Goal: Task Accomplishment & Management: Manage account settings

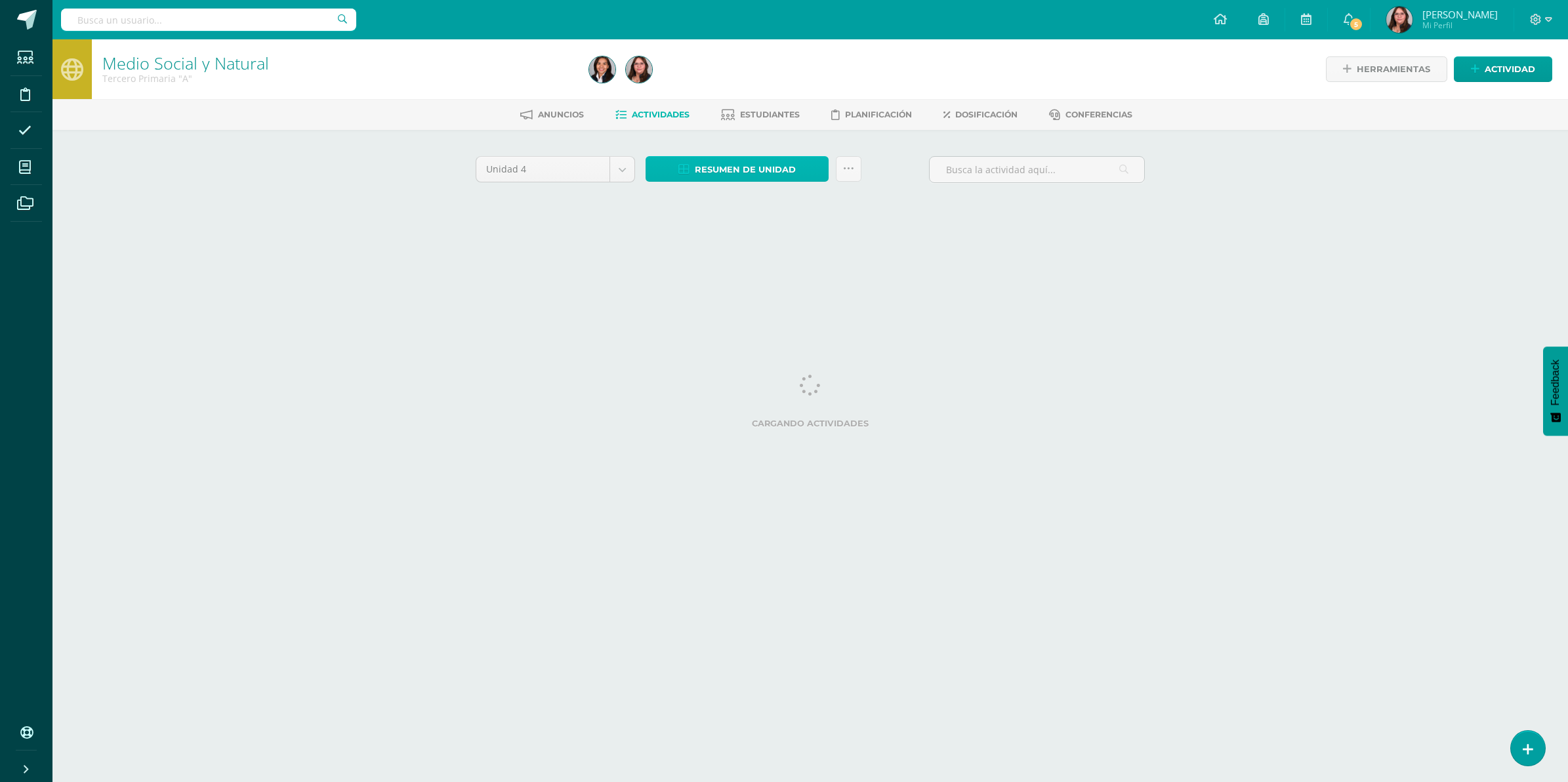
click at [783, 172] on span "Resumen de unidad" at bounding box center [744, 169] width 101 height 24
click at [771, 84] on link "Descargar como HTML" at bounding box center [737, 82] width 139 height 20
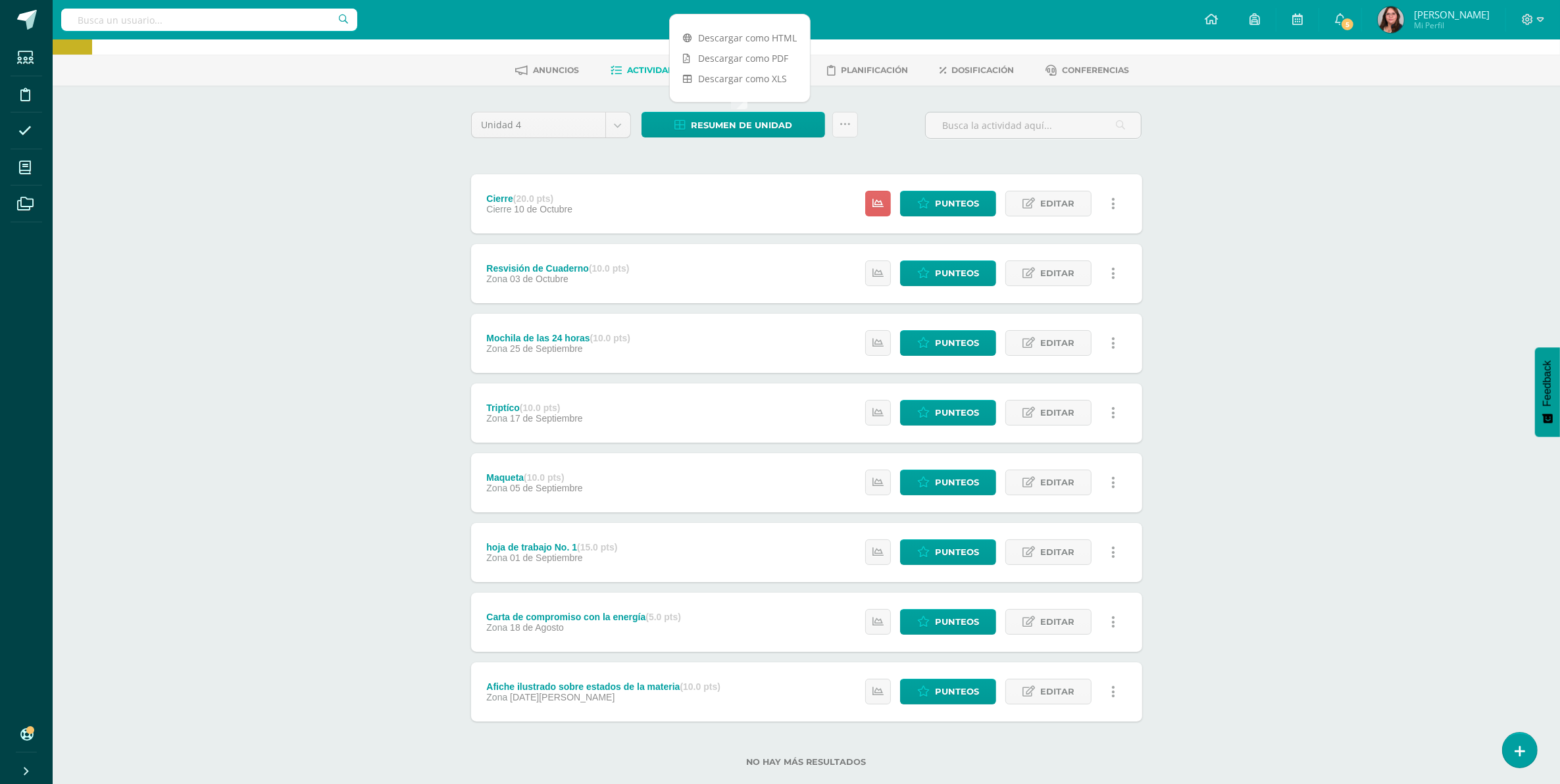
scroll to position [69, 0]
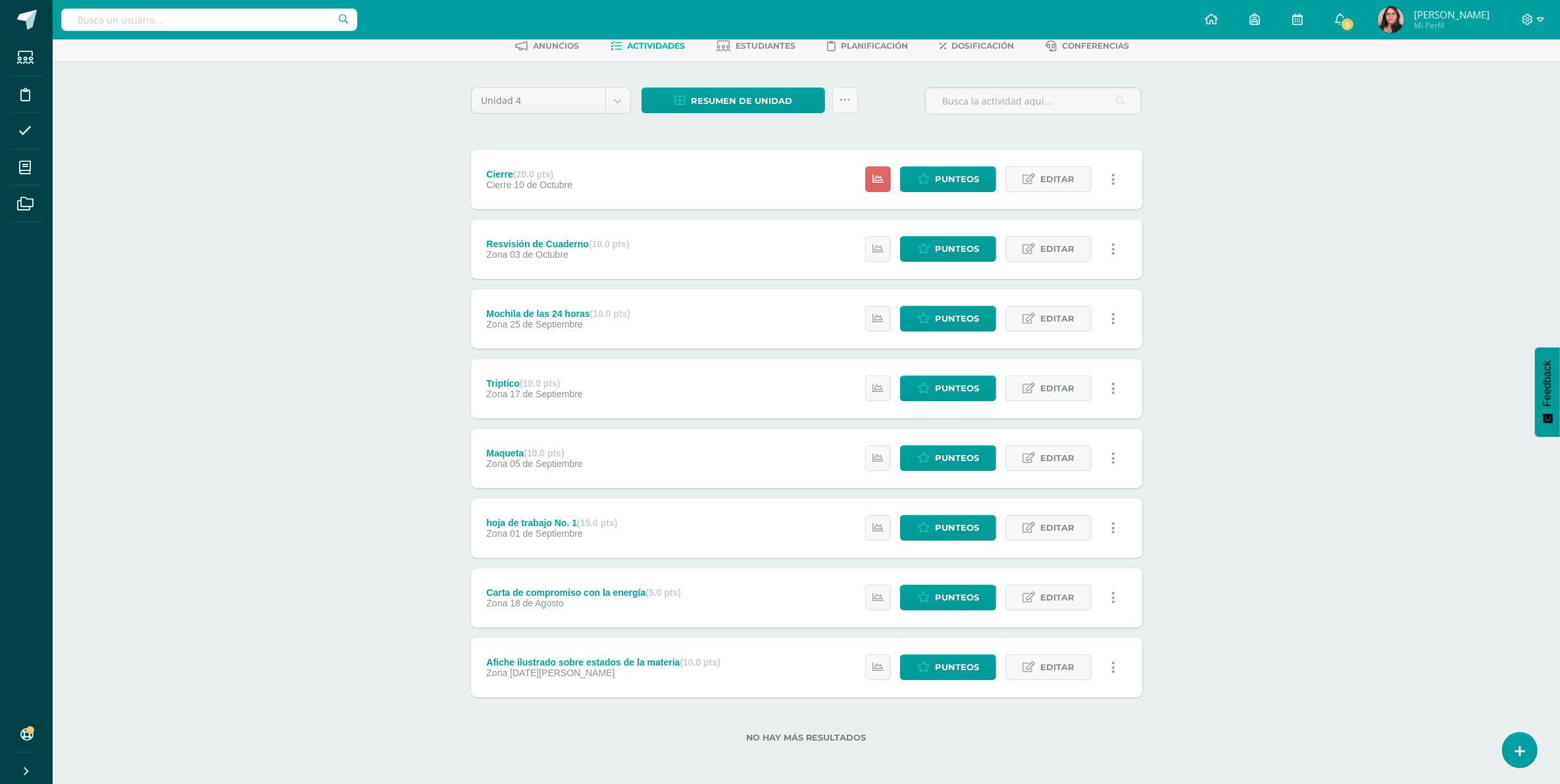
click at [1331, 511] on div "Medio Social y Natural Tercero Primaria "A" Herramientas Detalle de asistencias…" at bounding box center [806, 377] width 1507 height 814
click at [1055, 462] on span "Editar" at bounding box center [1057, 458] width 35 height 24
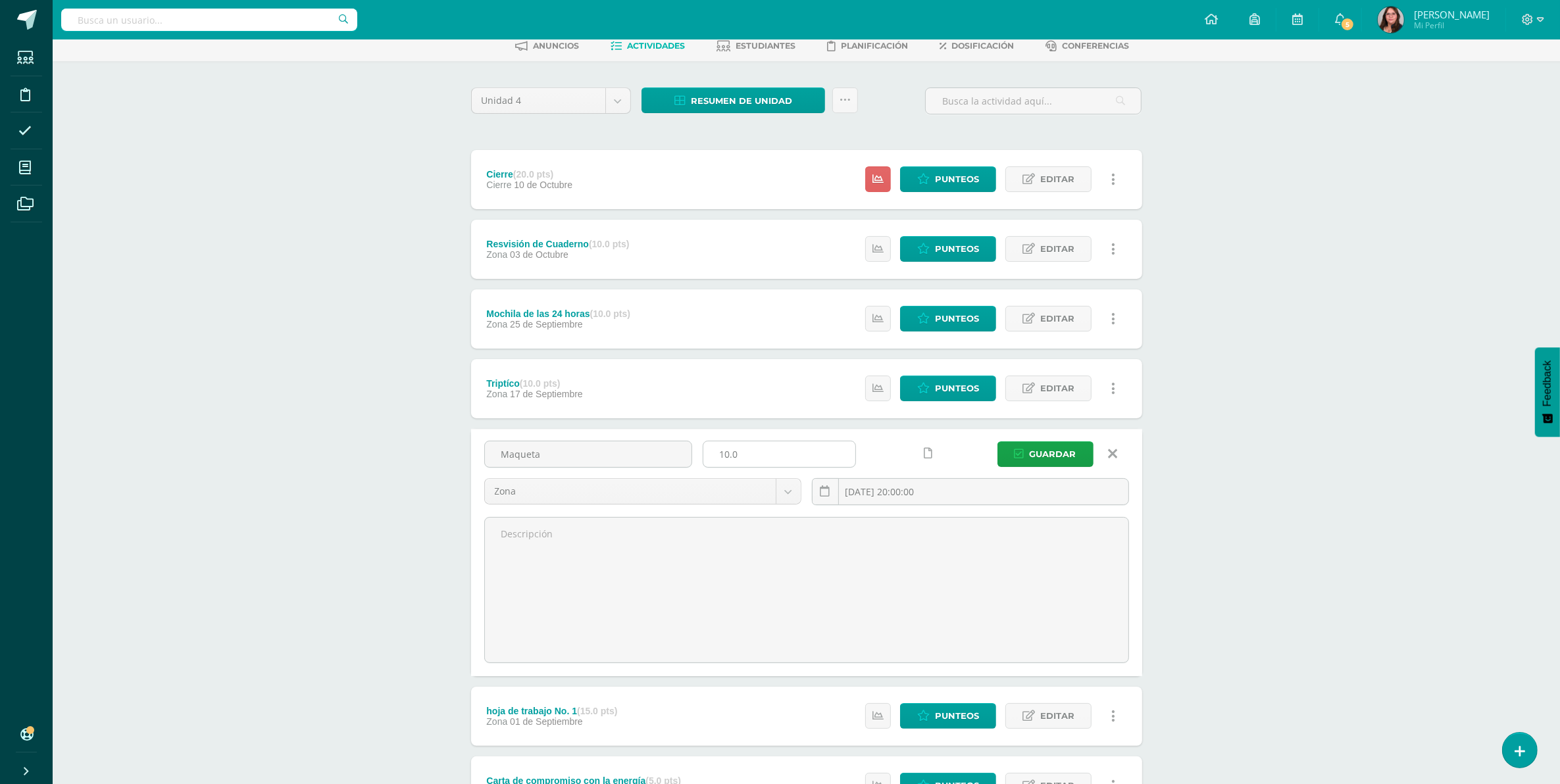
click at [747, 454] on input "10.0" at bounding box center [779, 454] width 152 height 26
type input "1"
click at [747, 454] on input "number" at bounding box center [779, 454] width 152 height 26
type input "15"
click at [997, 441] on button "Guardar" at bounding box center [1045, 454] width 96 height 26
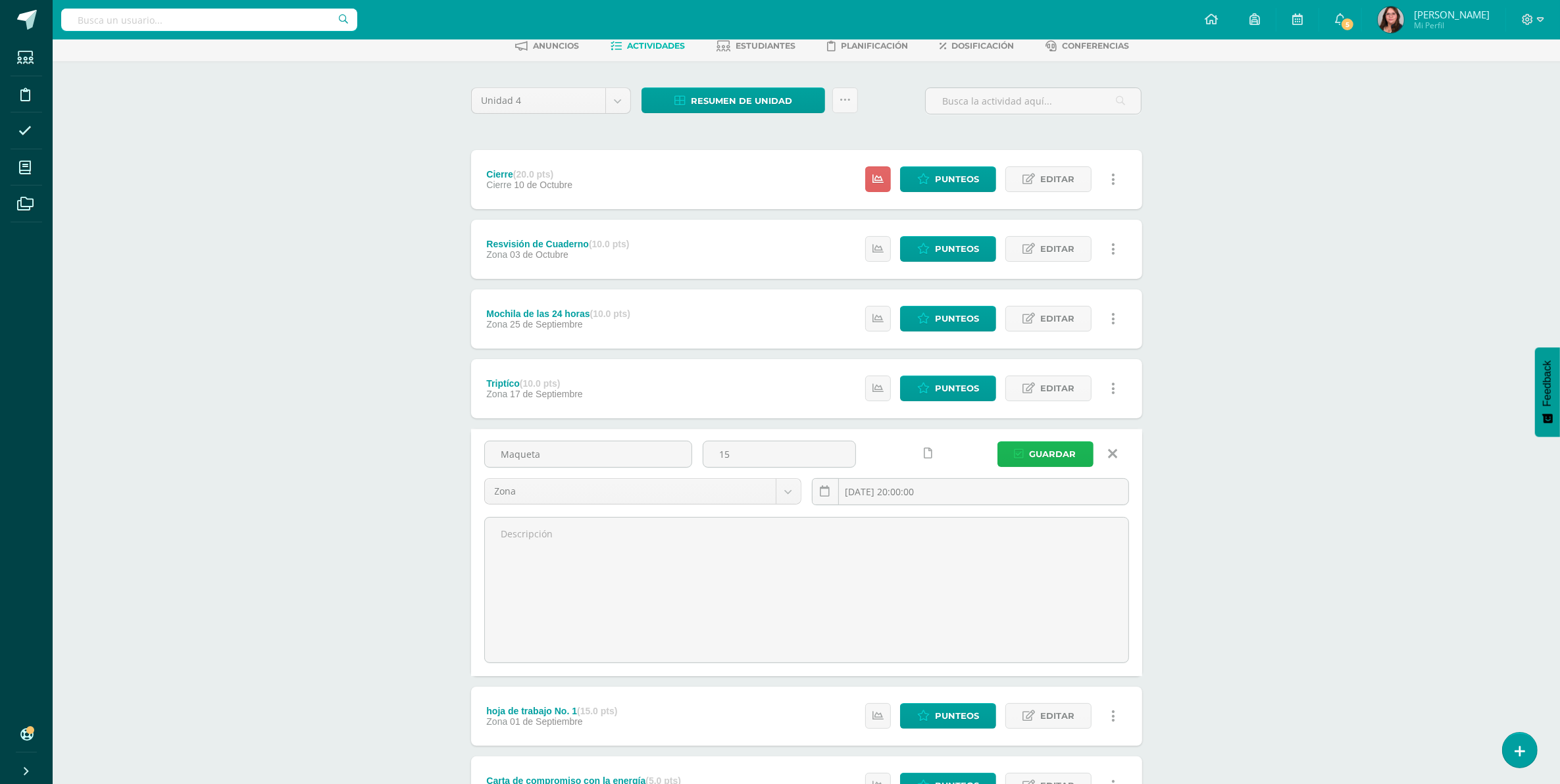
click at [1027, 455] on button "Guardar" at bounding box center [1045, 454] width 96 height 26
click at [1055, 457] on span "Guardar" at bounding box center [1052, 454] width 46 height 24
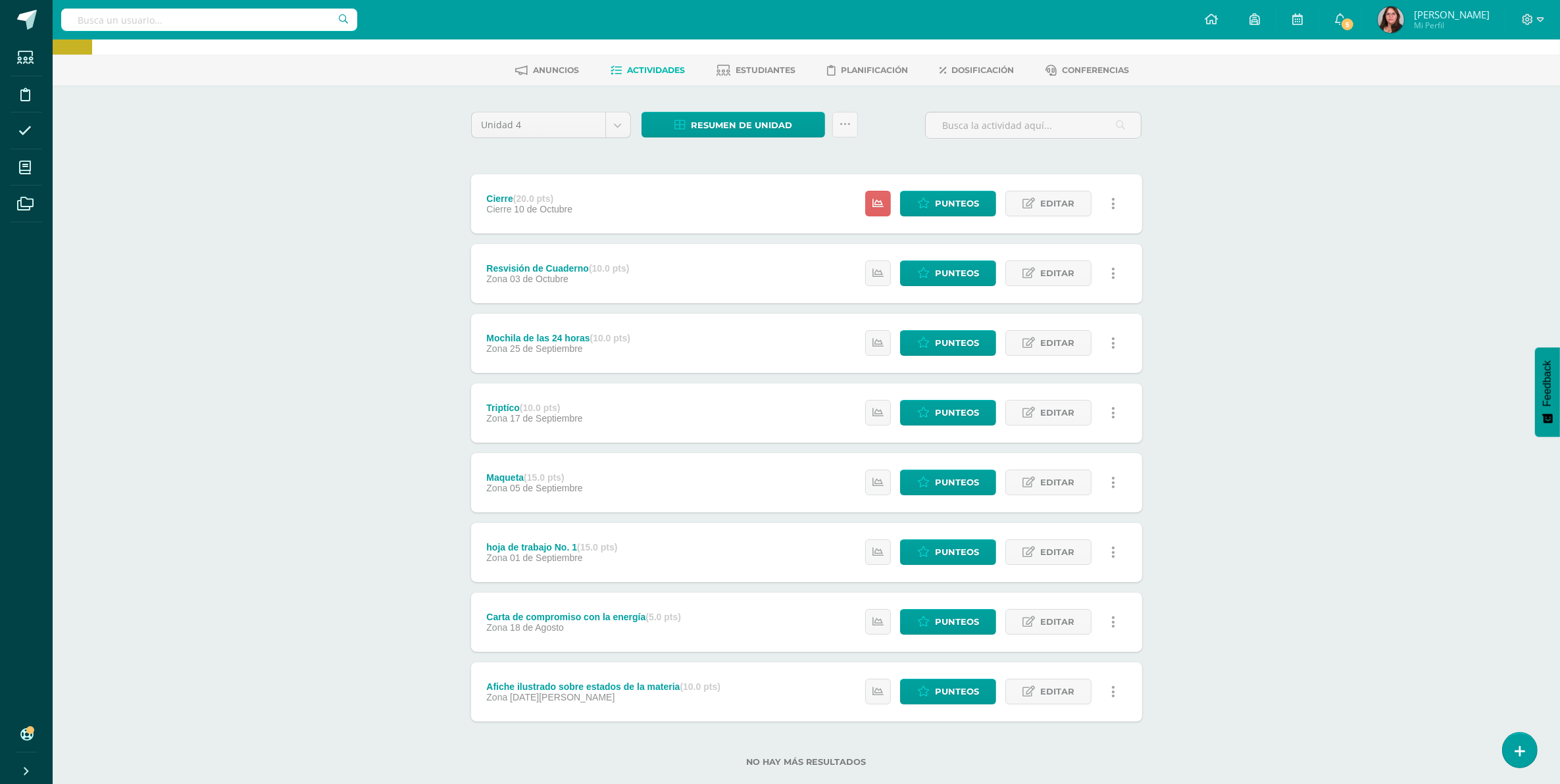
scroll to position [69, 0]
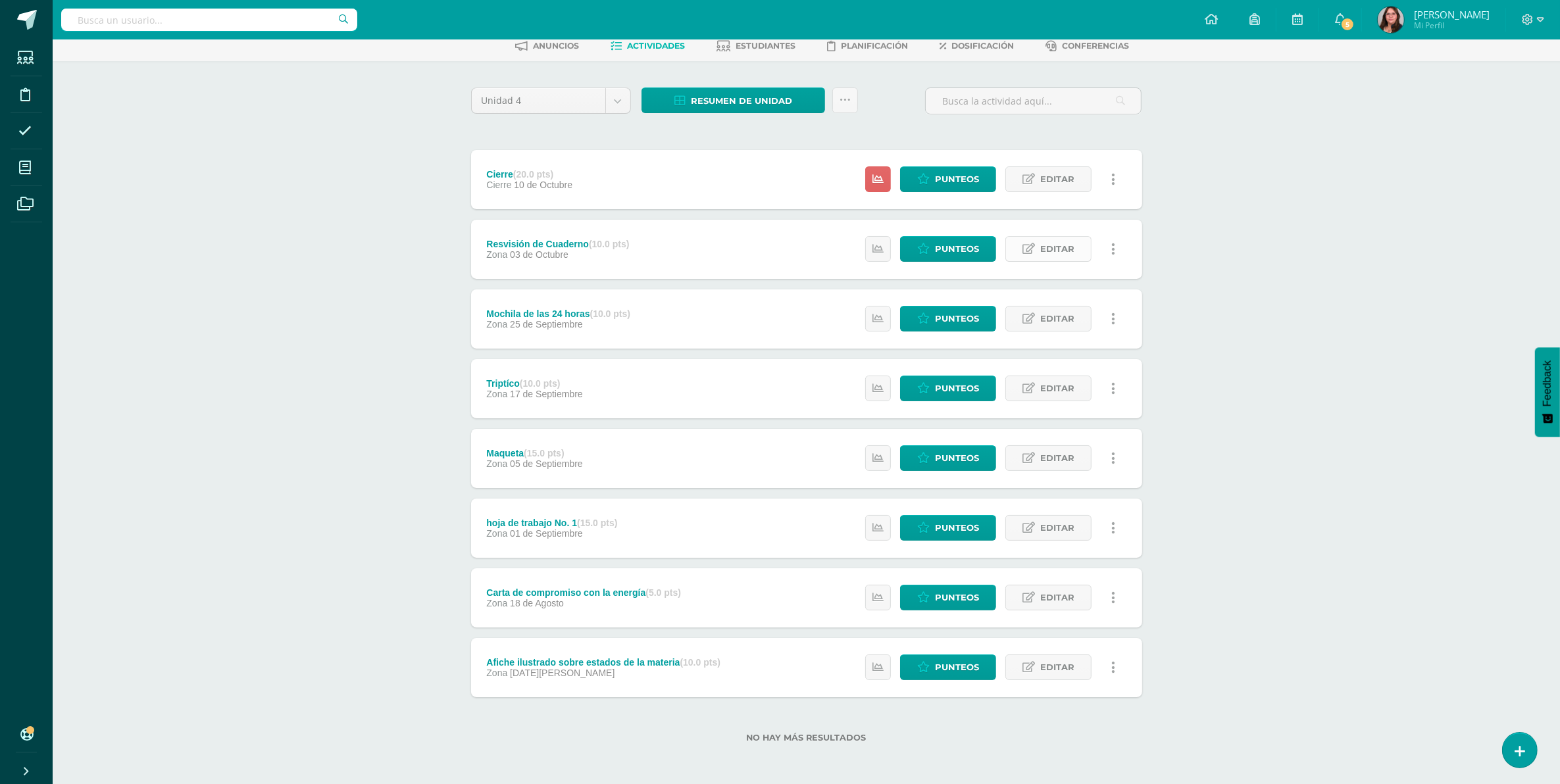
click at [1033, 244] on icon at bounding box center [1029, 249] width 13 height 11
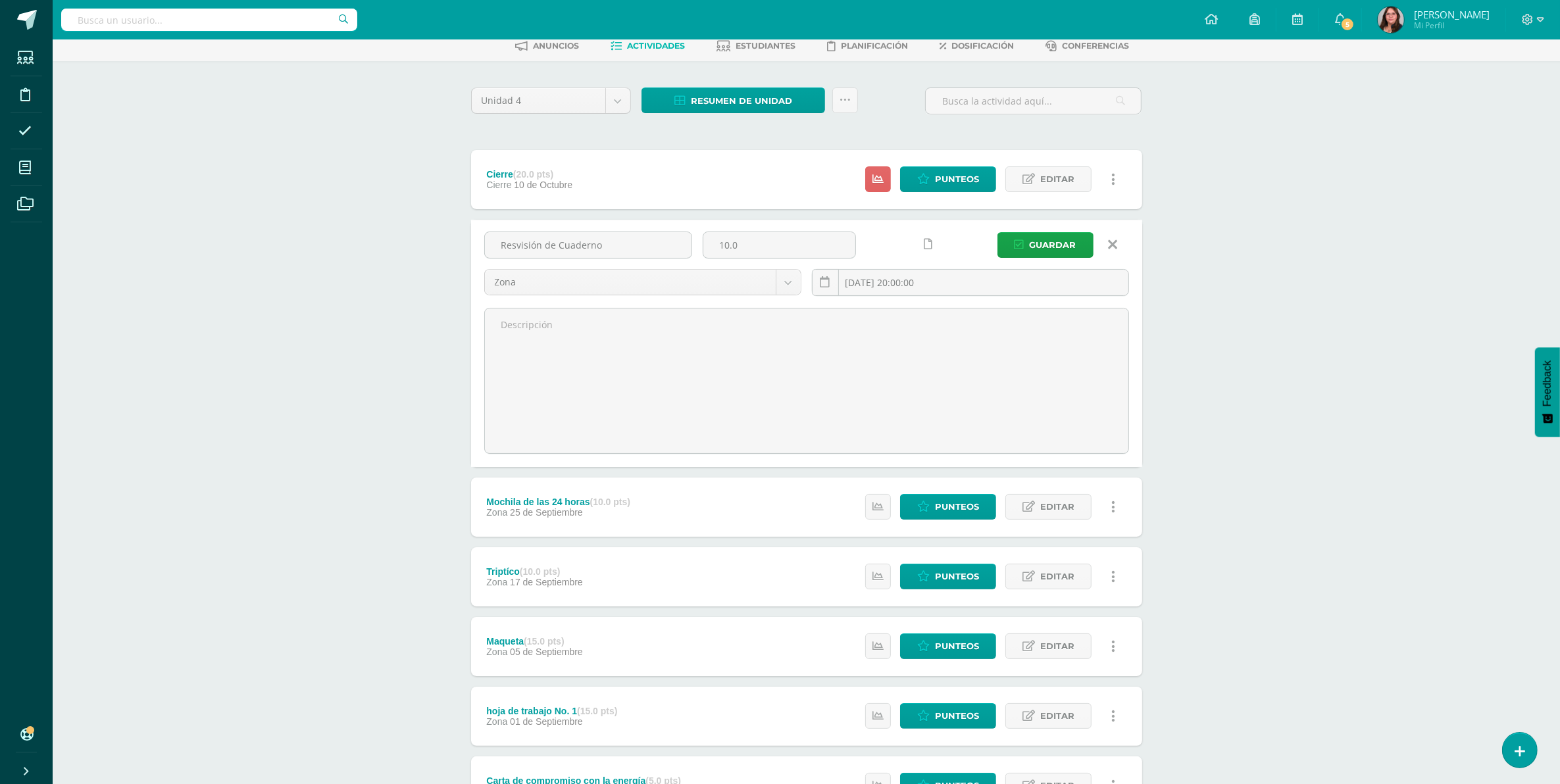
drag, startPoint x: 817, startPoint y: 254, endPoint x: 441, endPoint y: 248, distance: 376.0
click at [441, 248] on div "Medio Social y Natural Tercero Primaria "A" Herramientas Detalle de asistencias…" at bounding box center [806, 471] width 1507 height 1002
type input "15"
click at [997, 232] on button "Guardar" at bounding box center [1045, 244] width 96 height 26
click at [1018, 240] on icon "submit" at bounding box center [1019, 245] width 10 height 11
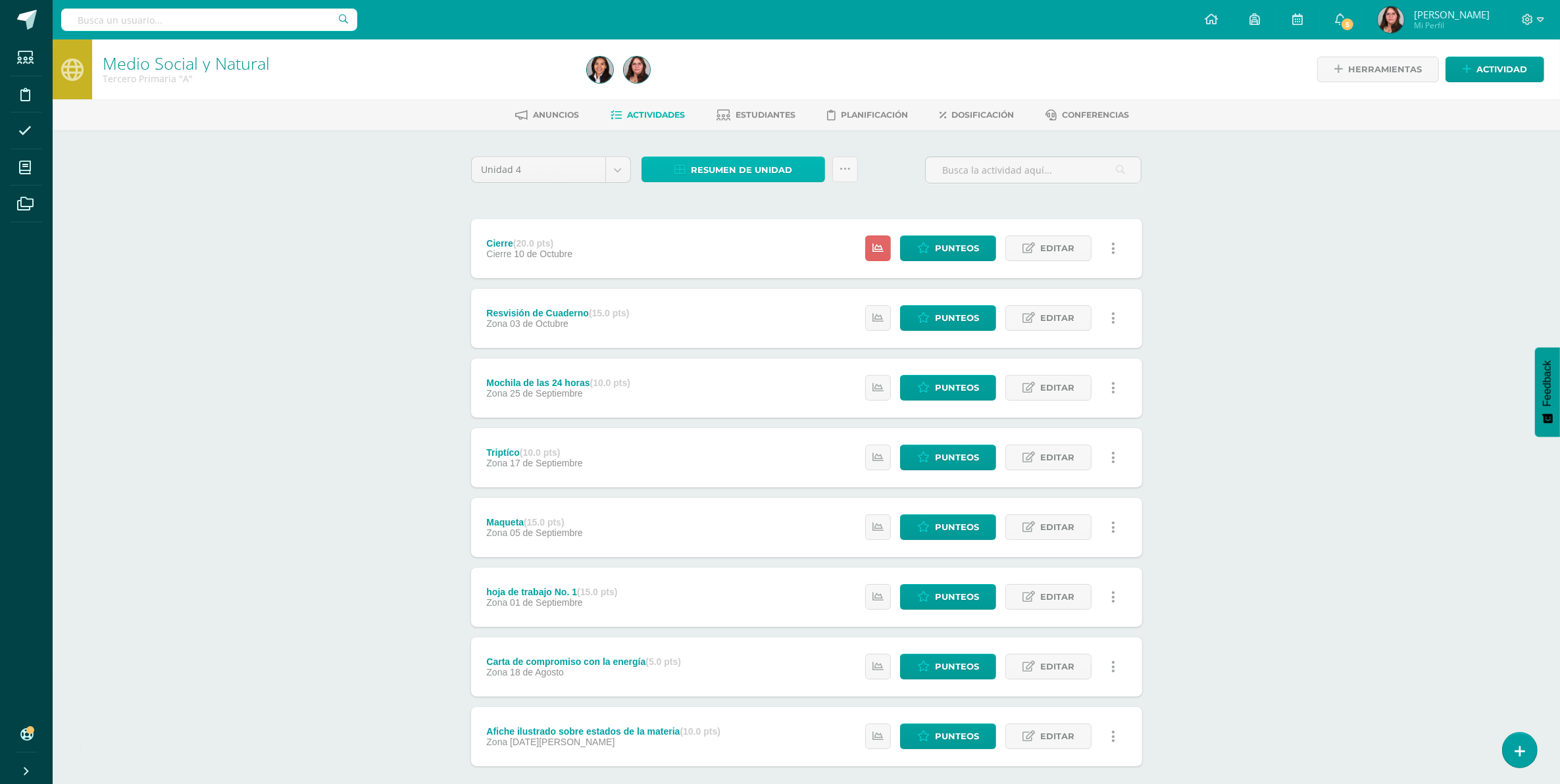
click at [778, 171] on span "Resumen de unidad" at bounding box center [741, 170] width 101 height 24
click at [787, 82] on link "Descargar como HTML" at bounding box center [734, 82] width 140 height 20
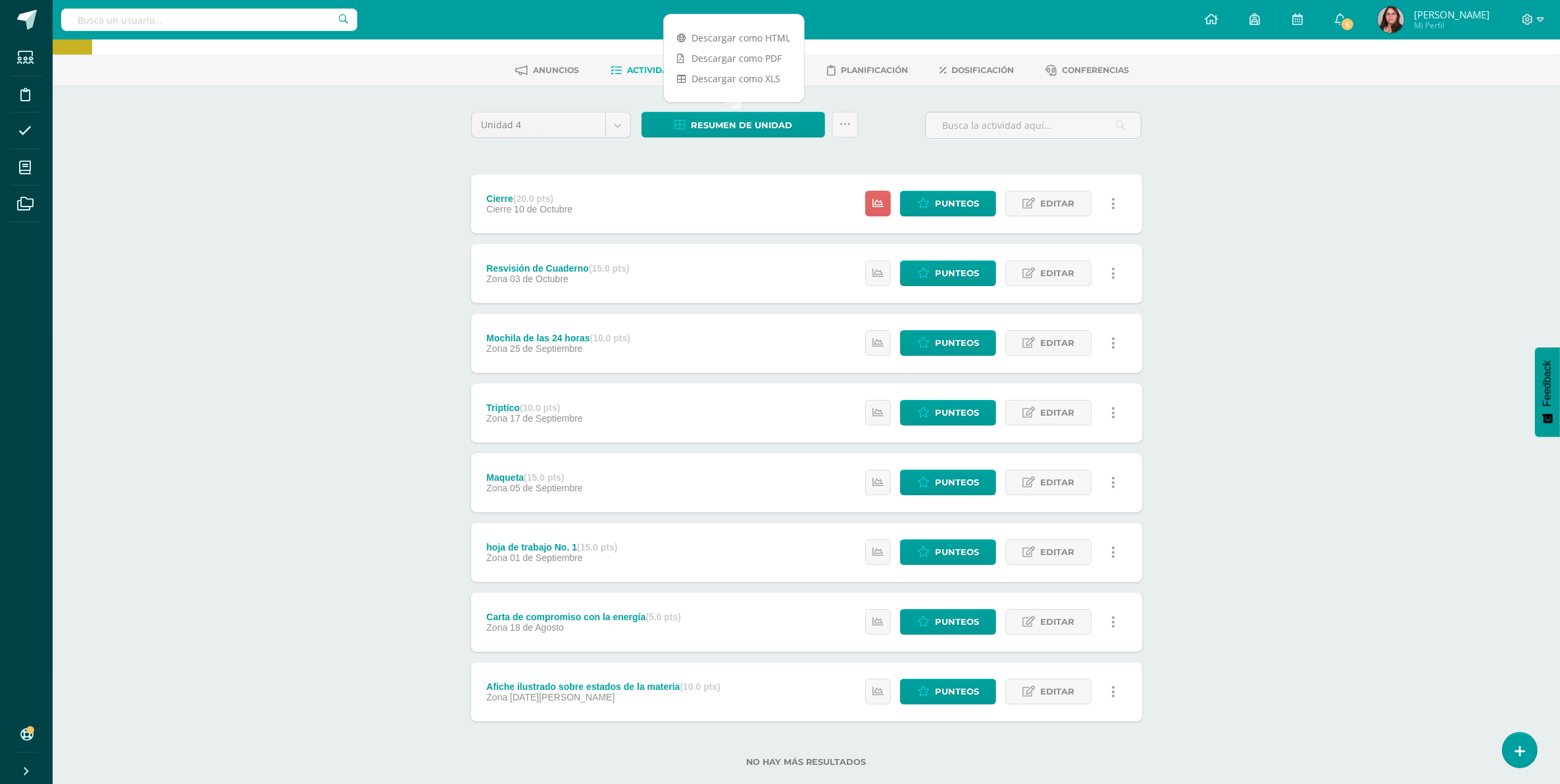
scroll to position [69, 0]
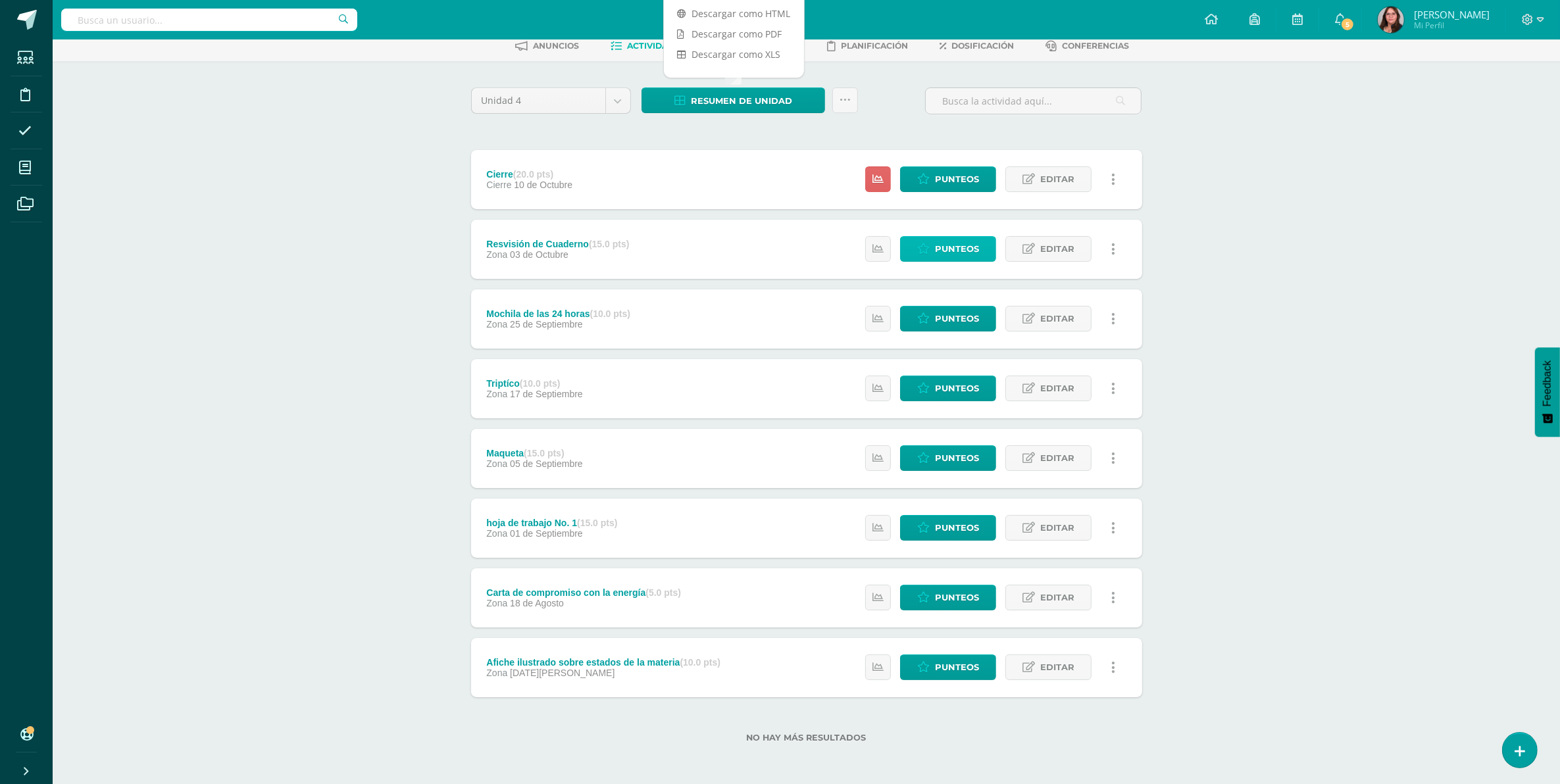
click at [951, 247] on span "Punteos" at bounding box center [957, 248] width 44 height 24
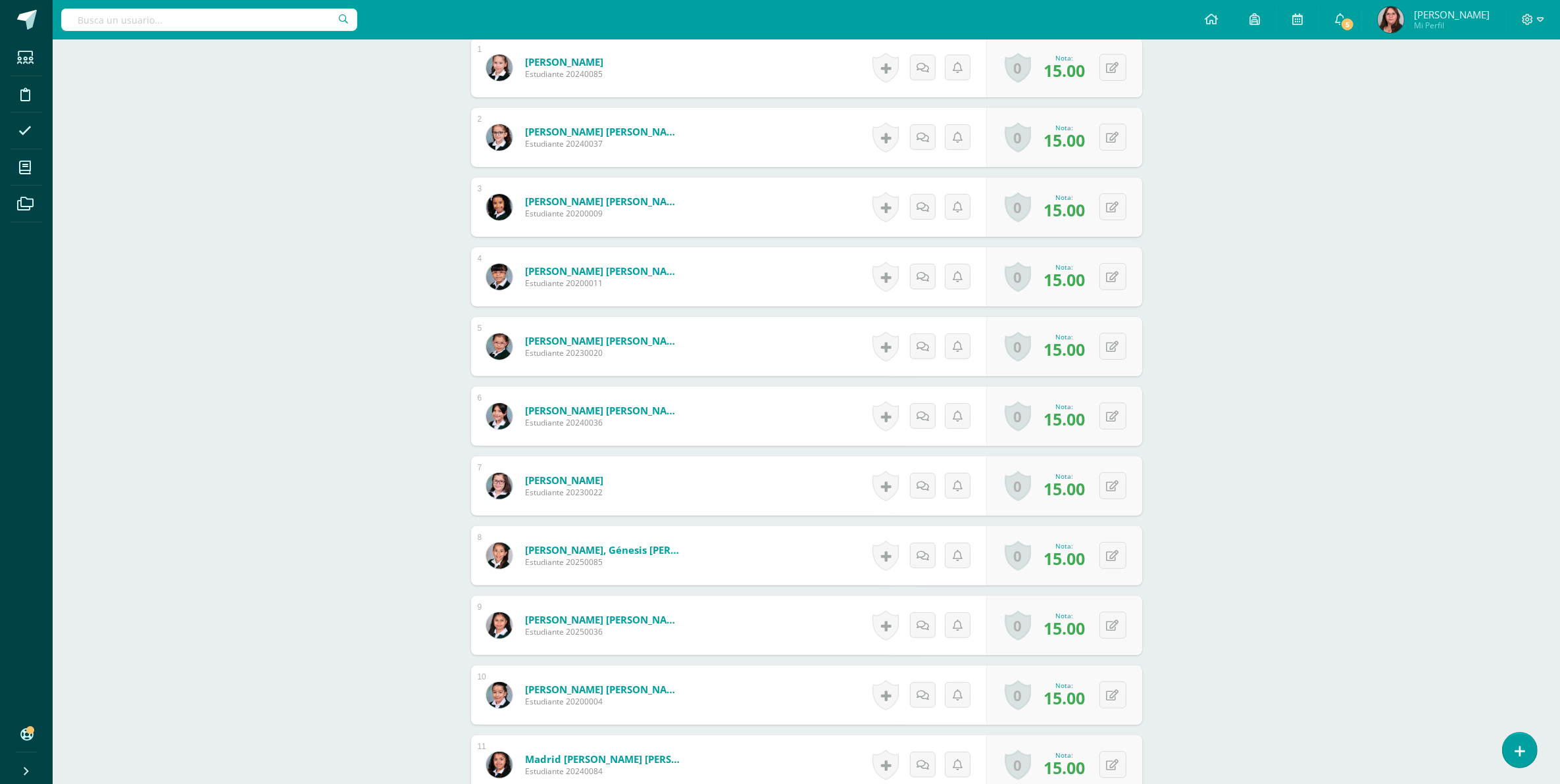
scroll to position [94, 0]
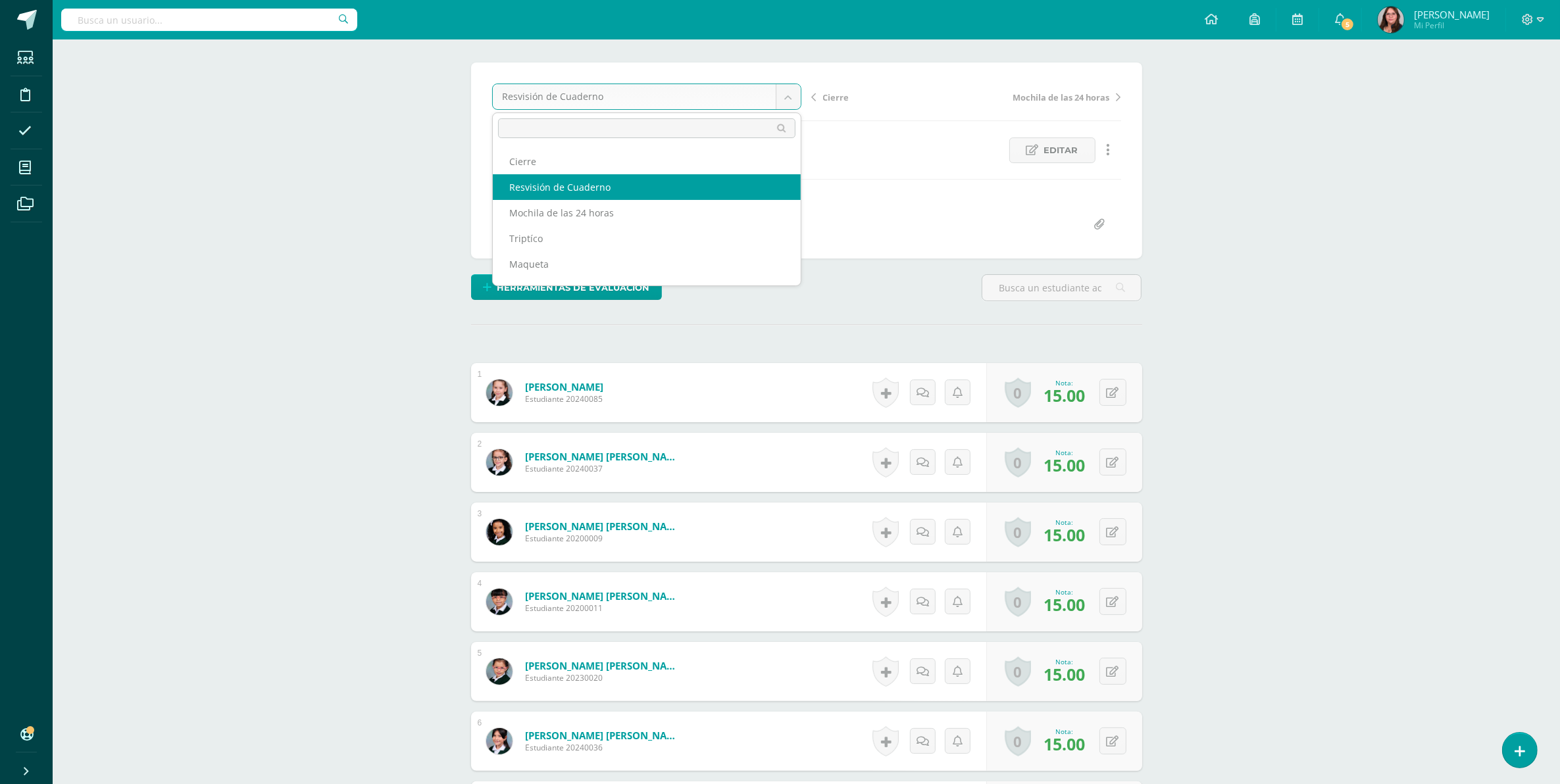
click at [796, 97] on body "Estudiantes Disciplina Asistencia Mis cursos Archivos Soporte Ayuda Reportar un…" at bounding box center [780, 797] width 1560 height 1782
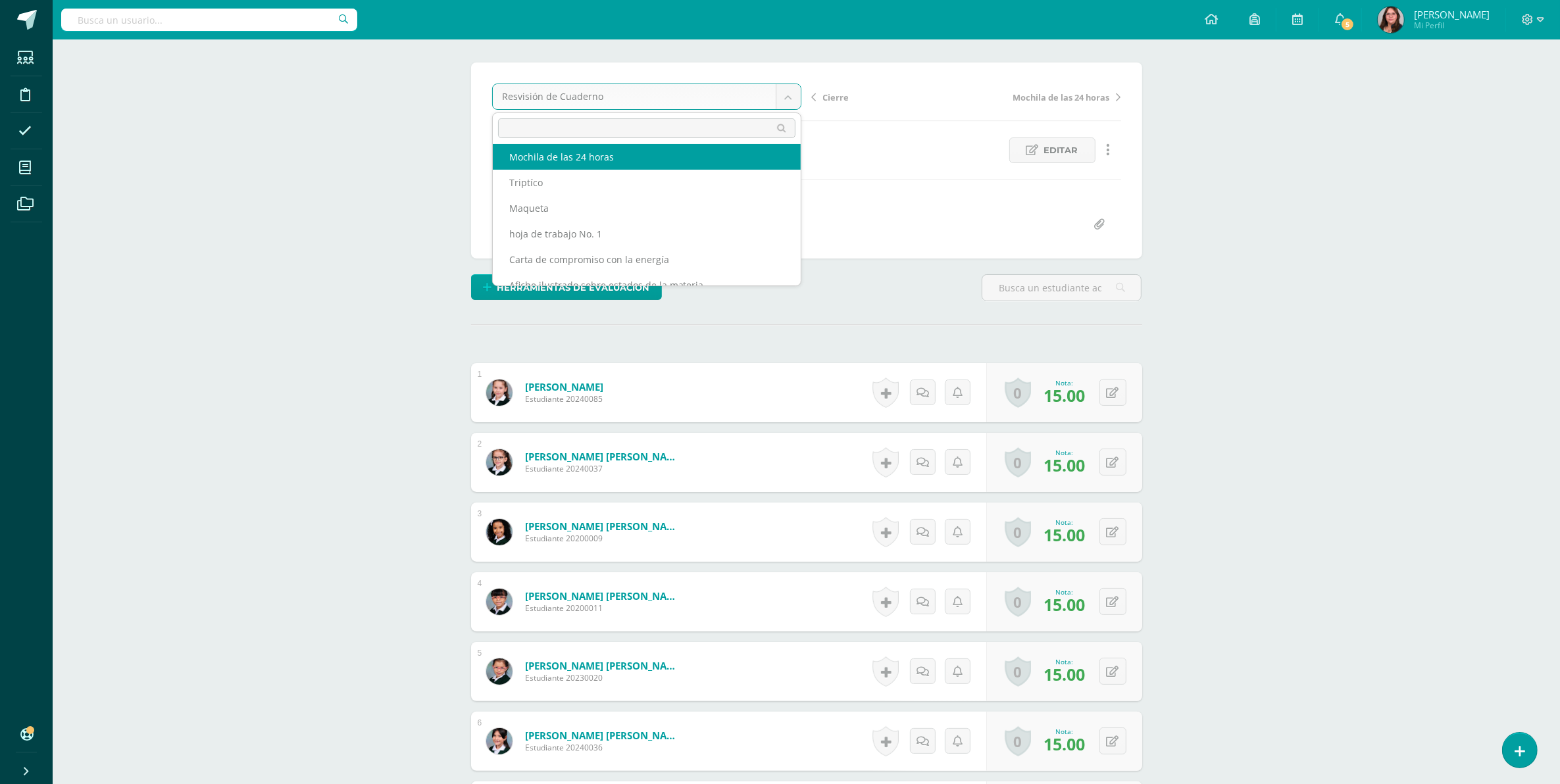
scroll to position [73, 0]
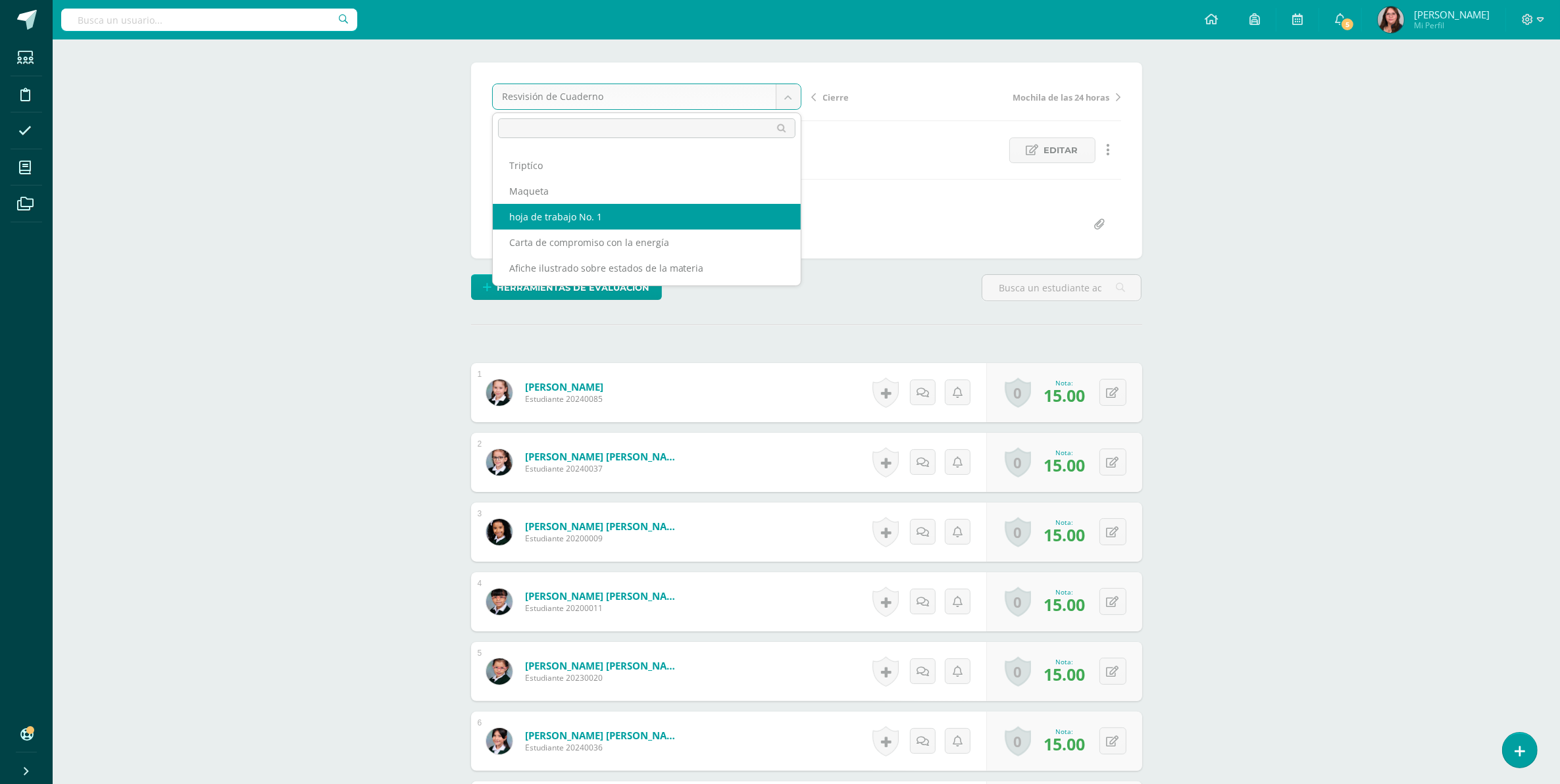
select select "/dashboard/teacher/grade-activity/106736/"
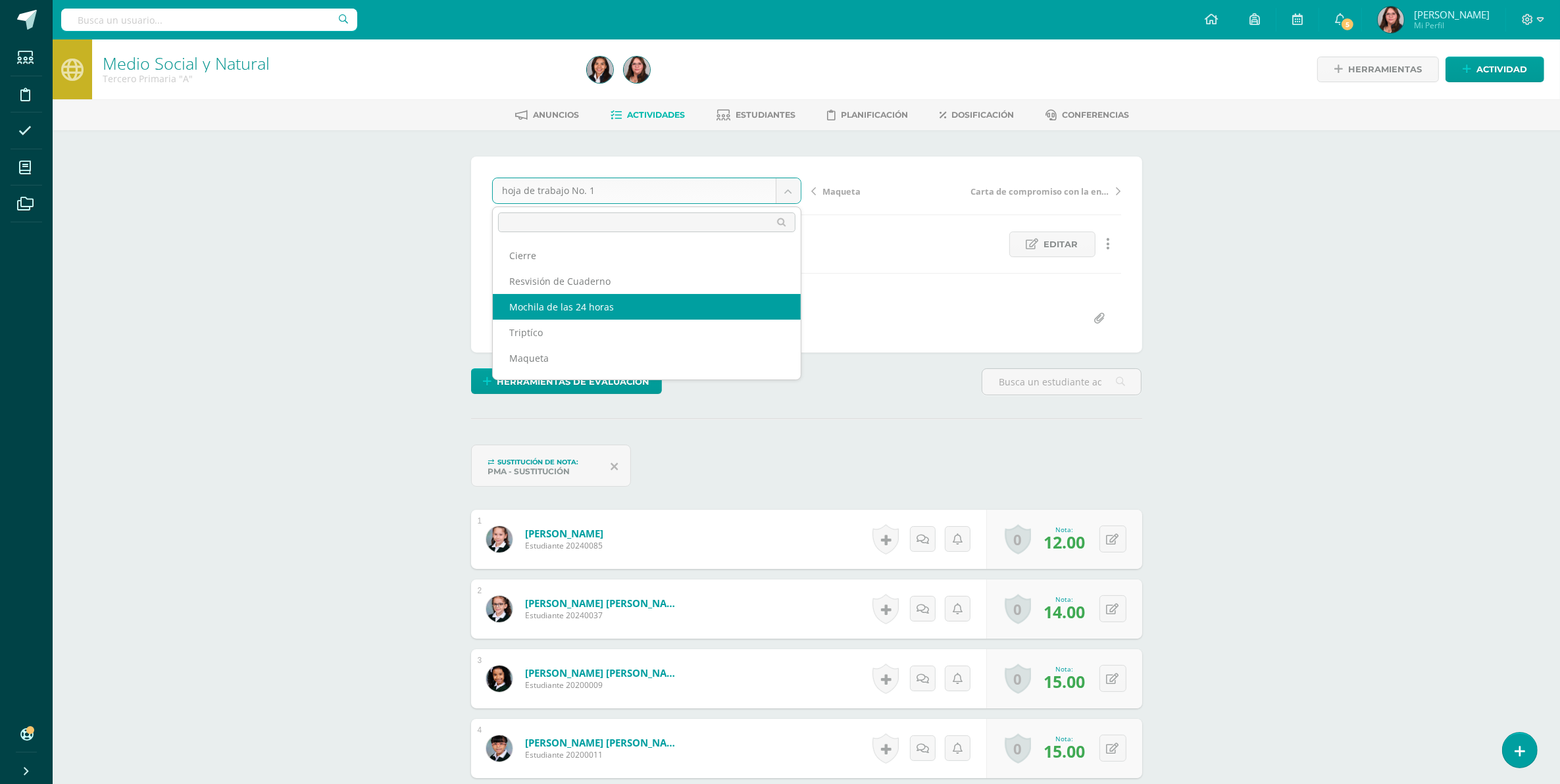
select select "/dashboard/teacher/grade-activity/106739/"
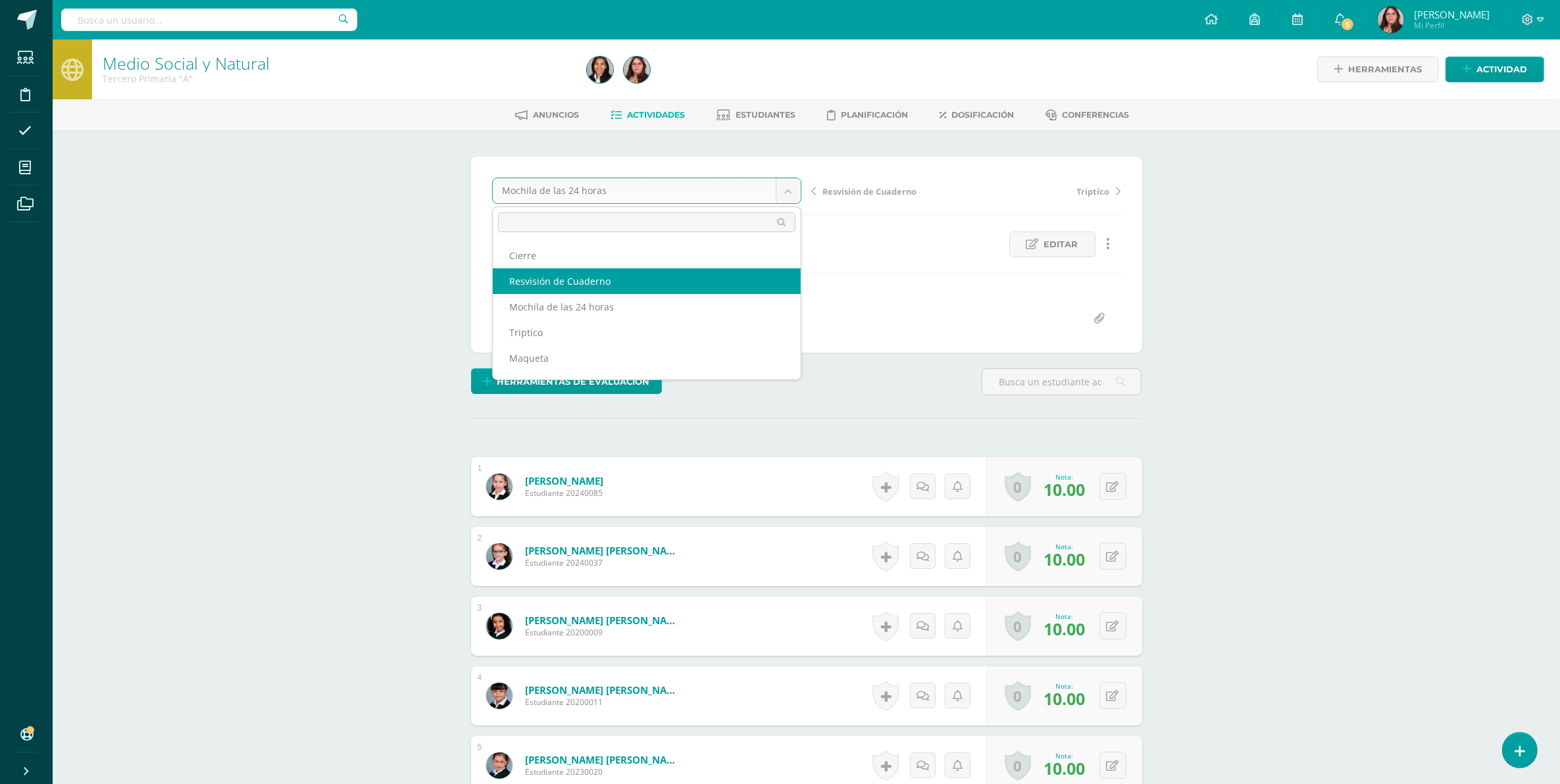
select select "/dashboard/teacher/grade-activity/106740/"
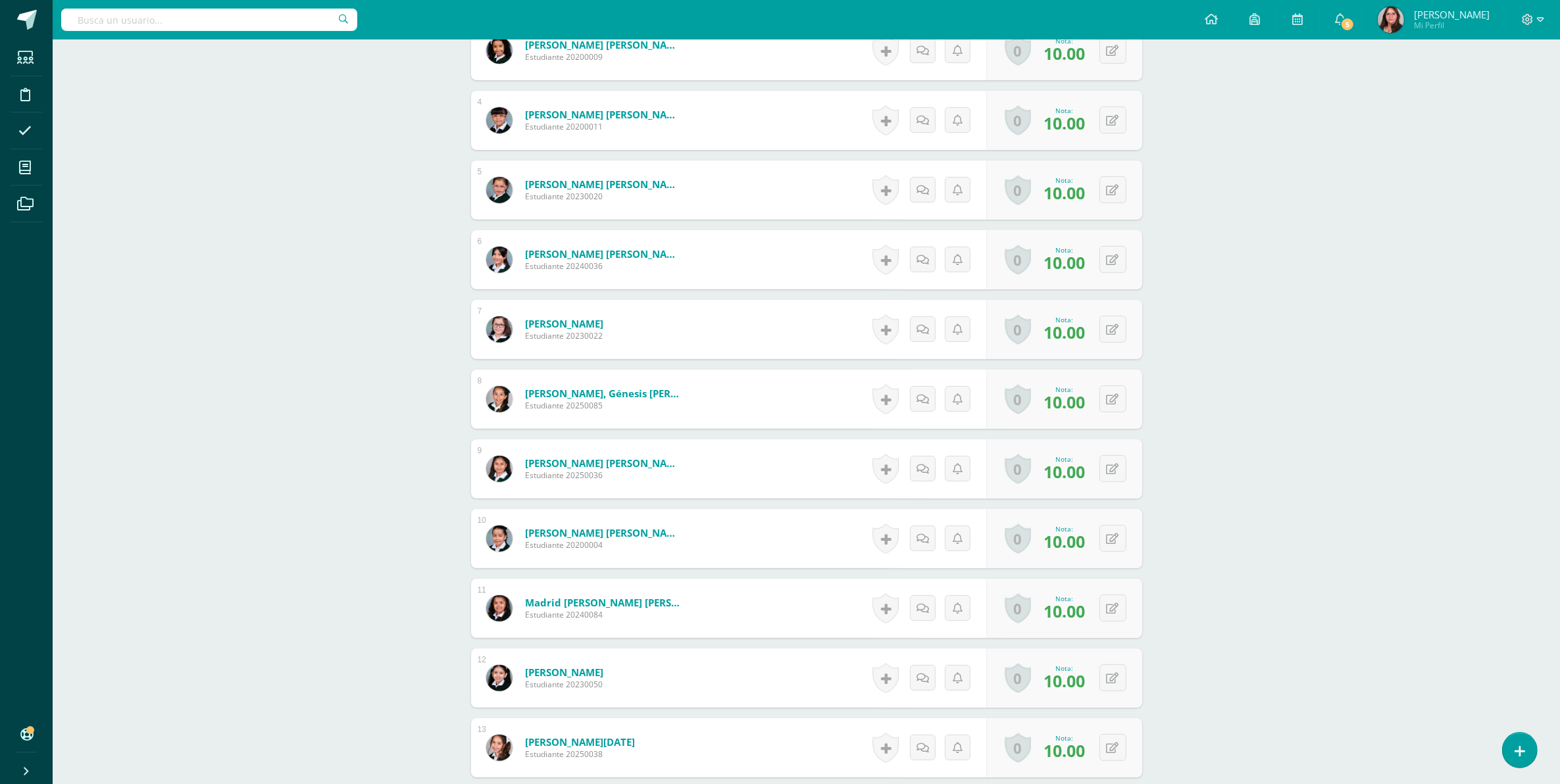
scroll to position [720, 0]
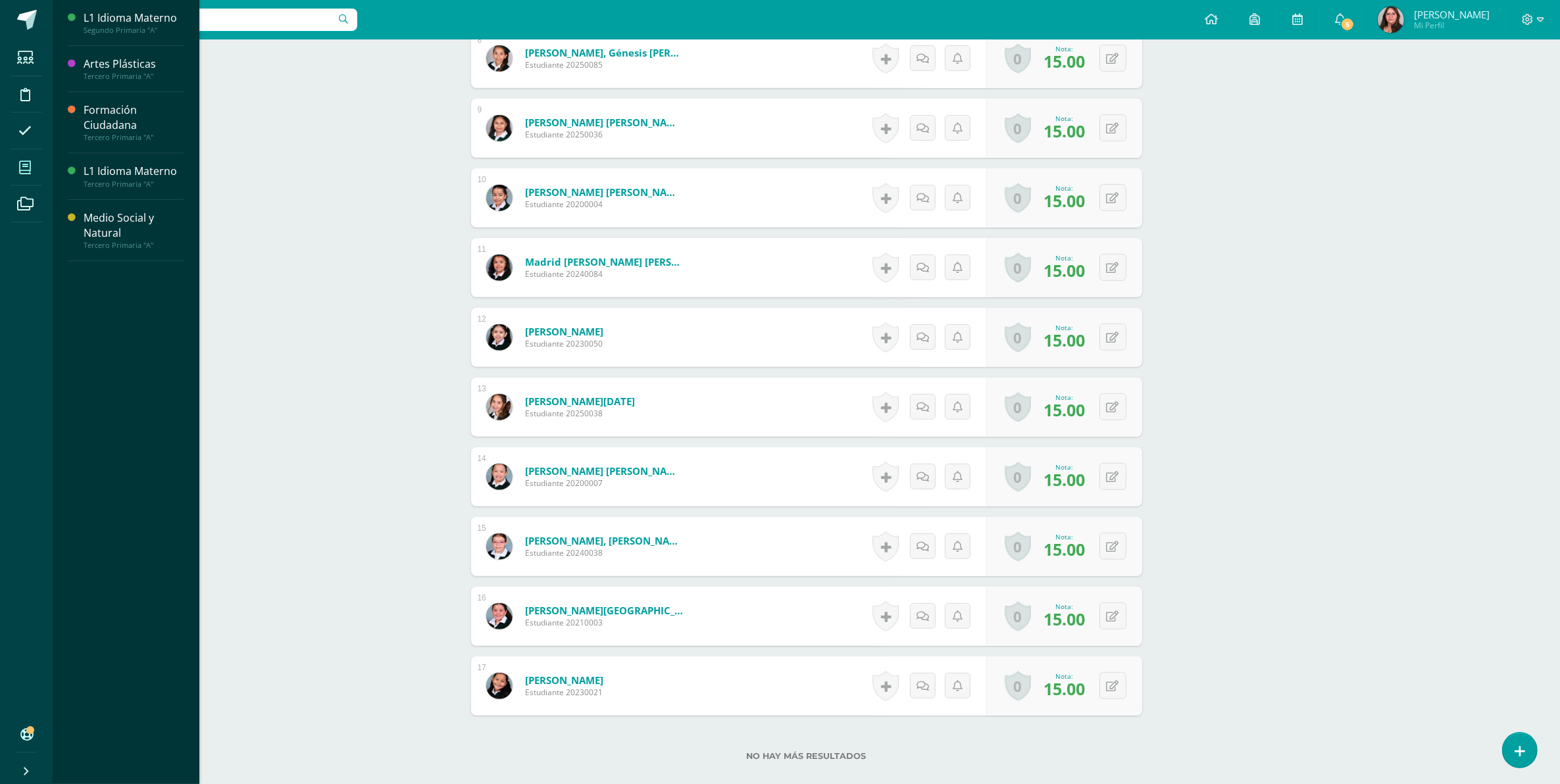
click at [15, 171] on span at bounding box center [25, 167] width 30 height 30
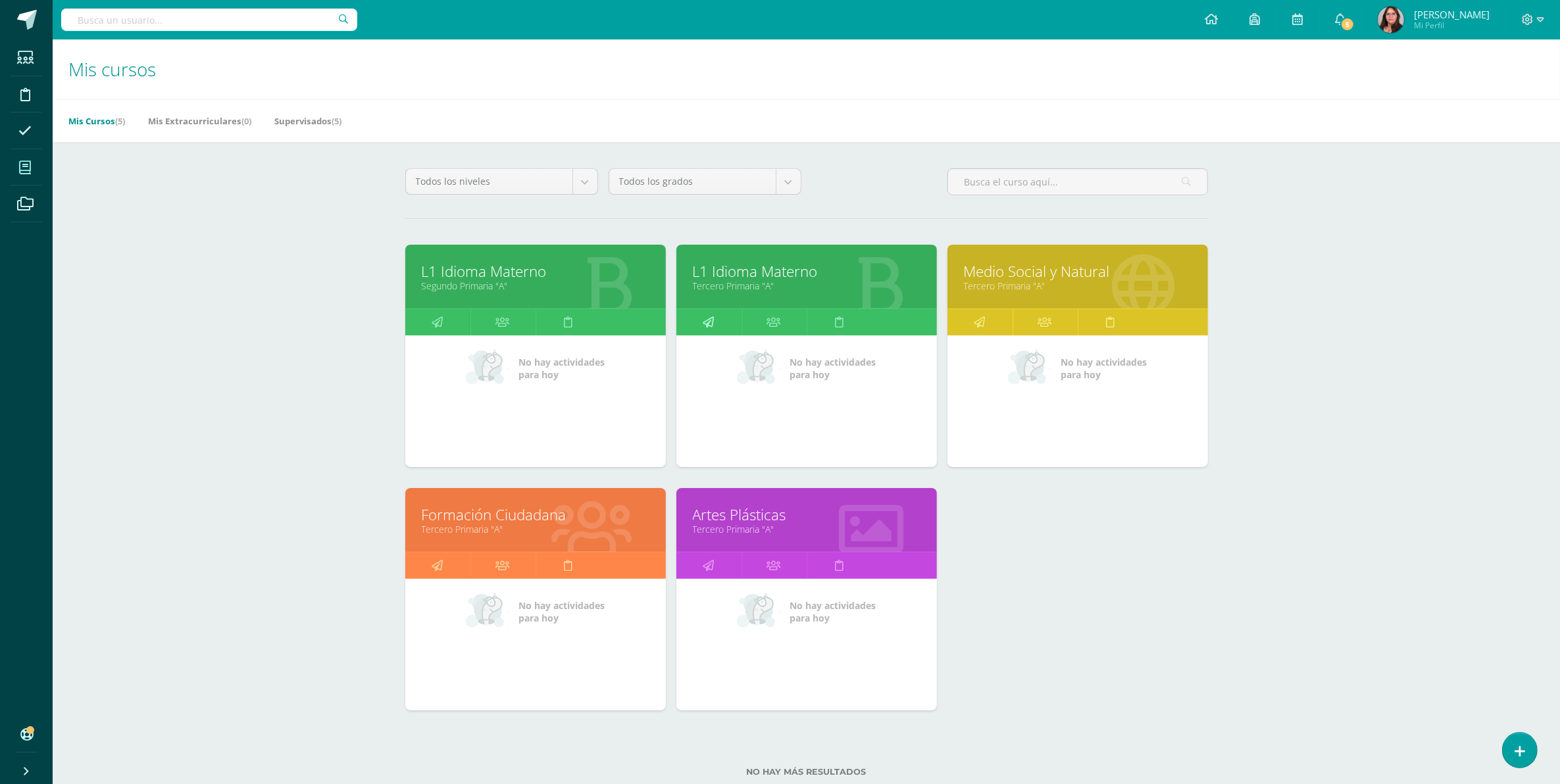
click at [731, 311] on link at bounding box center [709, 321] width 65 height 26
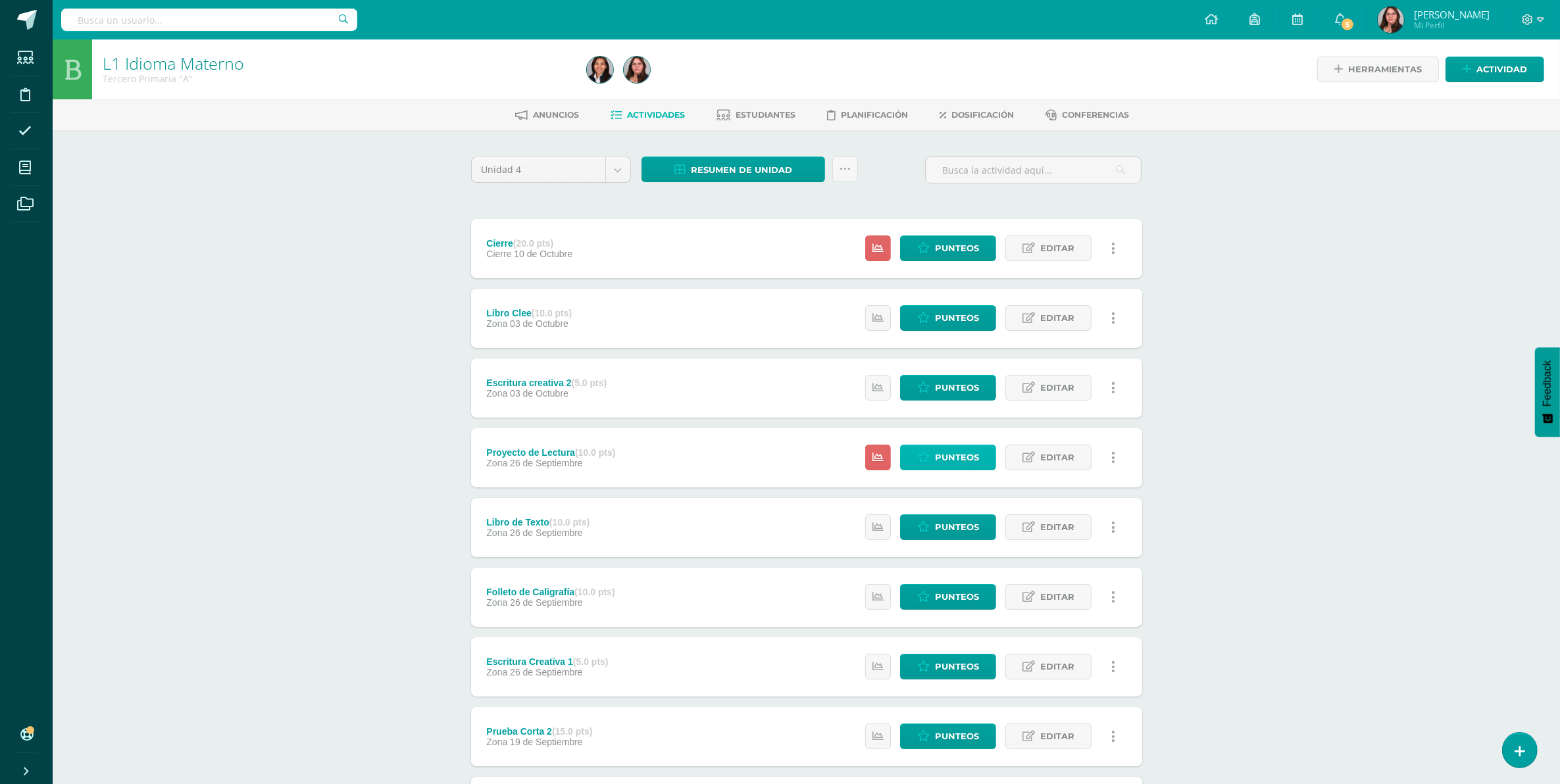
click at [941, 458] on span "Punteos" at bounding box center [957, 457] width 44 height 24
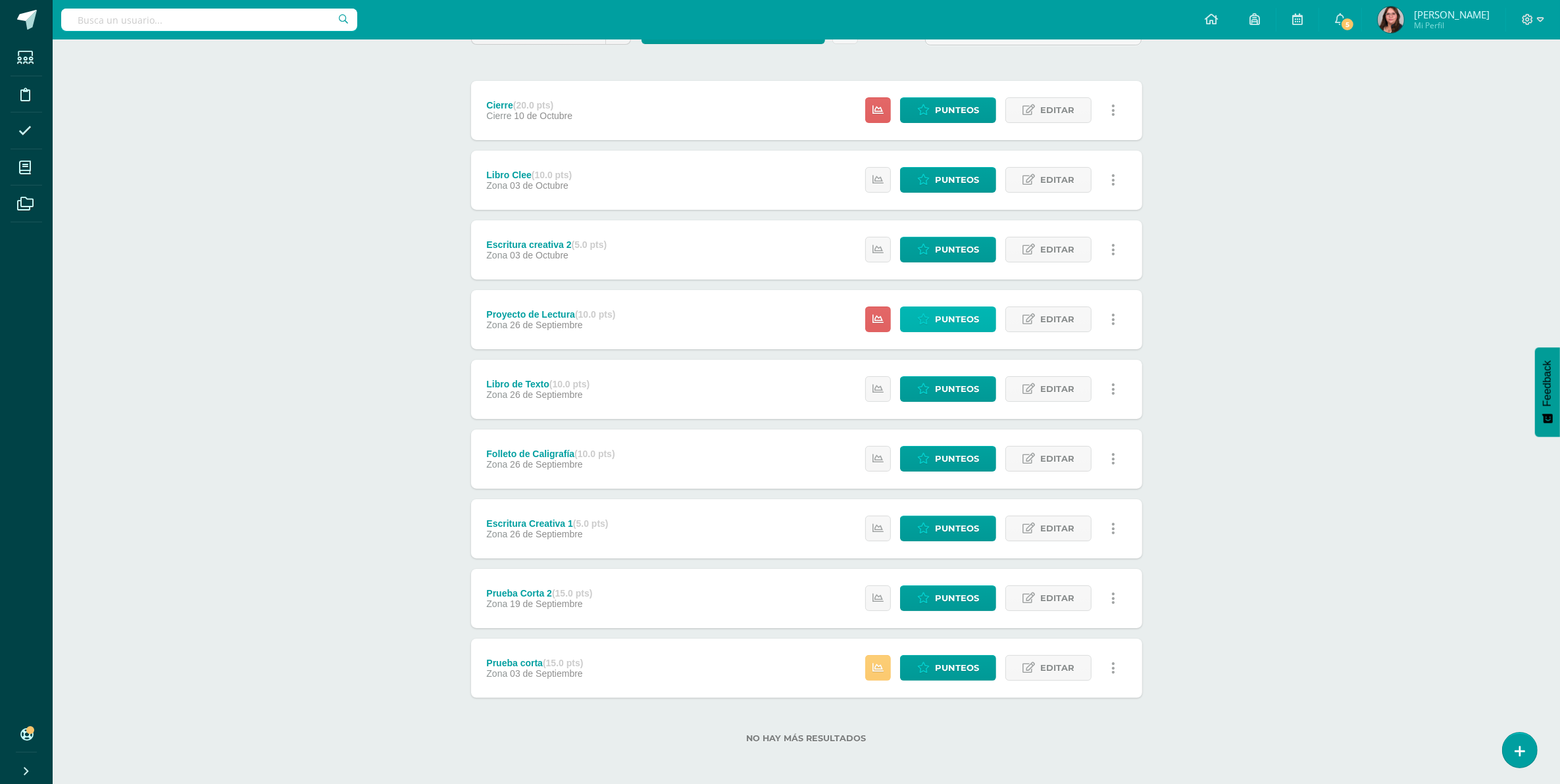
scroll to position [139, 0]
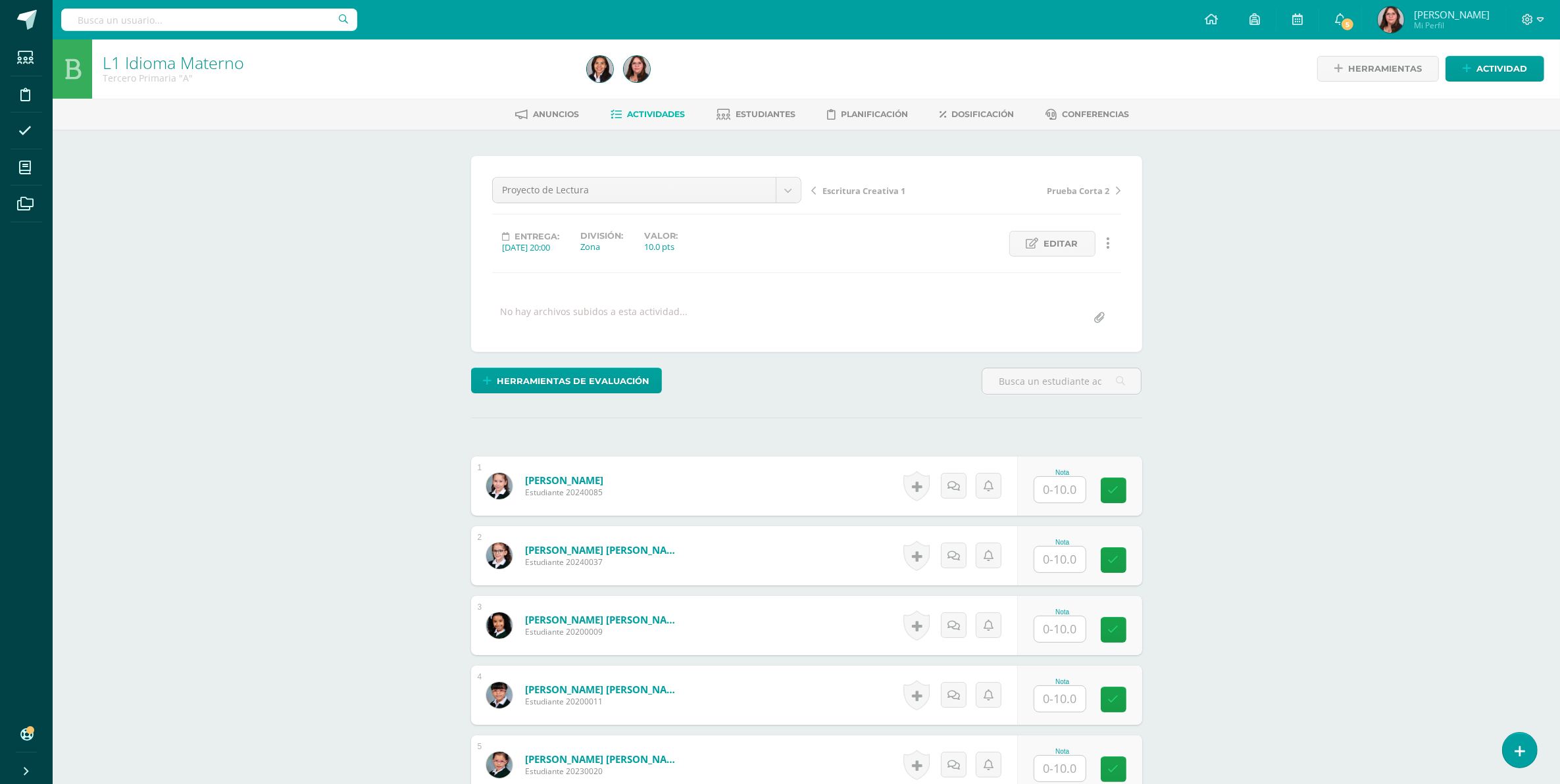
scroll to position [2, 0]
click at [1047, 493] on input "text" at bounding box center [1066, 489] width 53 height 26
type input "10"
type input "9"
type input "10"
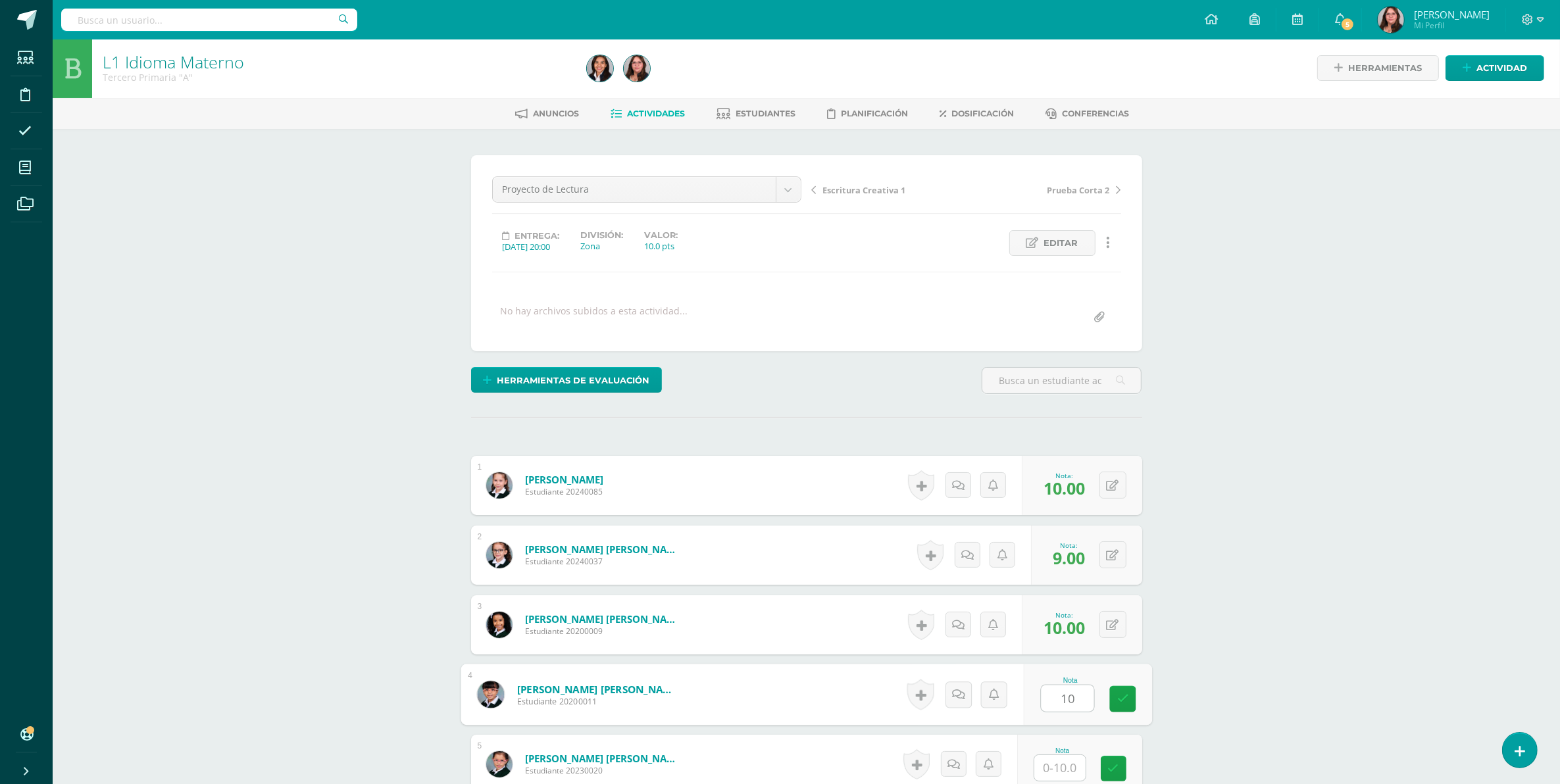
type input "10"
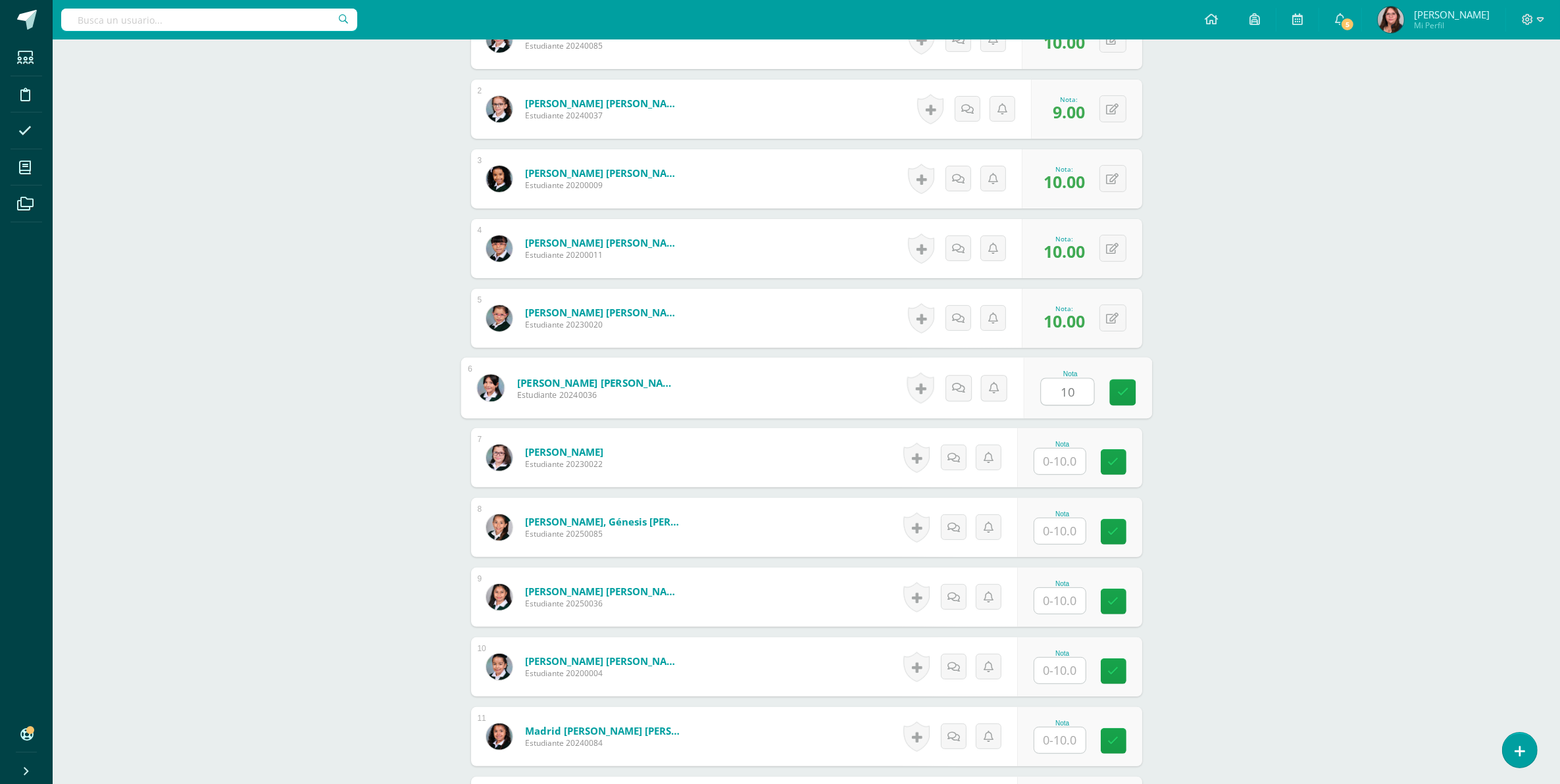
type input "10"
type input "9"
type input "10"
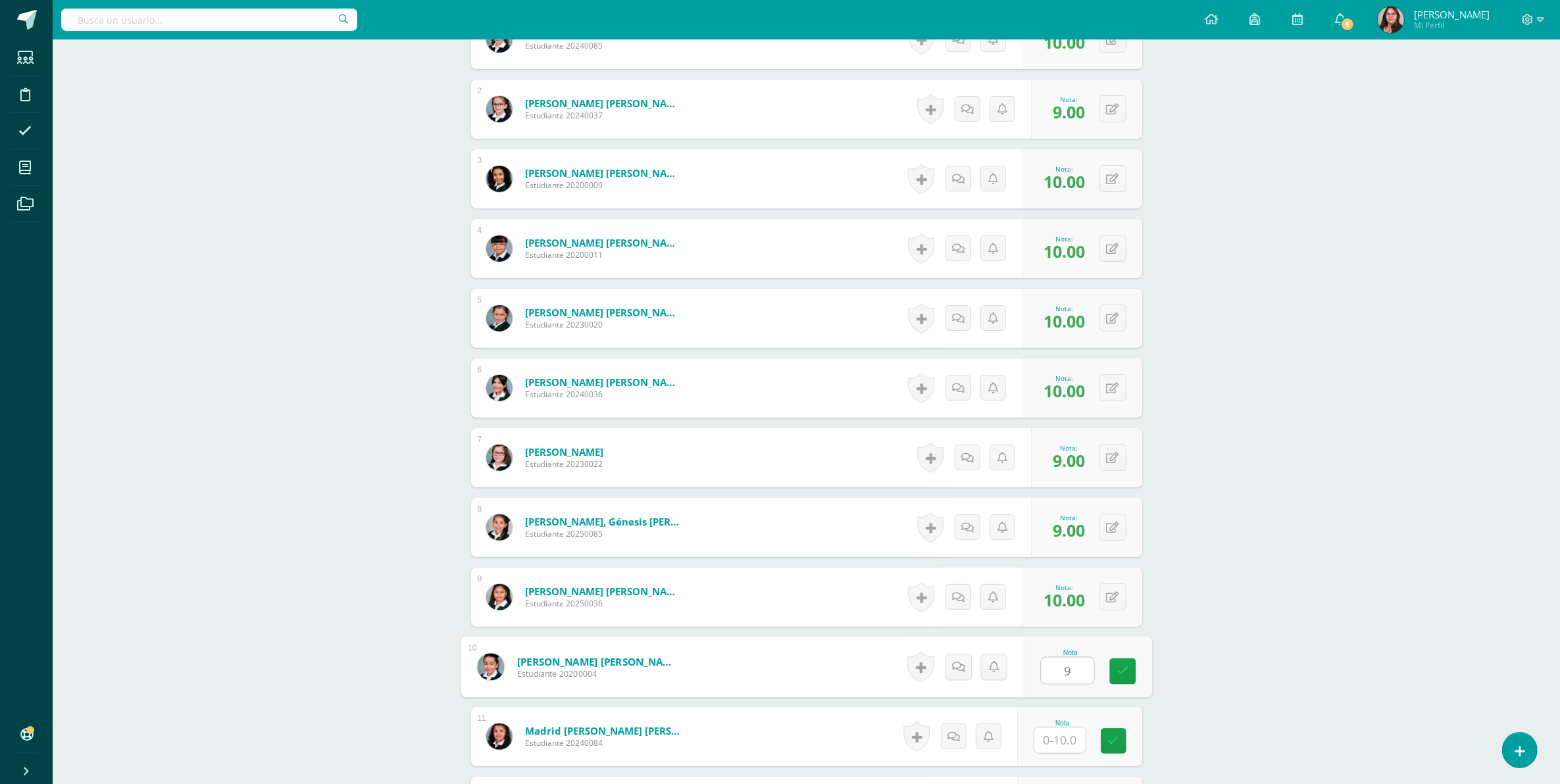
type input "9"
type input "10"
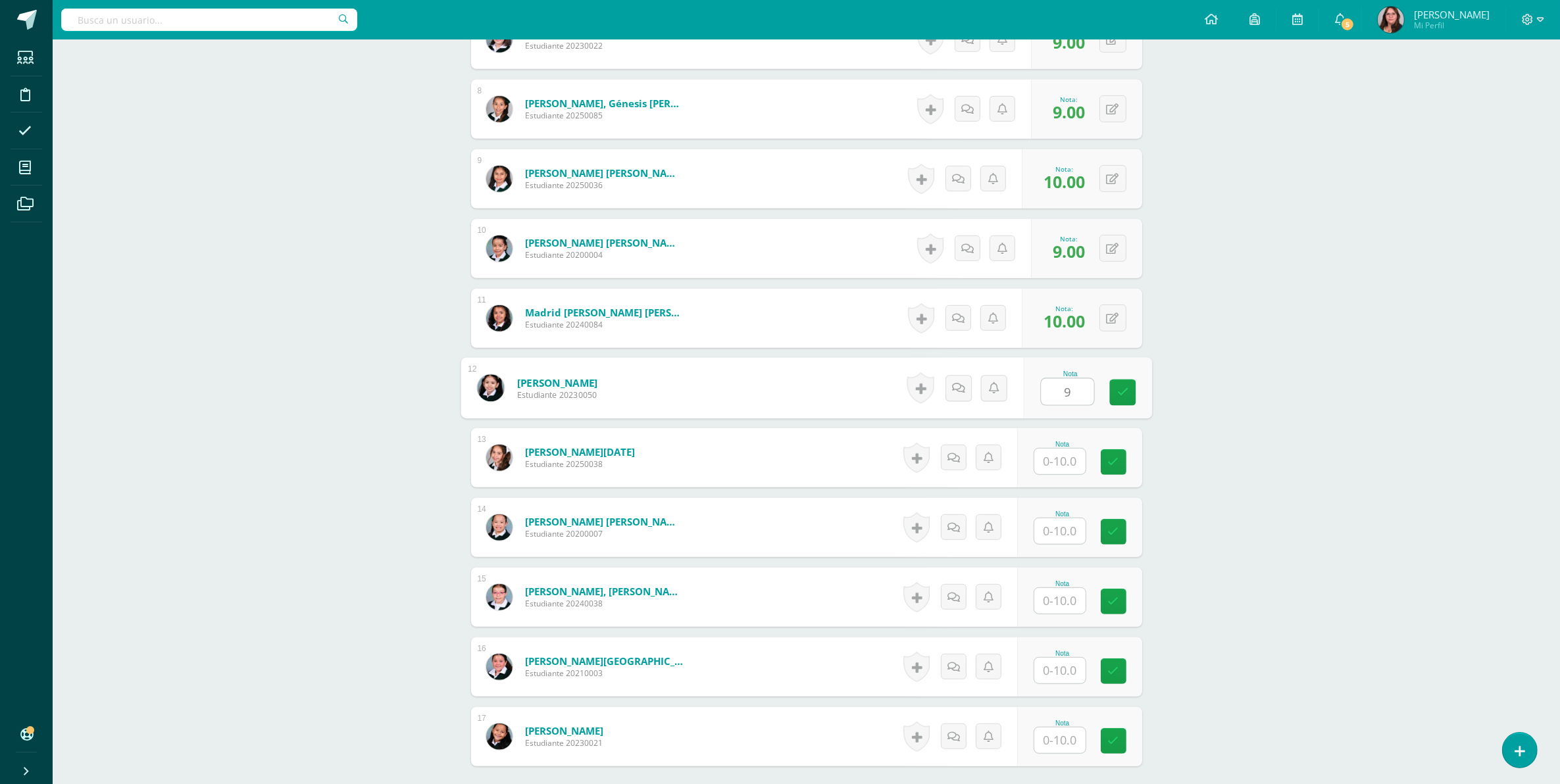
type input "9"
type input "10"
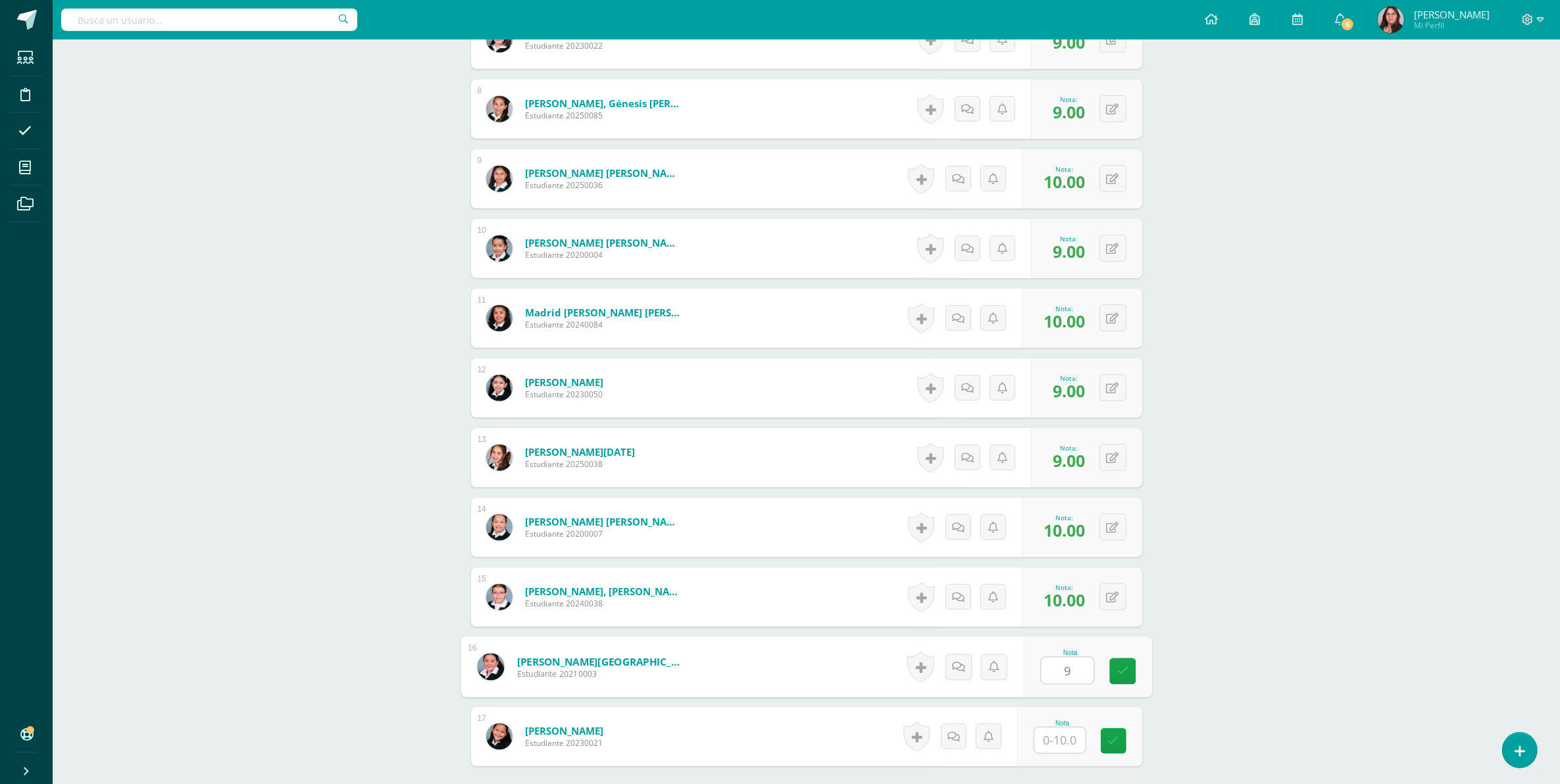
type input "9"
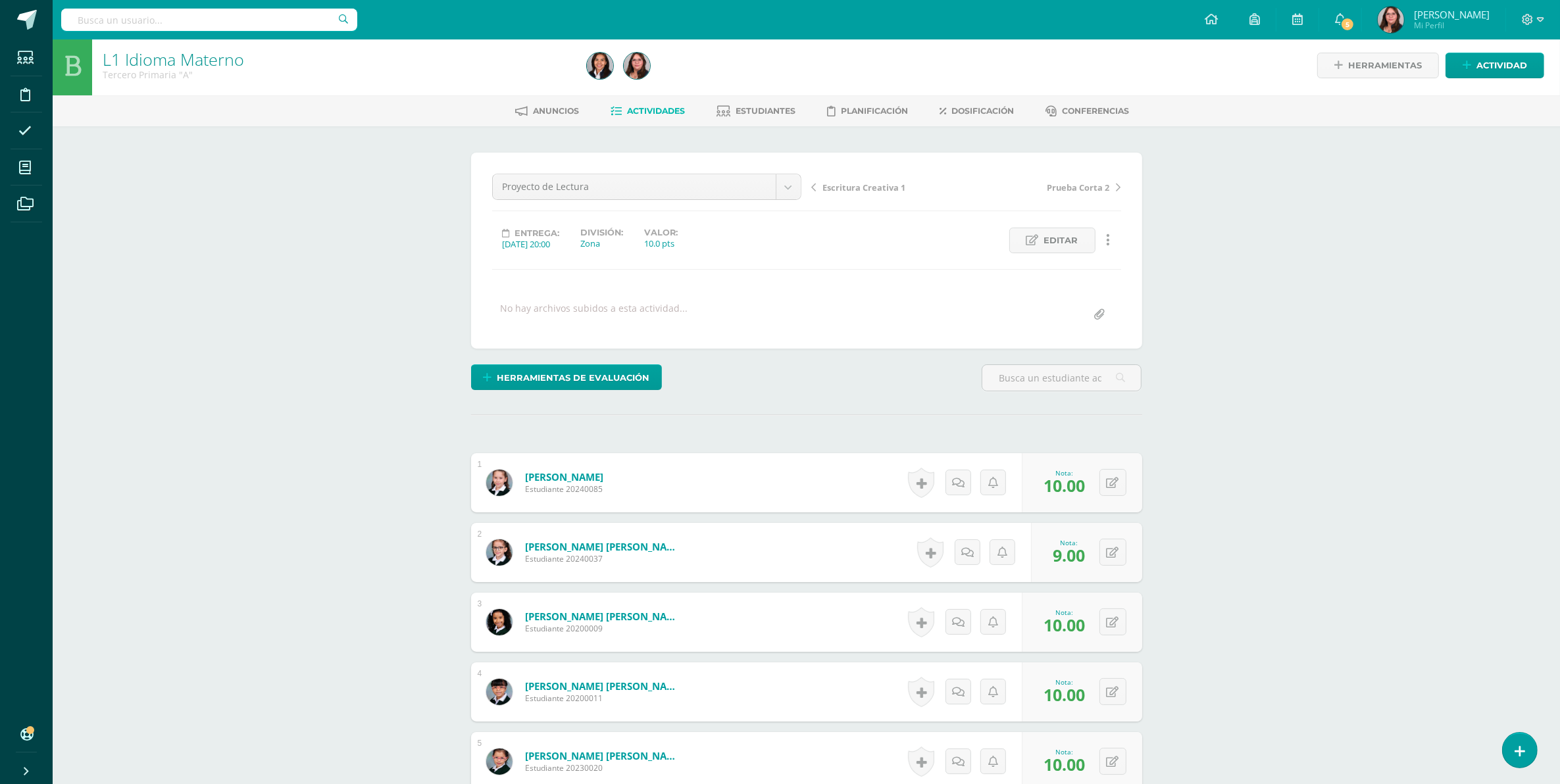
scroll to position [0, 0]
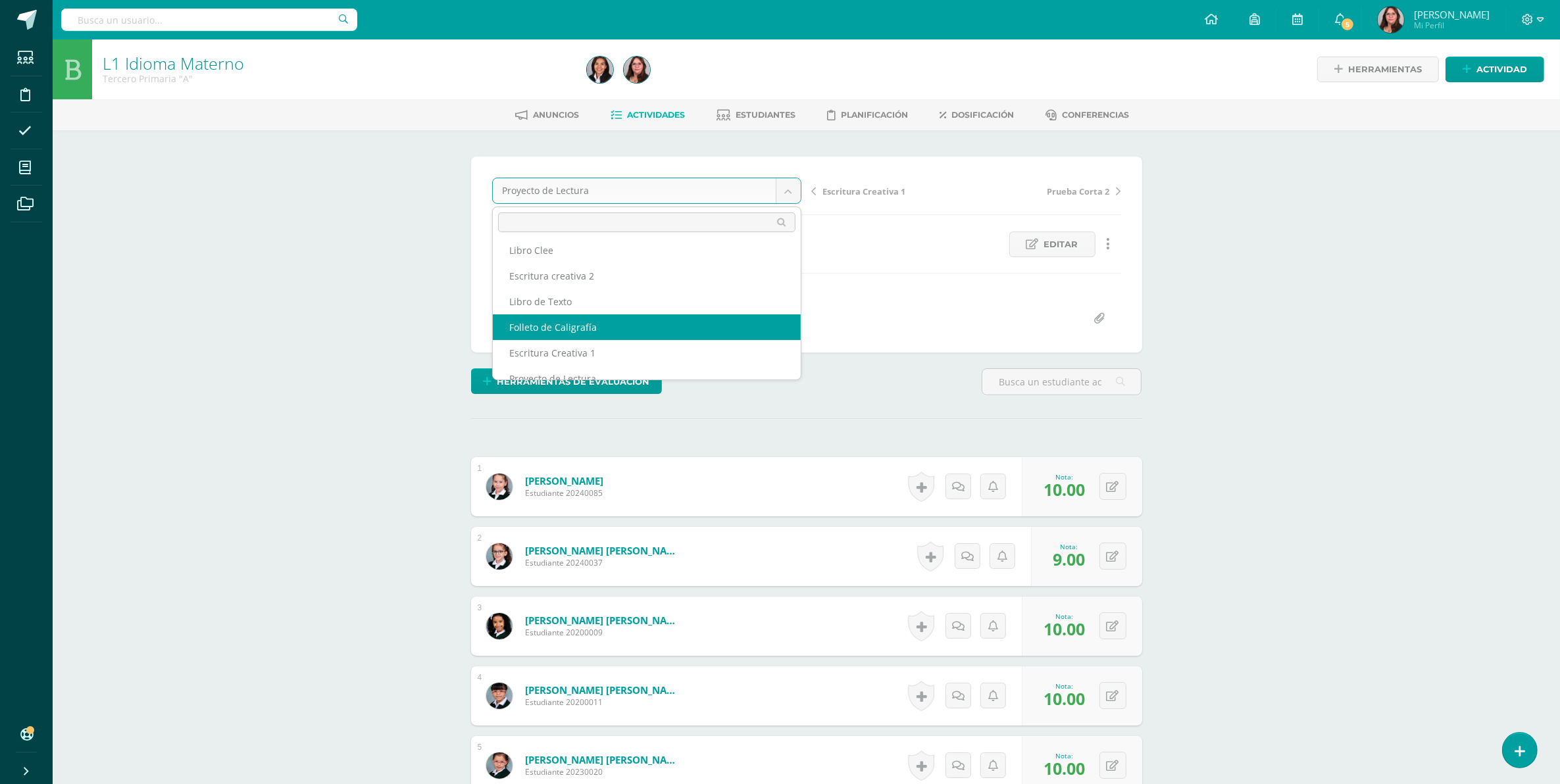
select select "/dashboard/teacher/grade-activity/106724/"
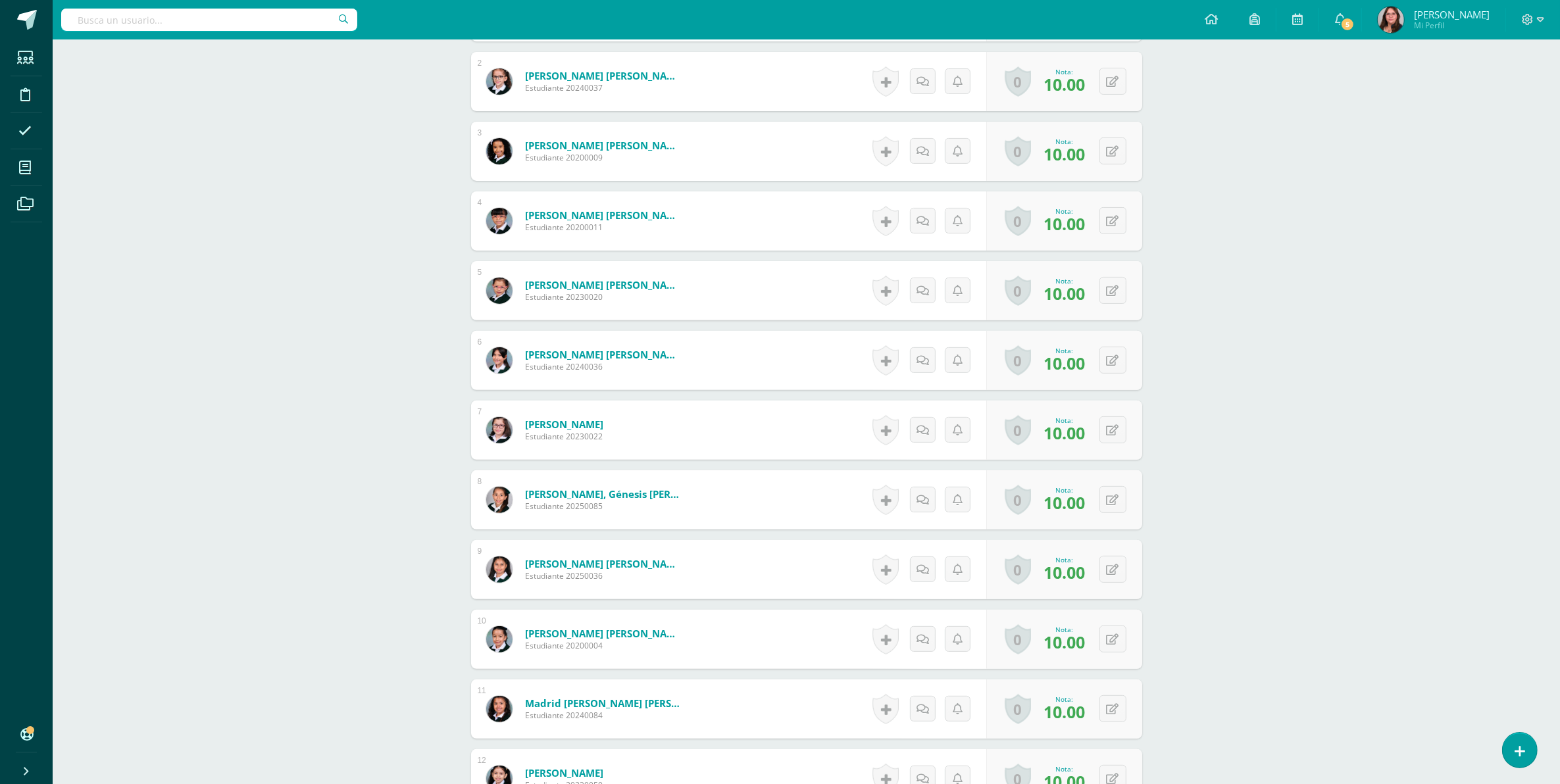
scroll to position [505, 0]
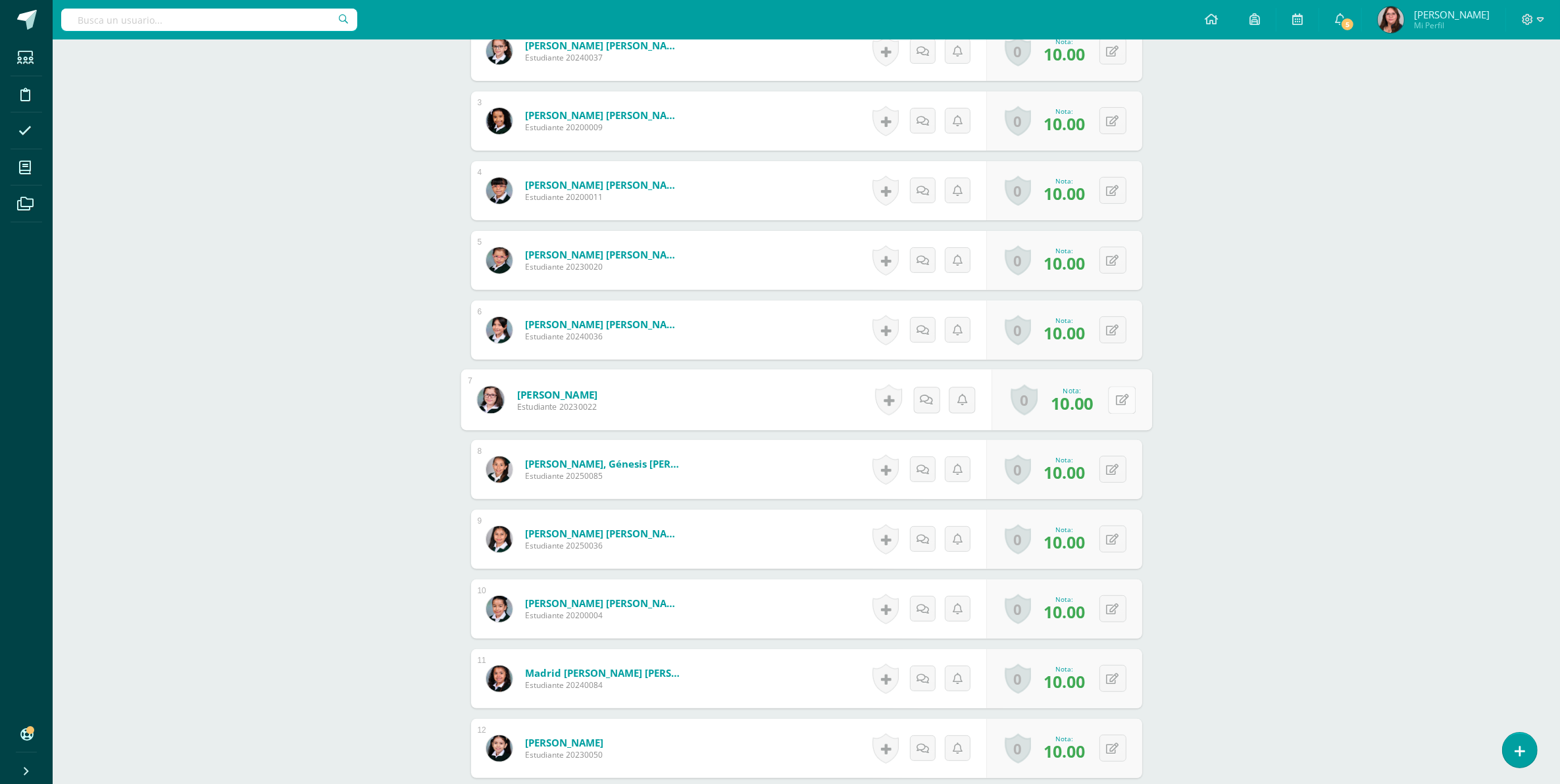
click at [1110, 397] on button at bounding box center [1121, 399] width 28 height 27
type input "9"
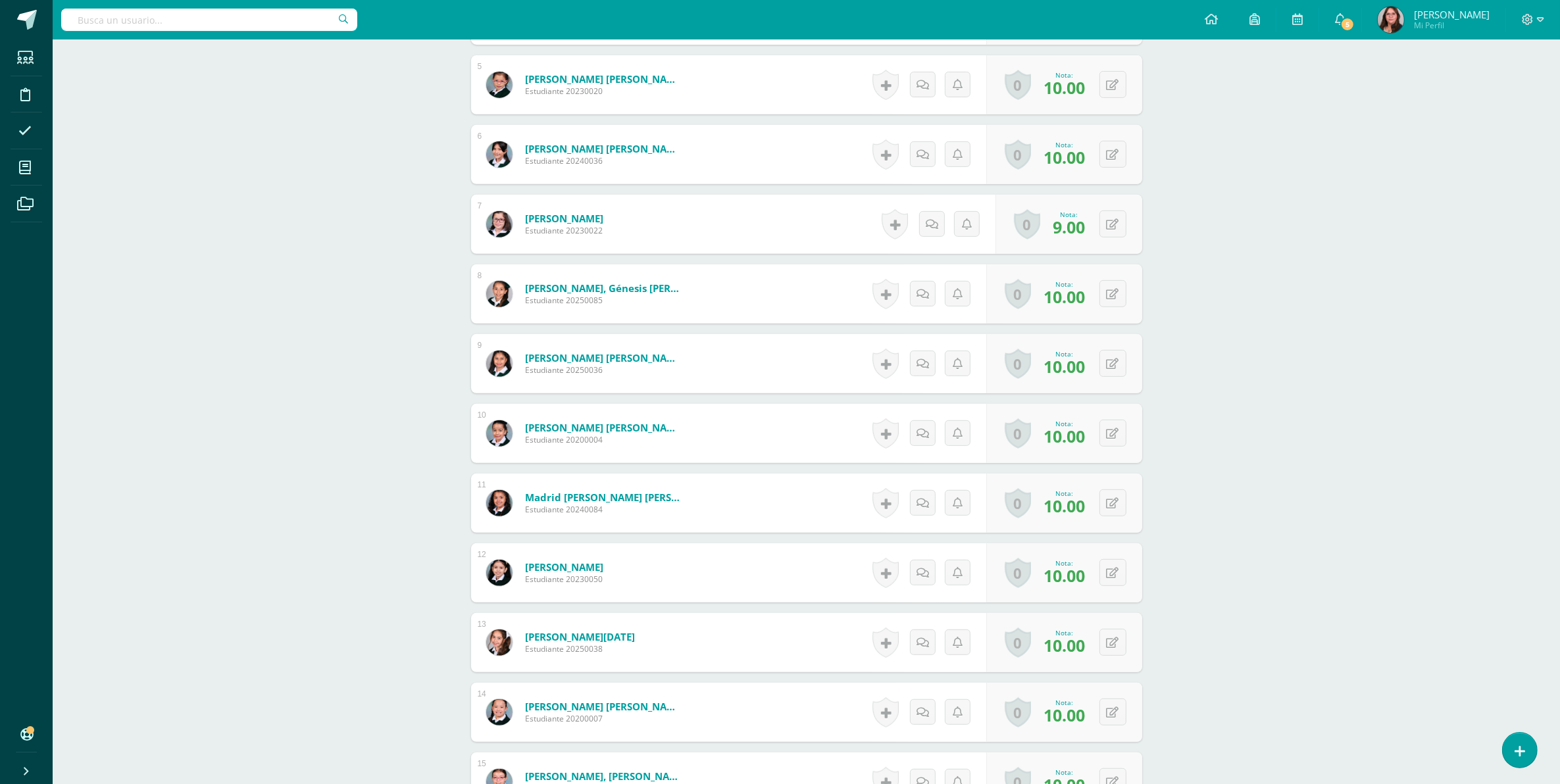
scroll to position [916, 0]
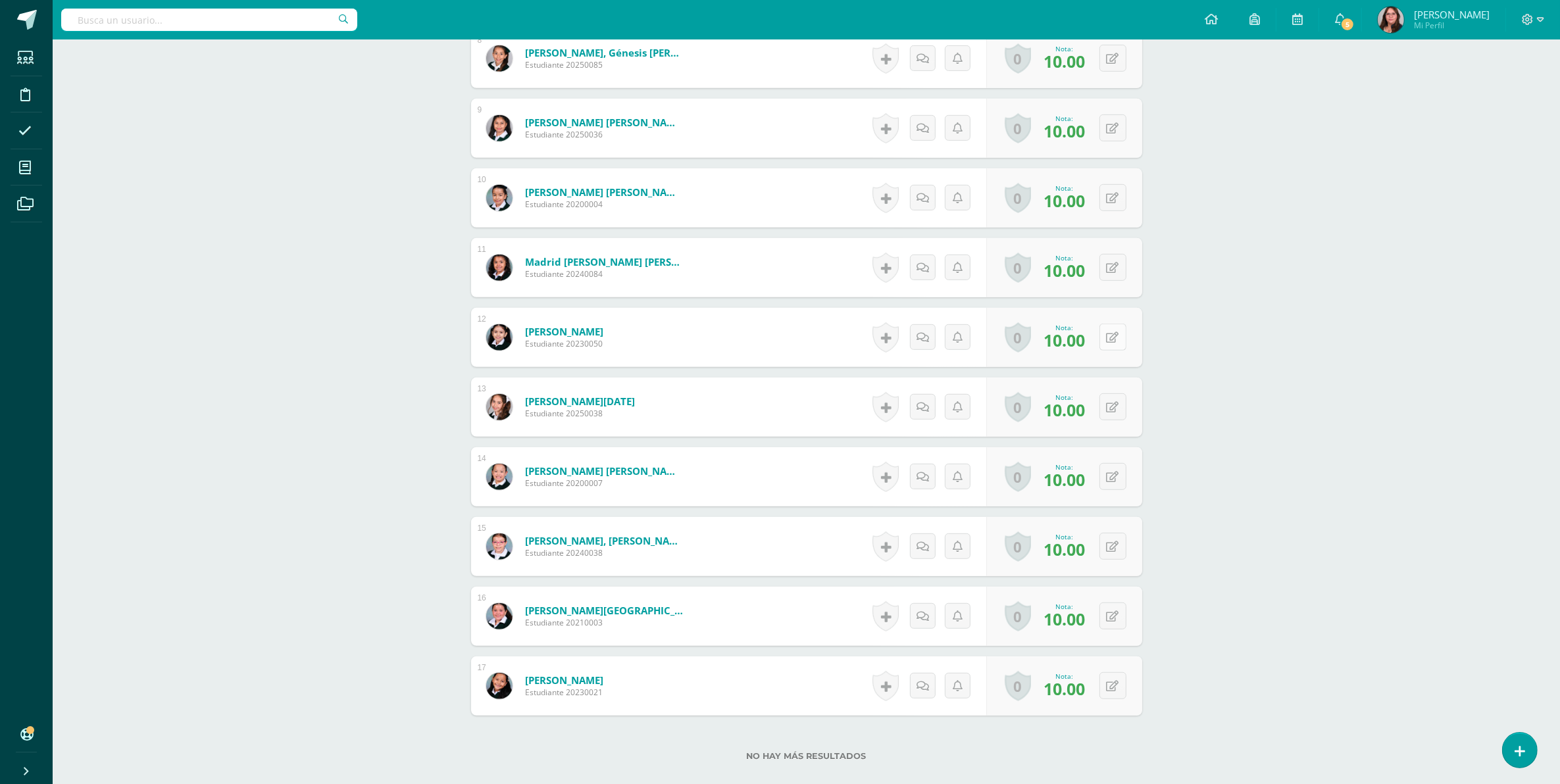
click at [1113, 331] on button at bounding box center [1113, 337] width 27 height 27
type input "9"
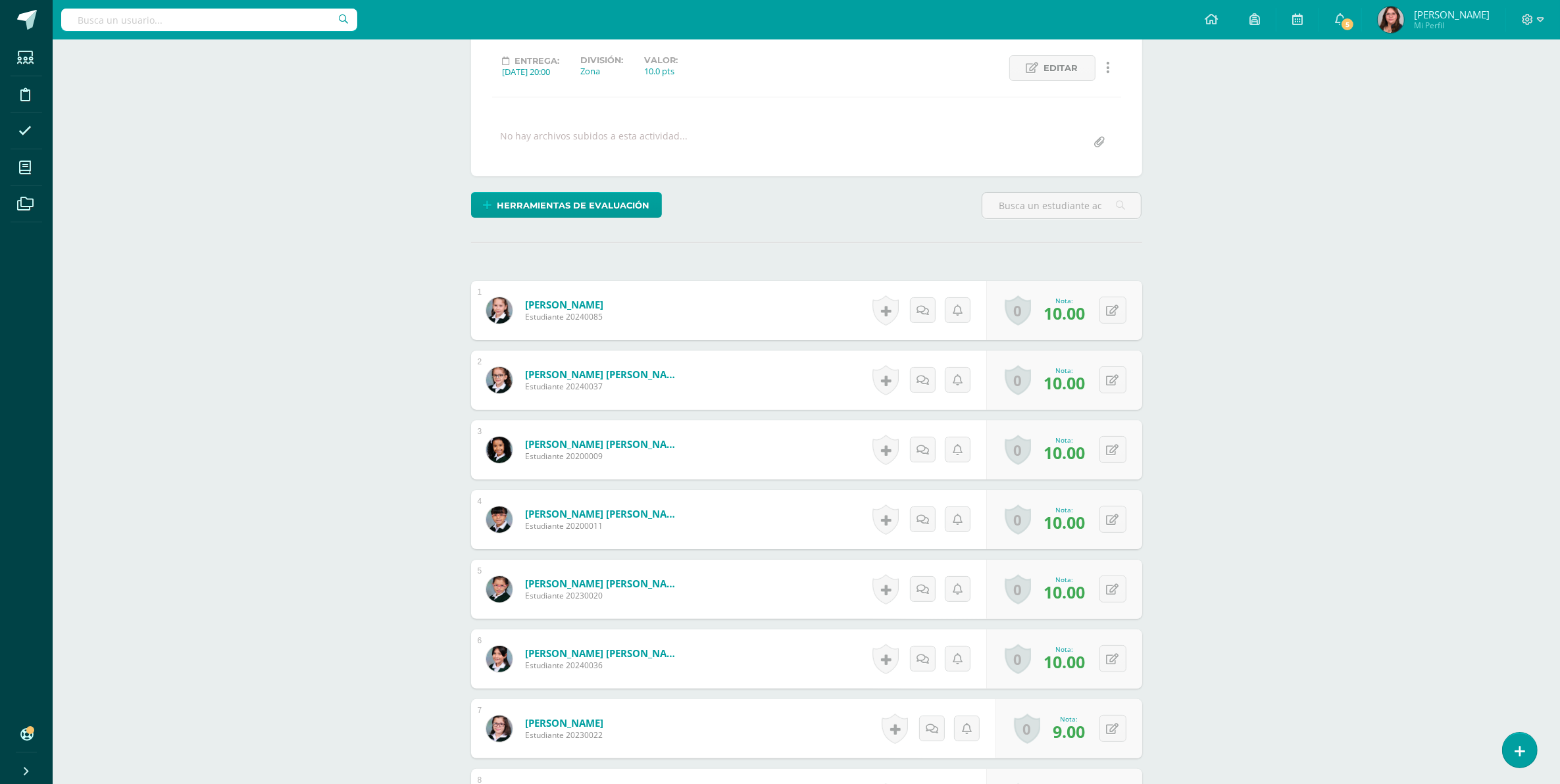
scroll to position [0, 0]
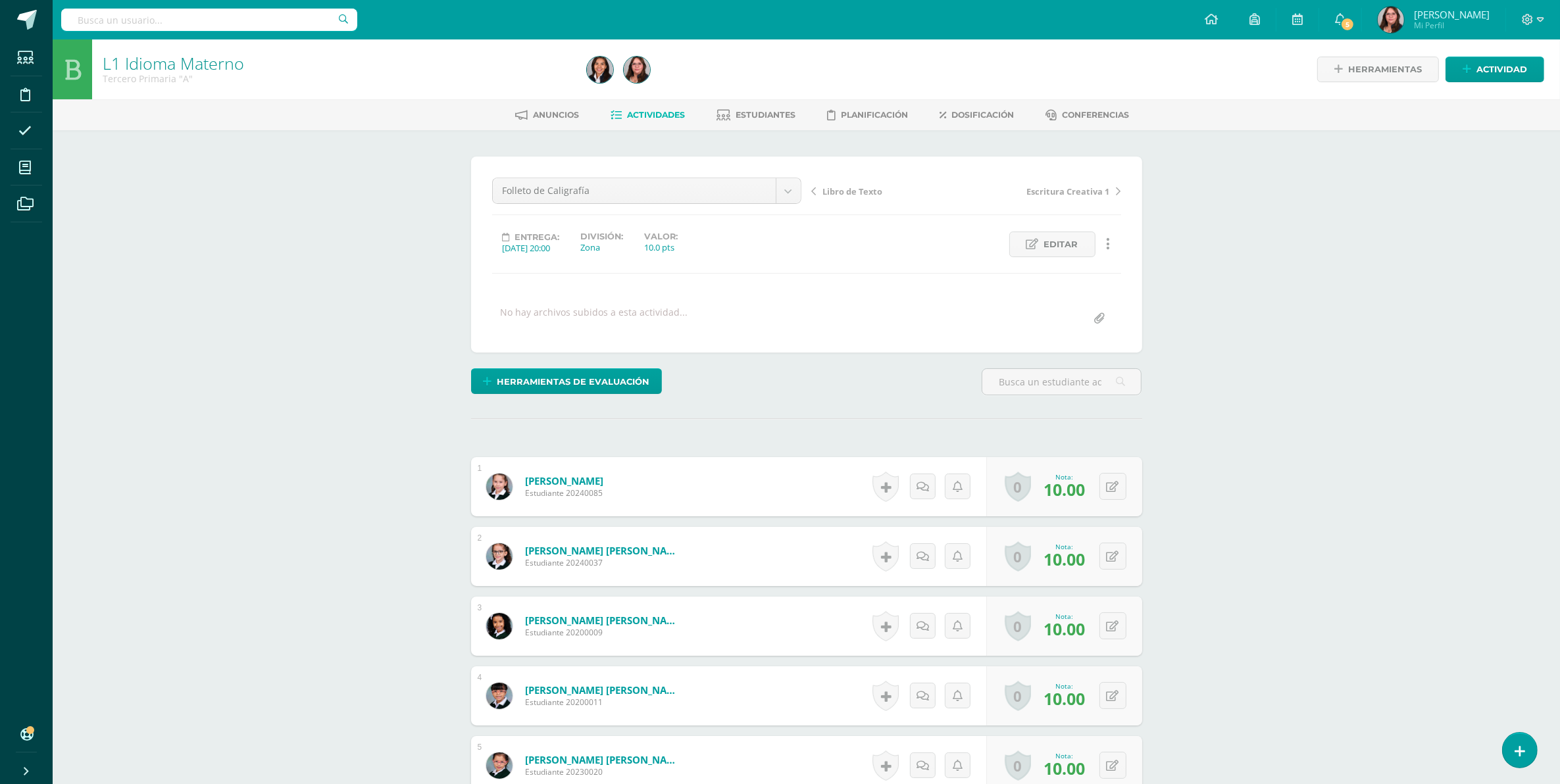
click at [666, 112] on span "Actividades" at bounding box center [656, 115] width 58 height 10
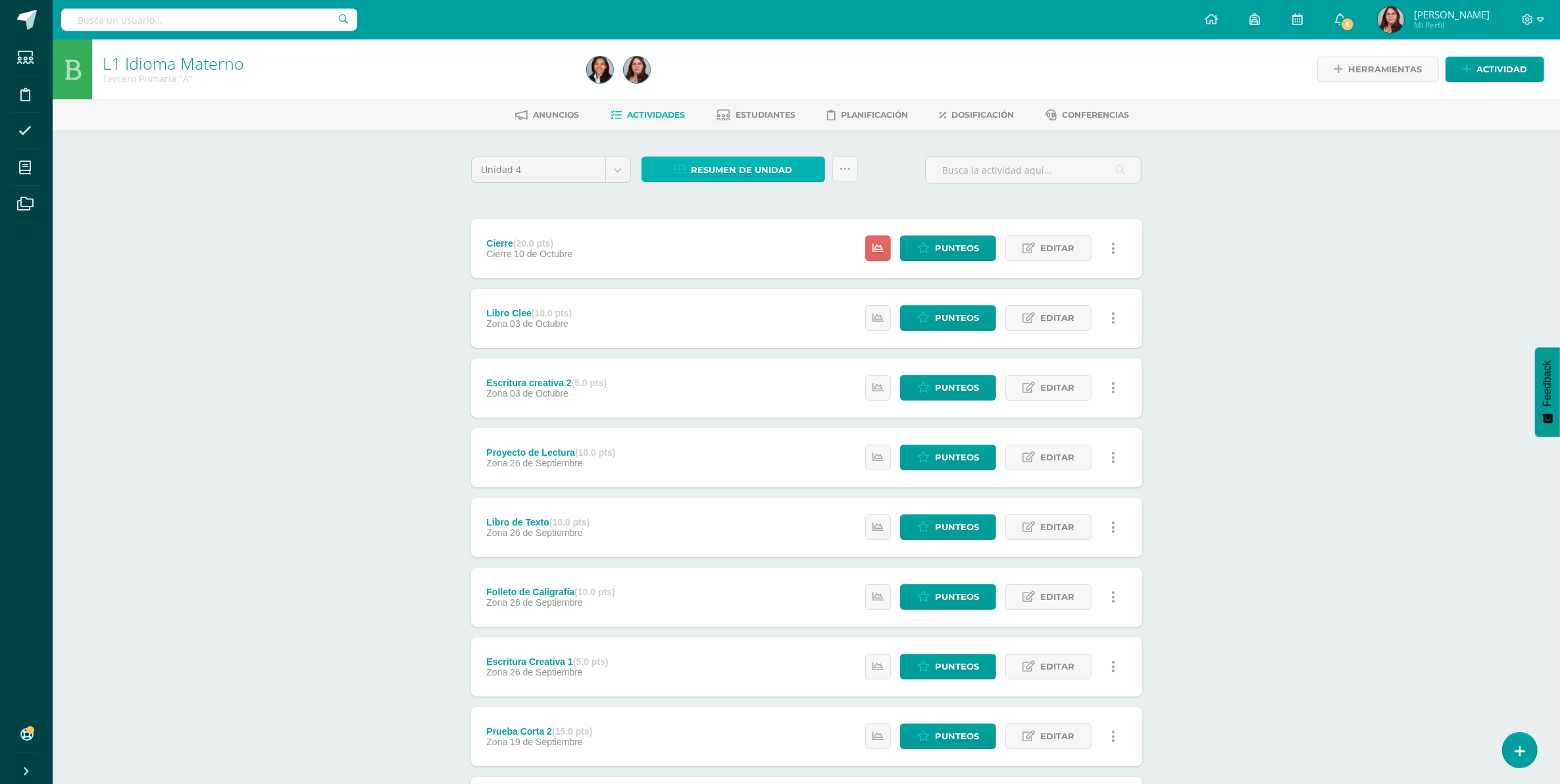
click at [714, 167] on span "Resumen de unidad" at bounding box center [741, 170] width 101 height 24
click at [739, 90] on link "Descargar como HTML" at bounding box center [734, 82] width 140 height 20
click at [747, 86] on link "Descargar como HTML" at bounding box center [734, 82] width 140 height 20
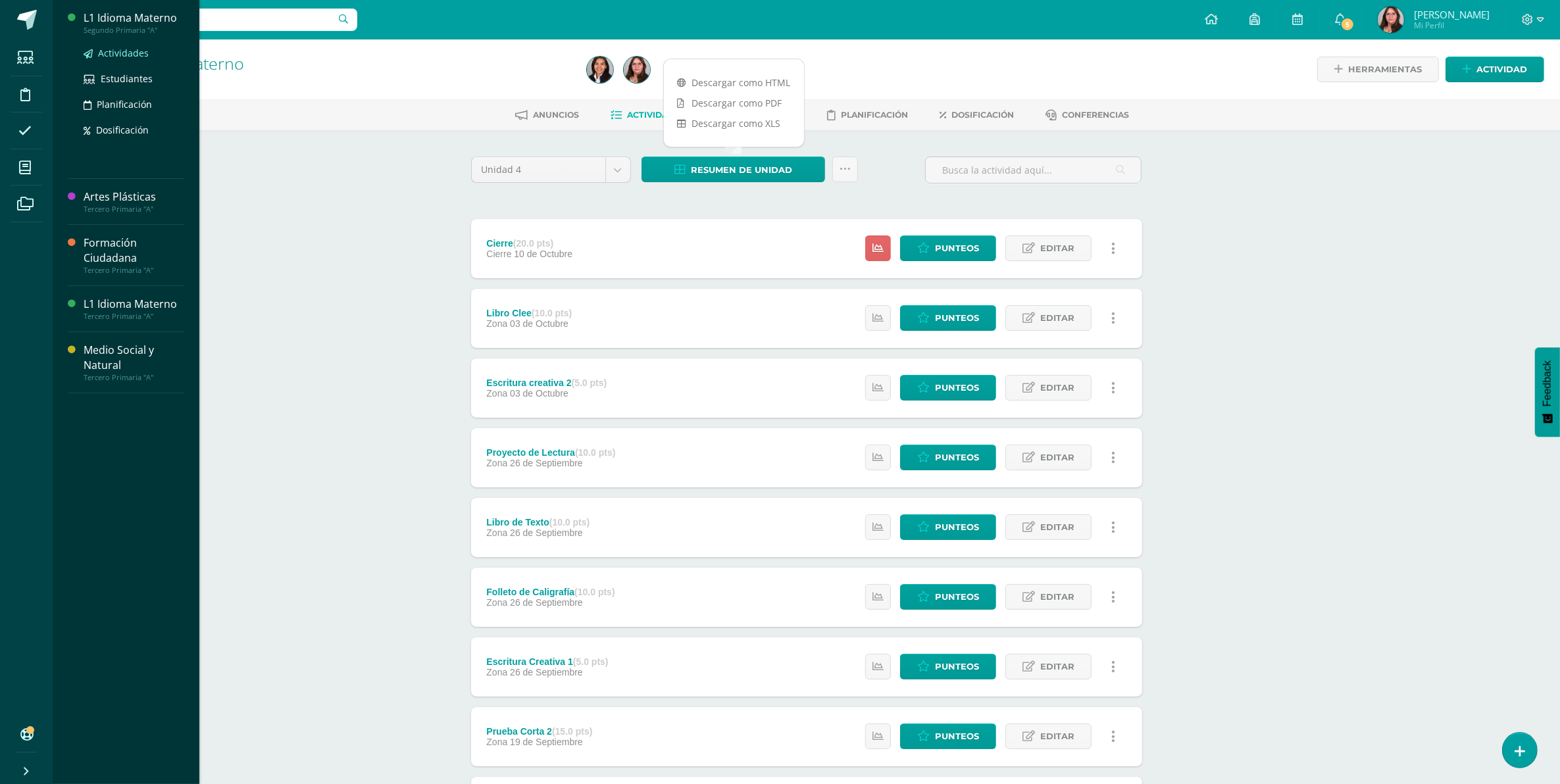
click at [133, 47] on span "Actividades" at bounding box center [123, 53] width 50 height 13
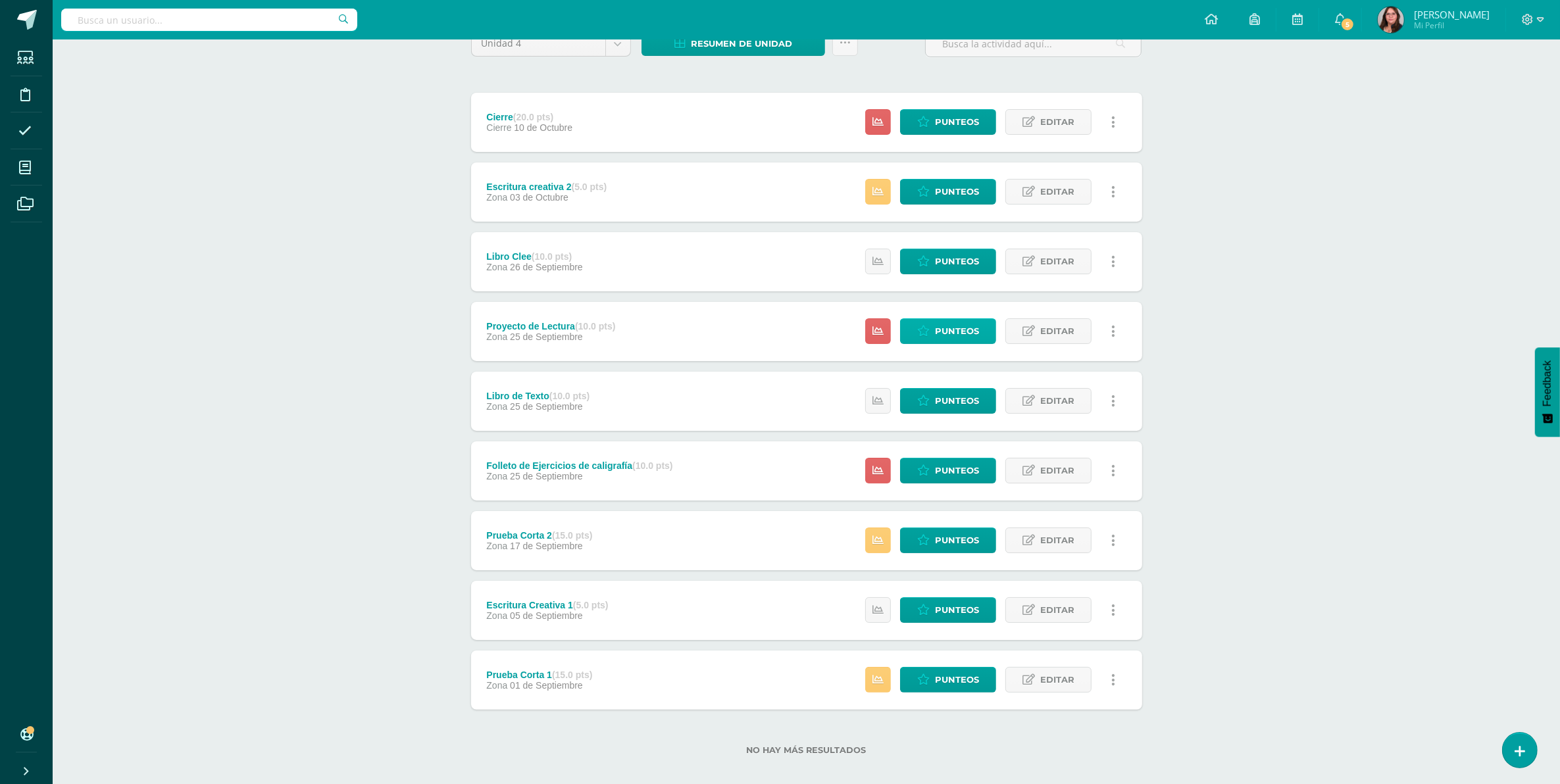
scroll to position [139, 0]
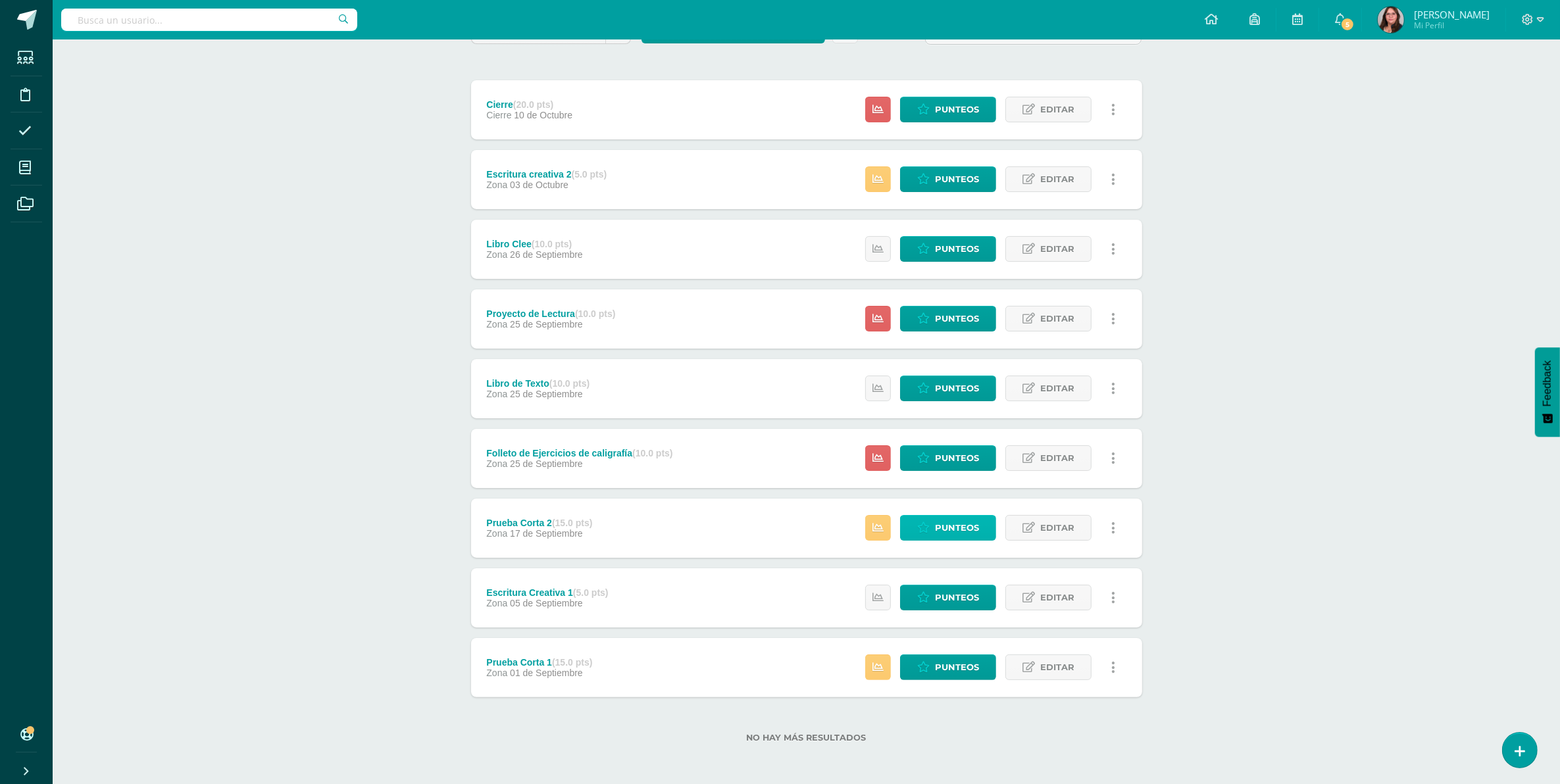
click at [987, 525] on link "Punteos" at bounding box center [948, 527] width 96 height 26
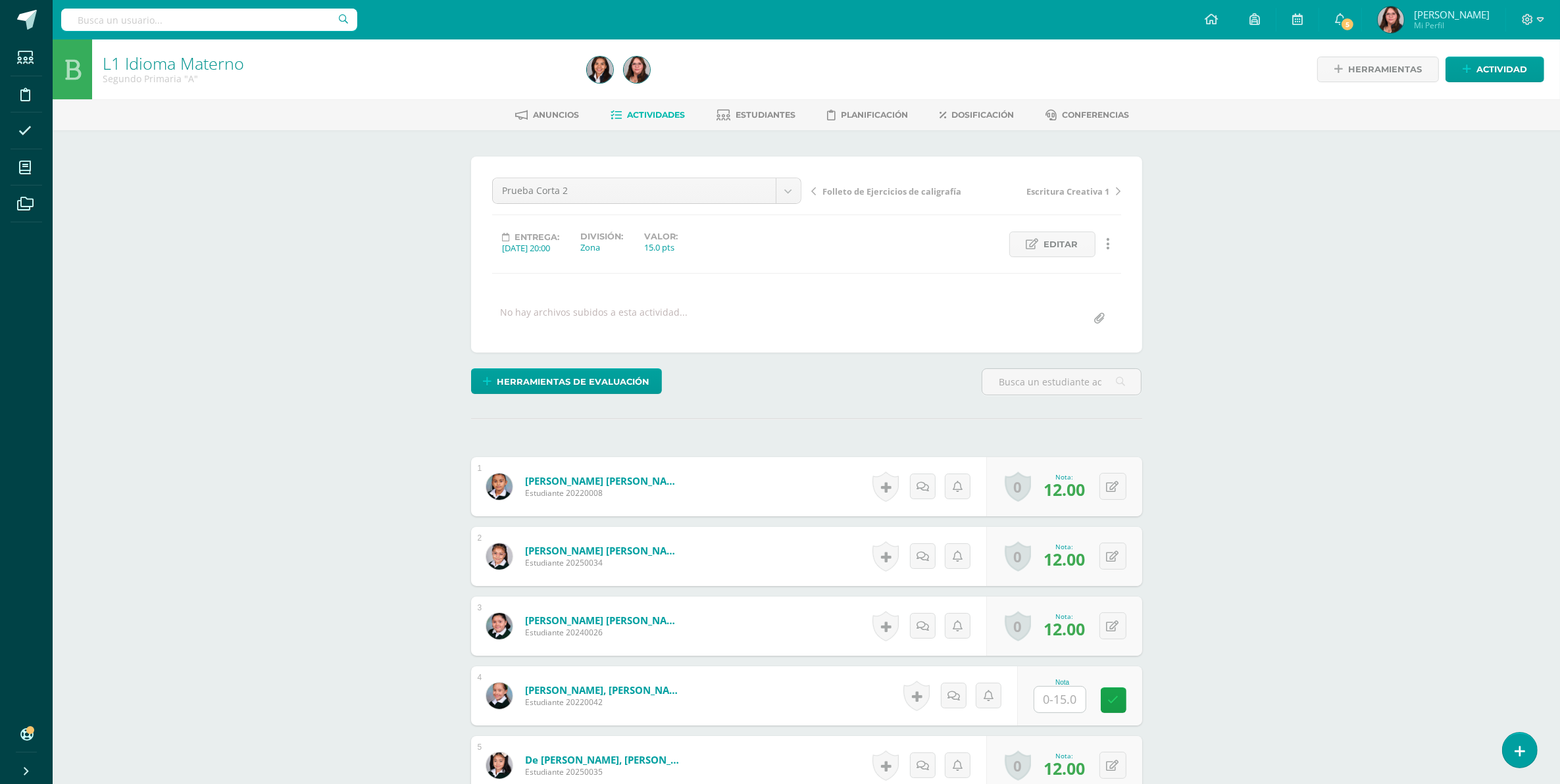
scroll to position [1, 0]
click at [1044, 699] on input "text" at bounding box center [1059, 698] width 51 height 26
type input "15"
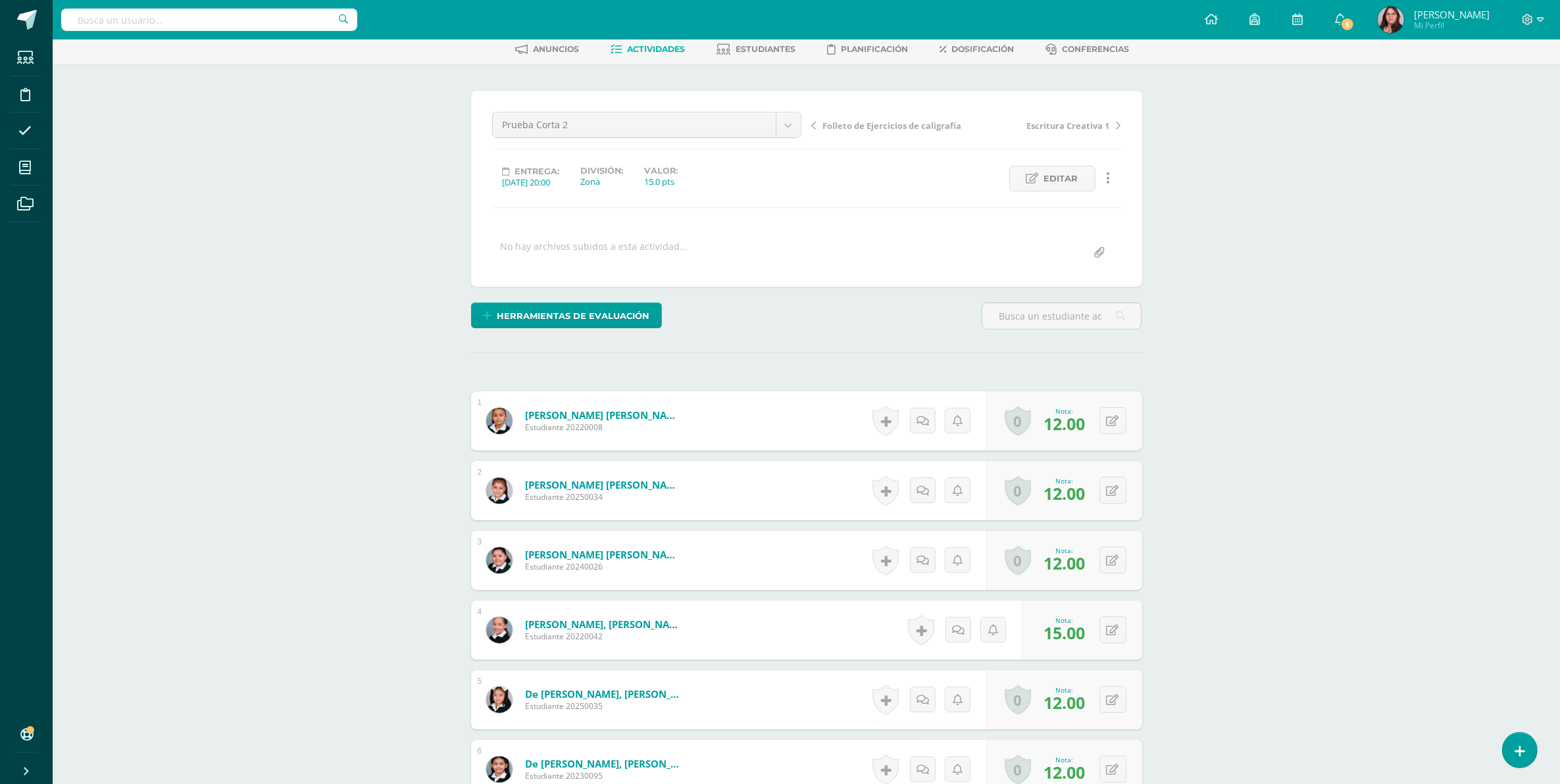
scroll to position [0, 0]
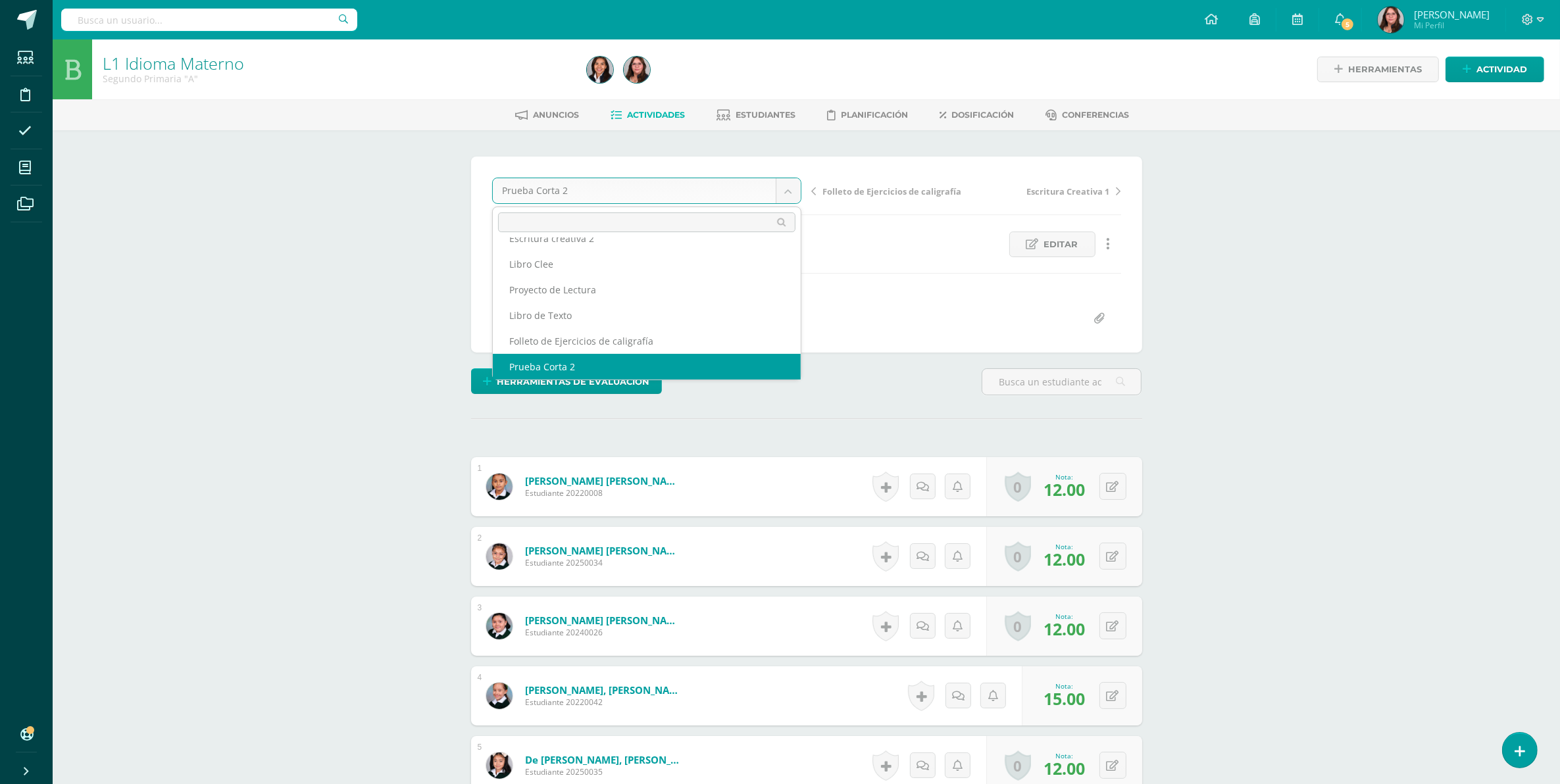
scroll to position [31, 0]
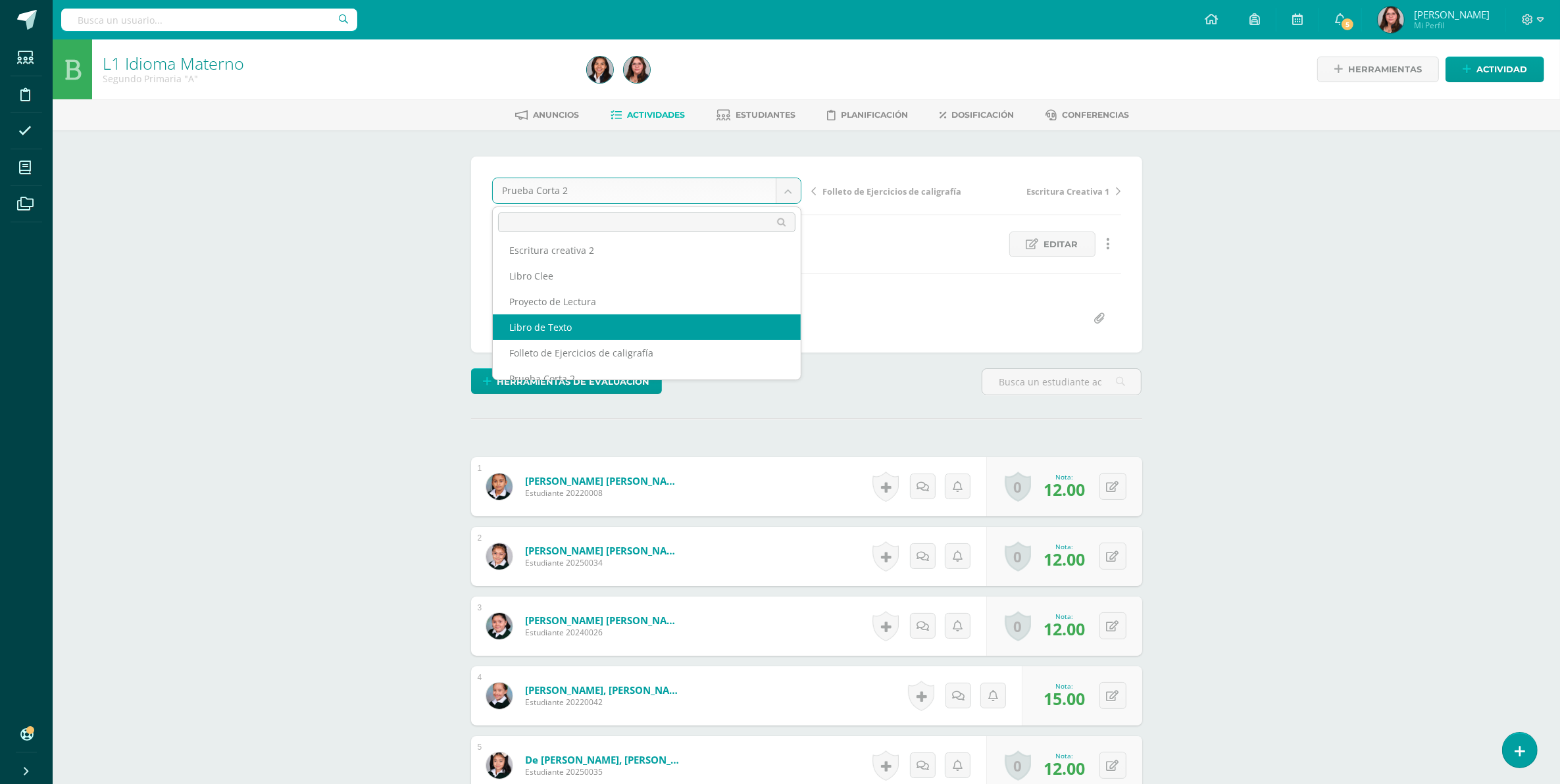
select select "/dashboard/teacher/grade-activity/106707/"
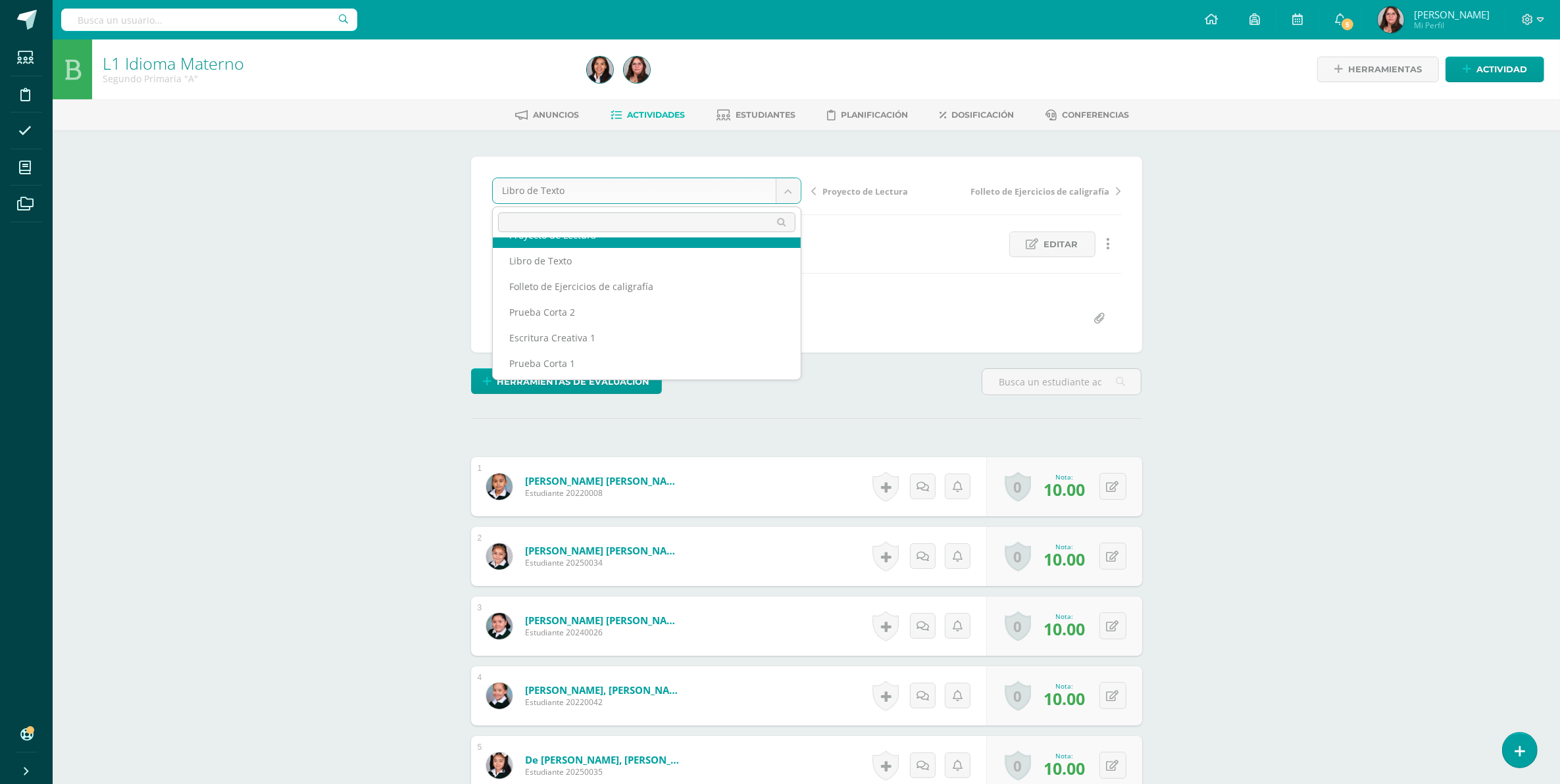
scroll to position [99, 0]
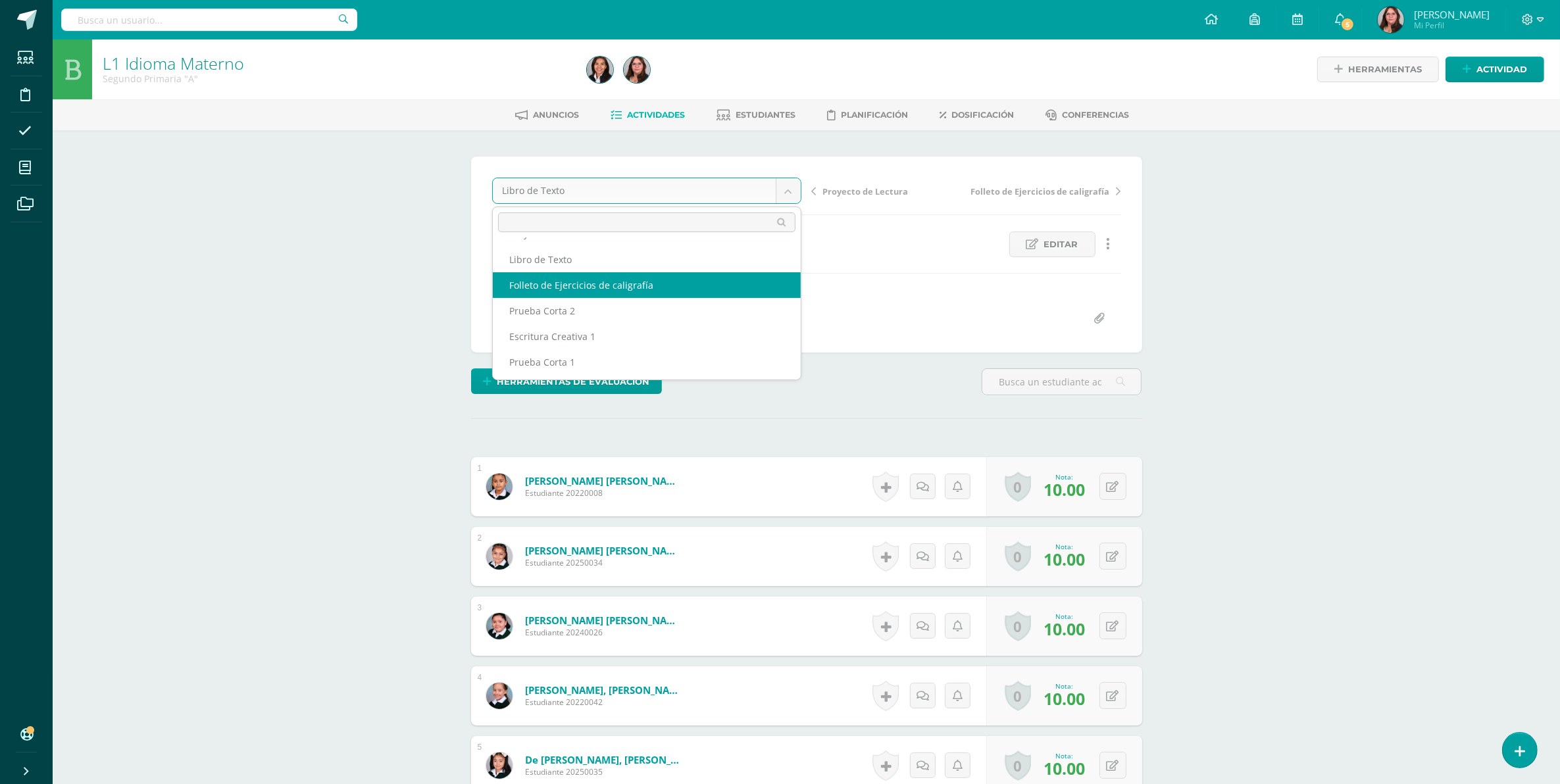
select select "/dashboard/teacher/grade-activity/106709/"
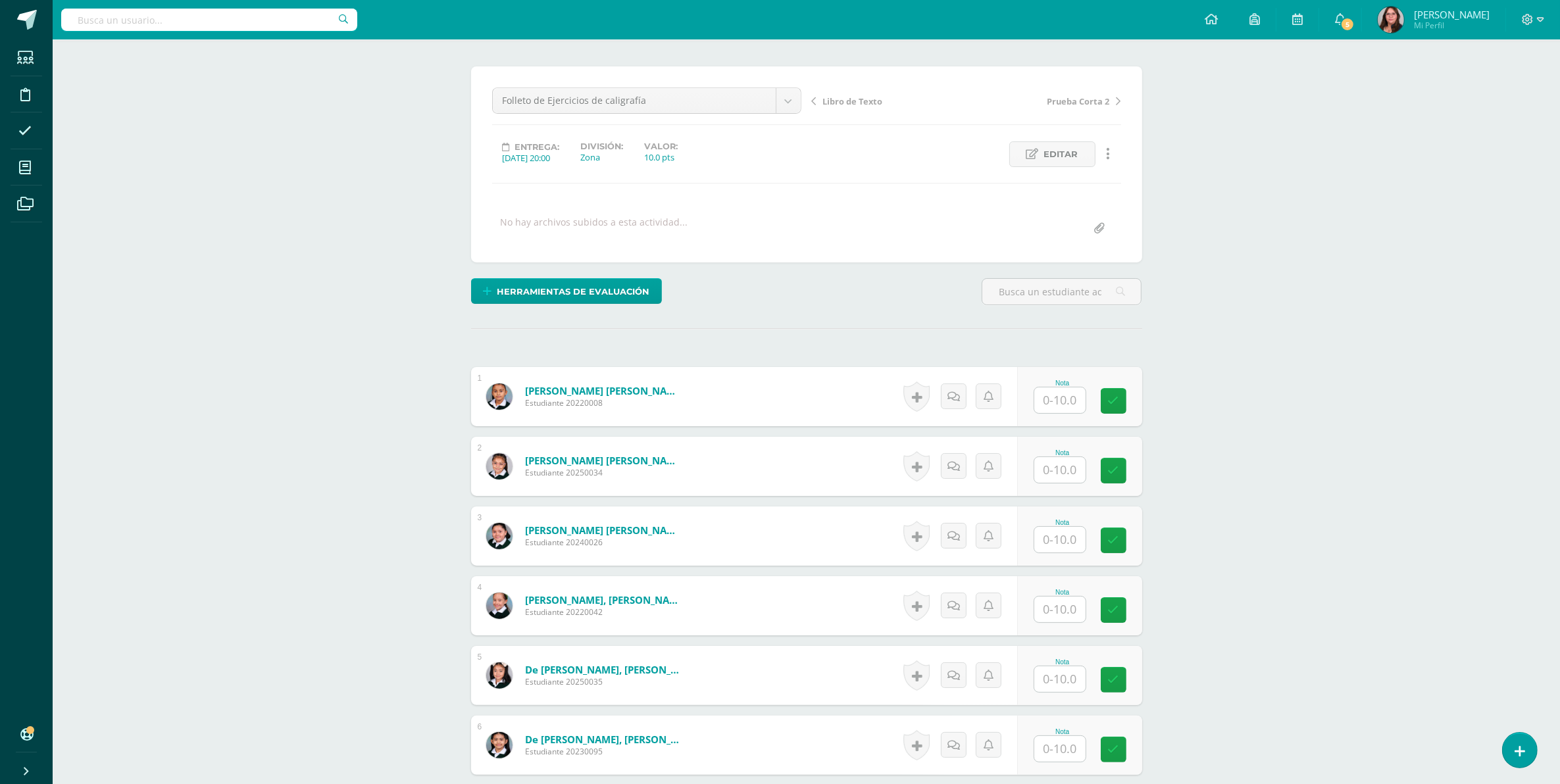
scroll to position [91, 0]
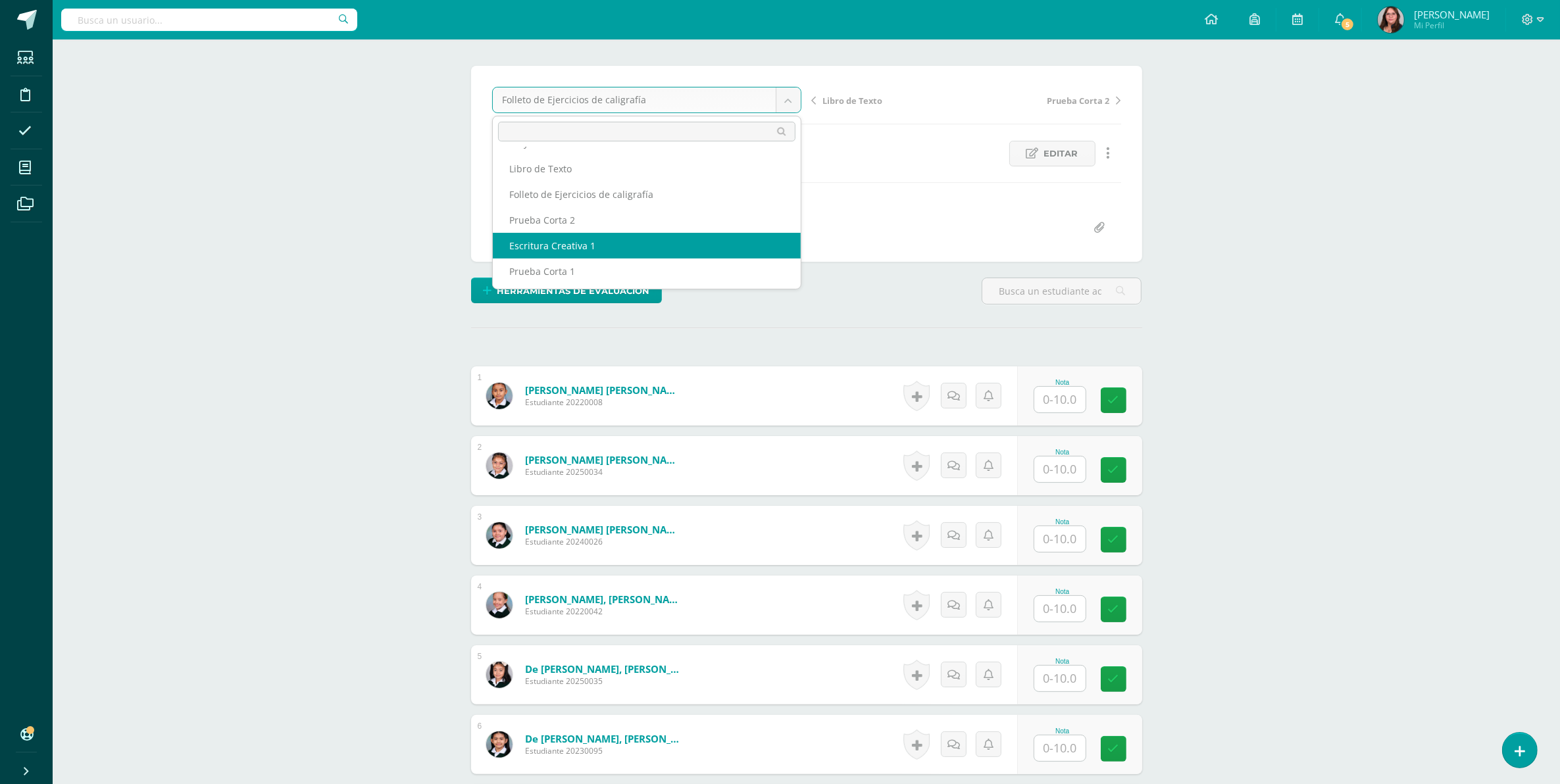
select select "/dashboard/teacher/grade-activity/106710/"
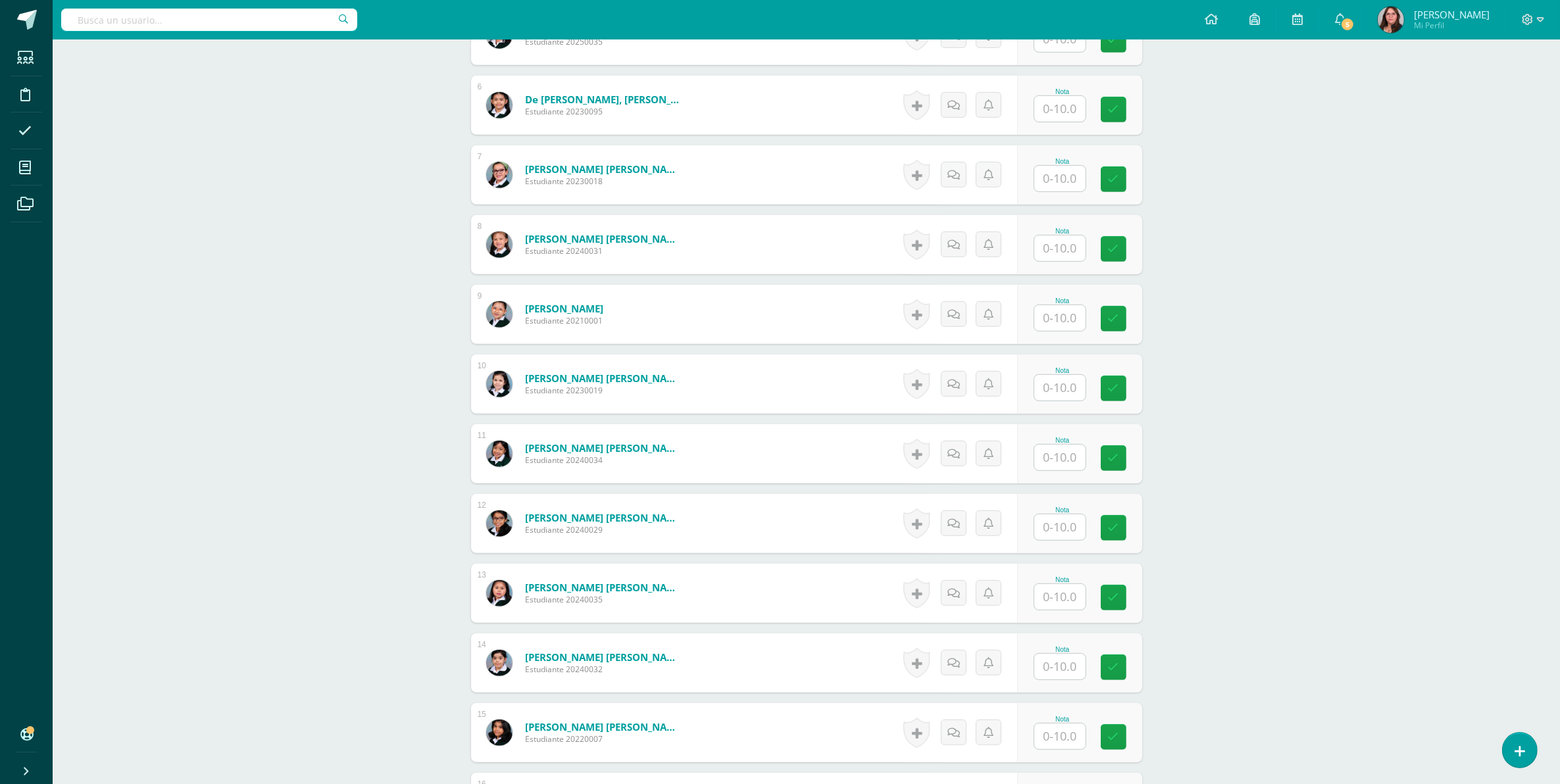
scroll to position [749, 0]
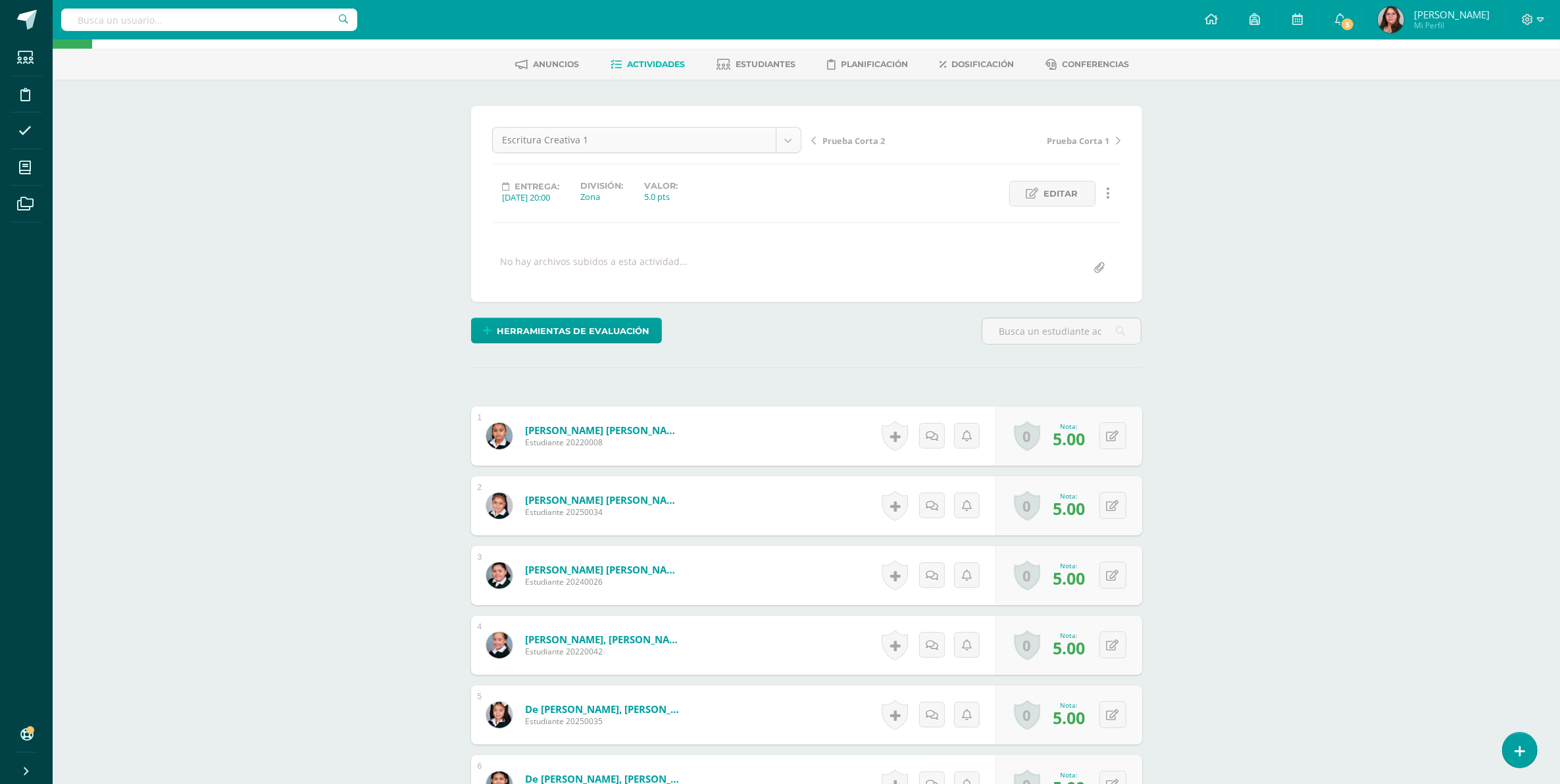
scroll to position [51, 0]
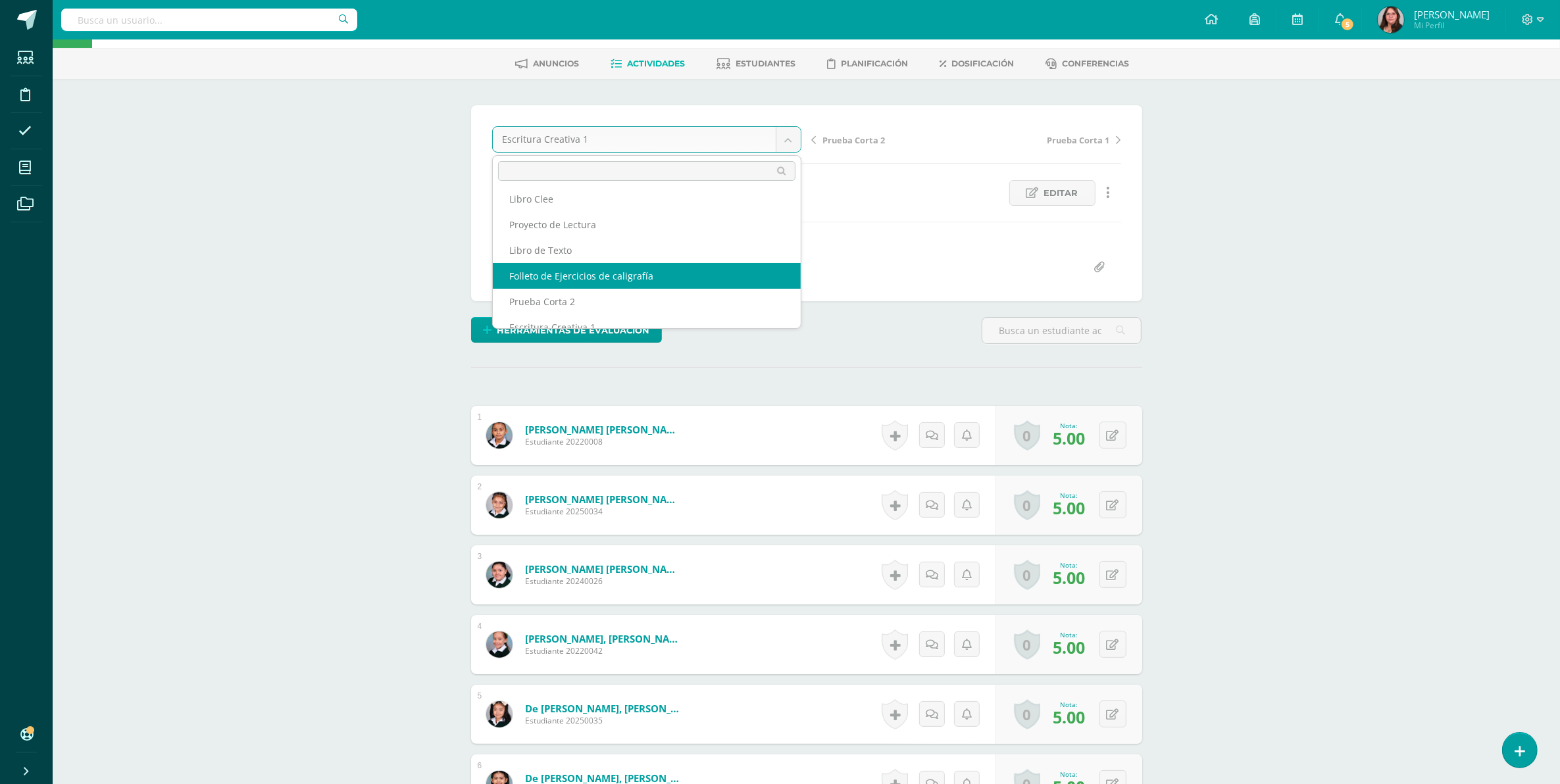
scroll to position [0, 0]
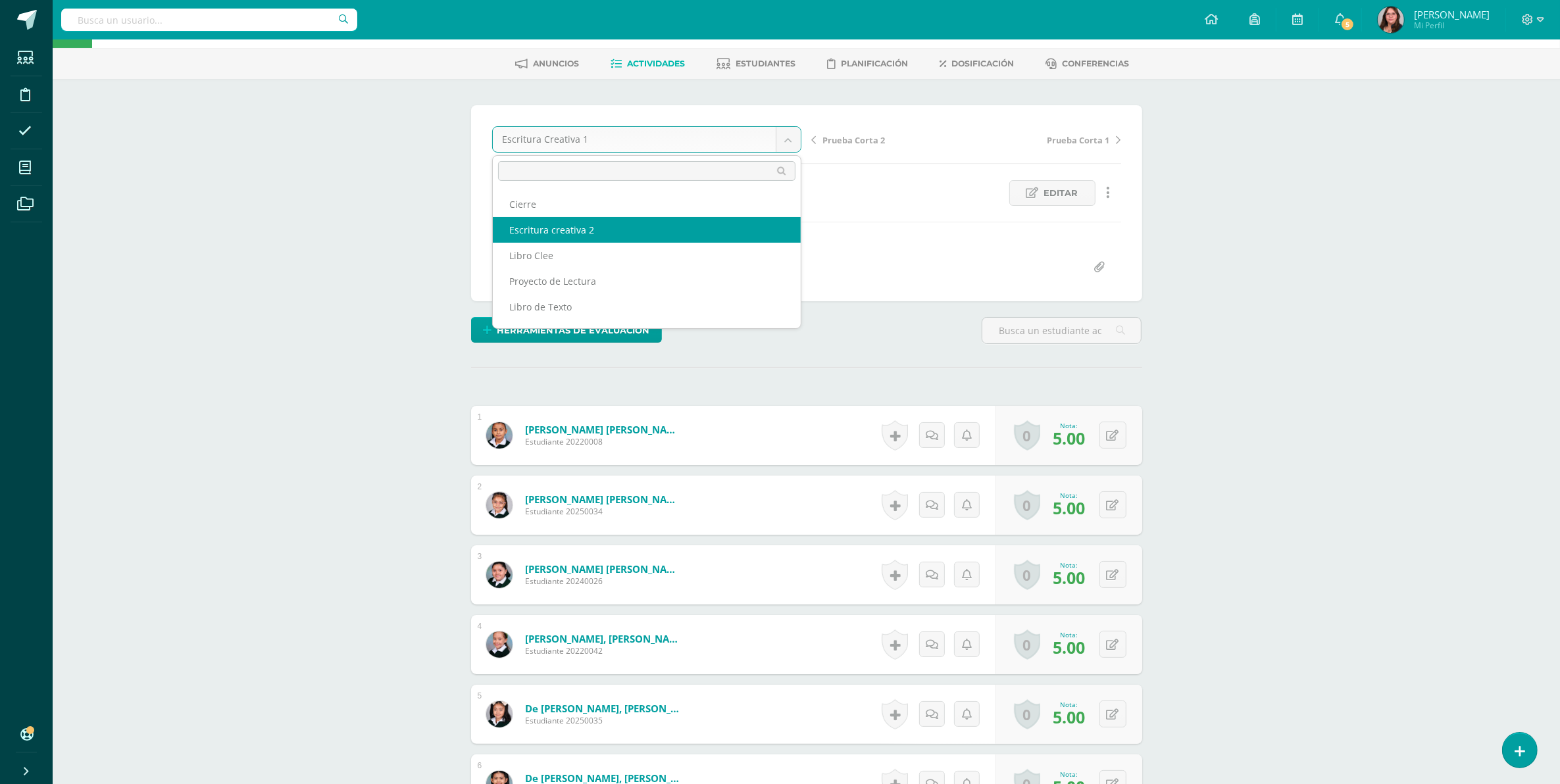
select select "/dashboard/teacher/grade-activity/107677/"
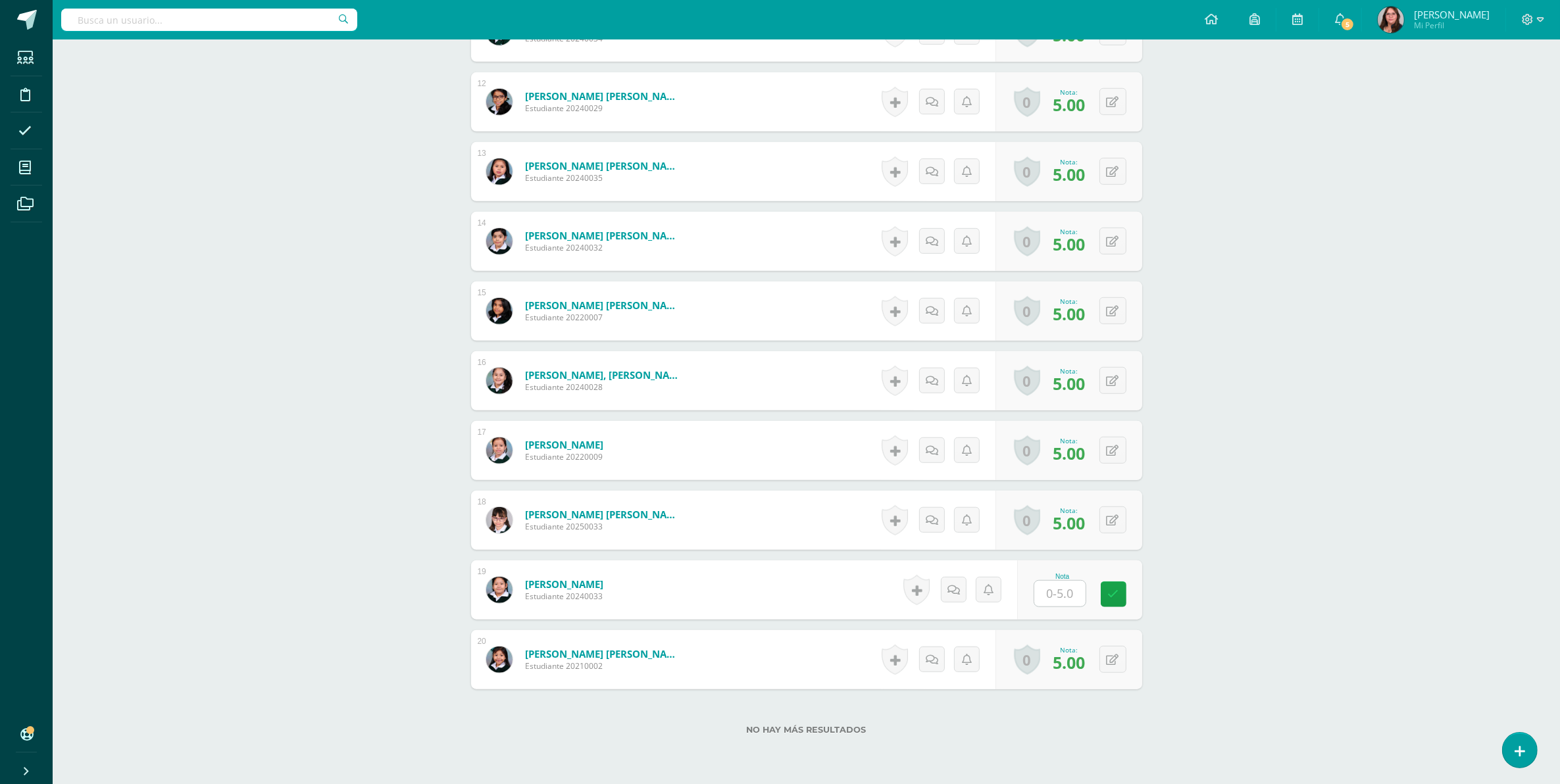
scroll to position [1152, 0]
click at [1063, 588] on input "text" at bounding box center [1066, 592] width 53 height 26
type input "5"
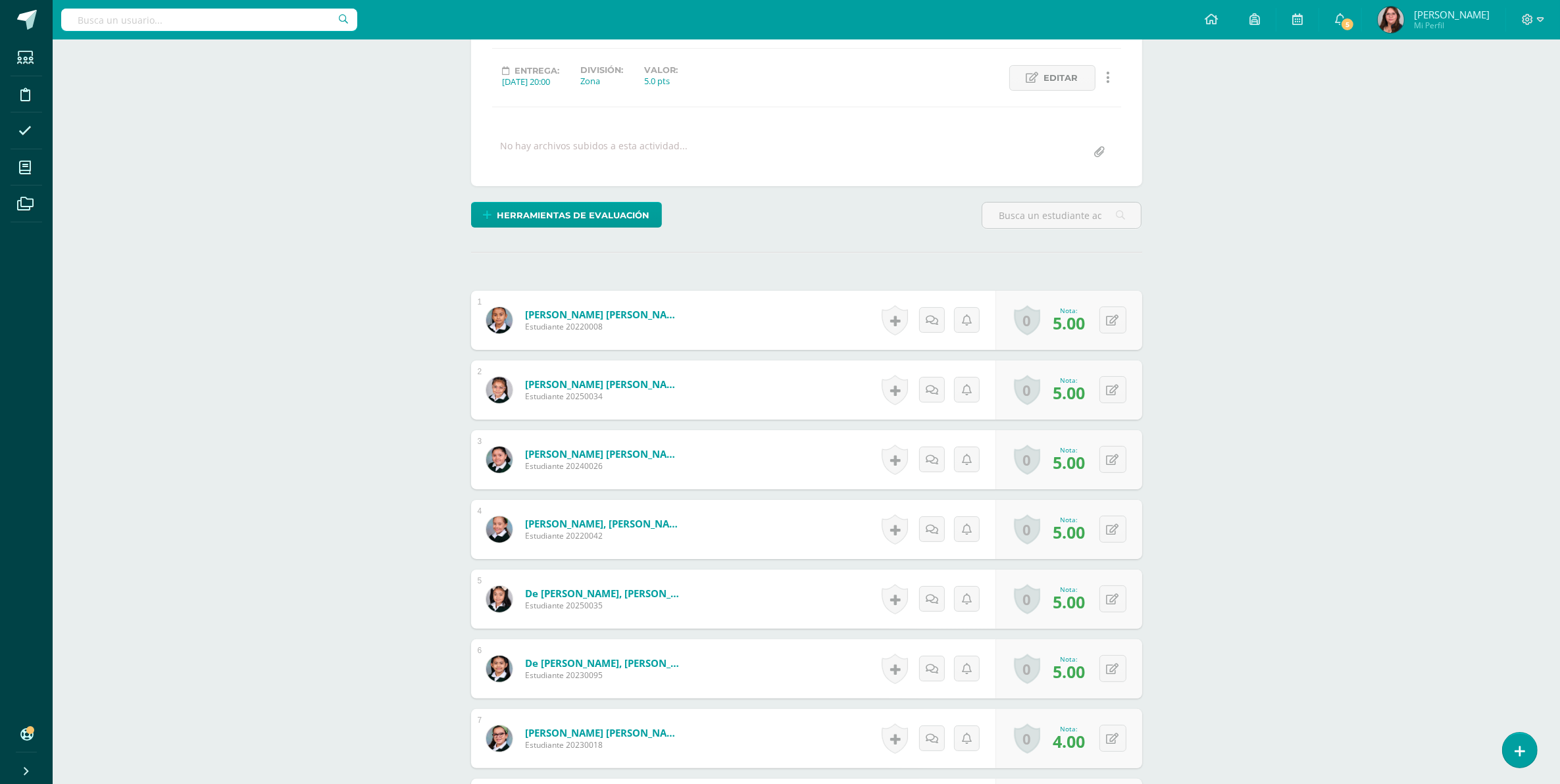
scroll to position [2, 0]
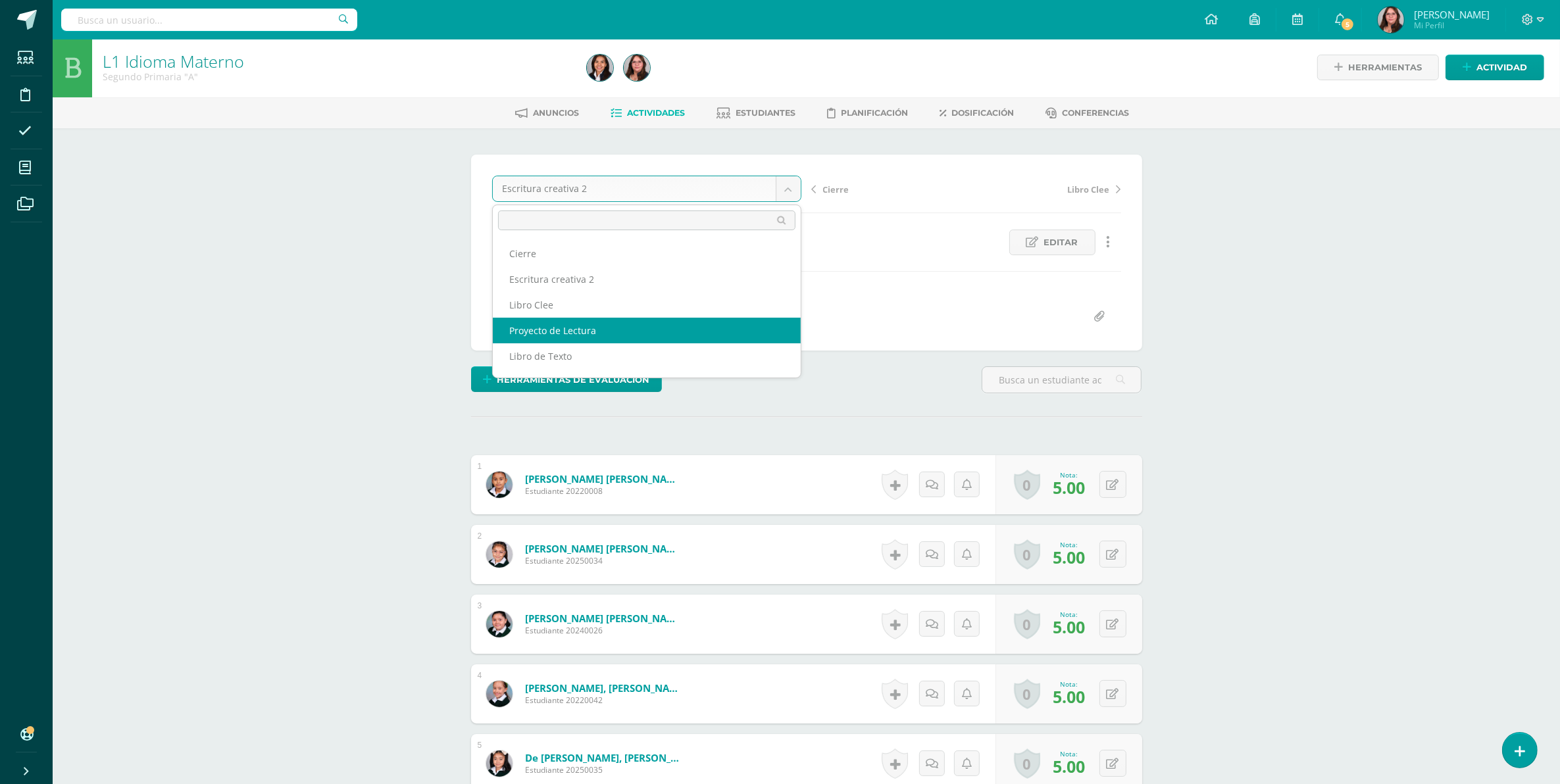
select select "/dashboard/teacher/grade-activity/106715/"
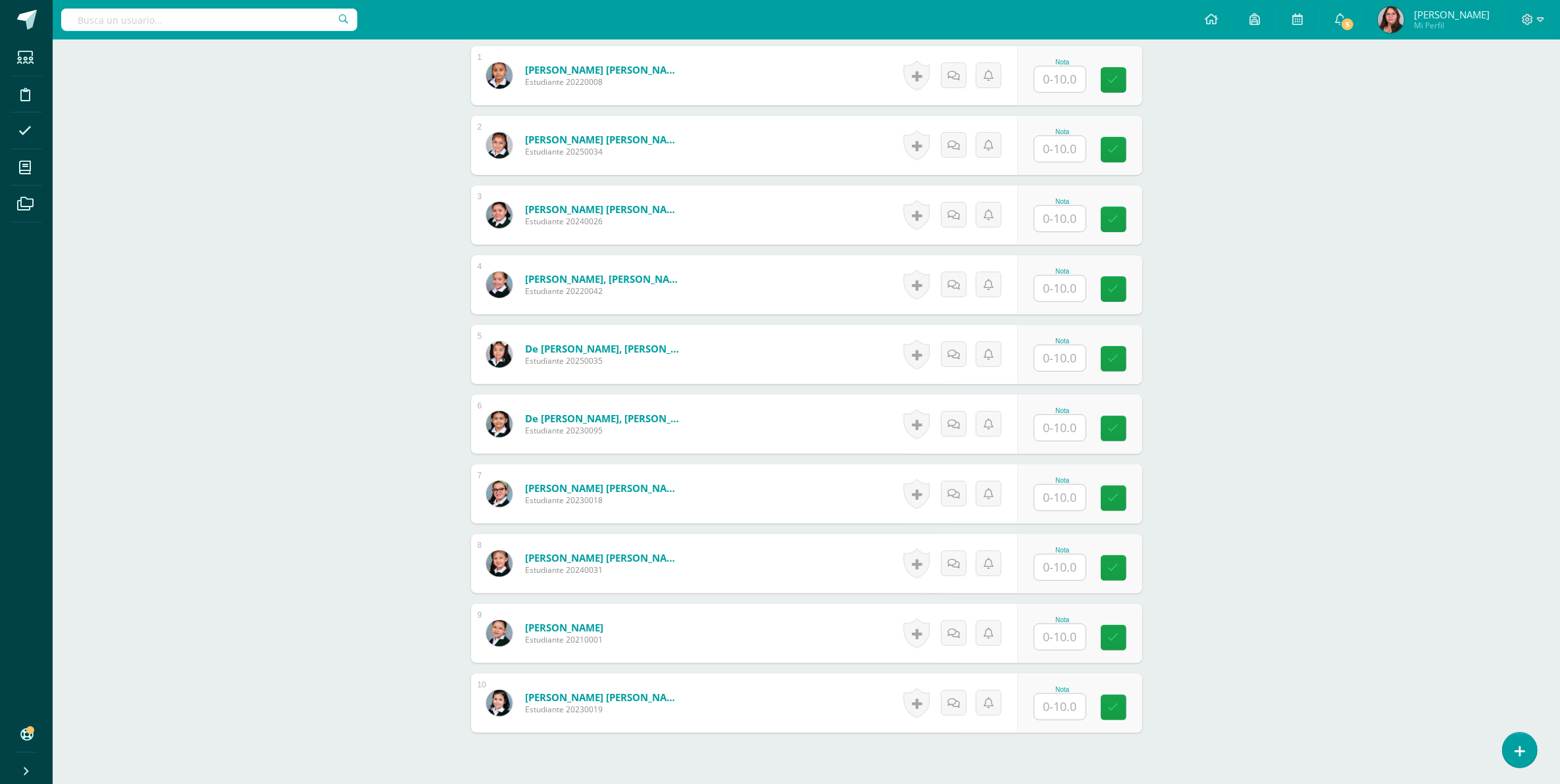
scroll to position [412, 0]
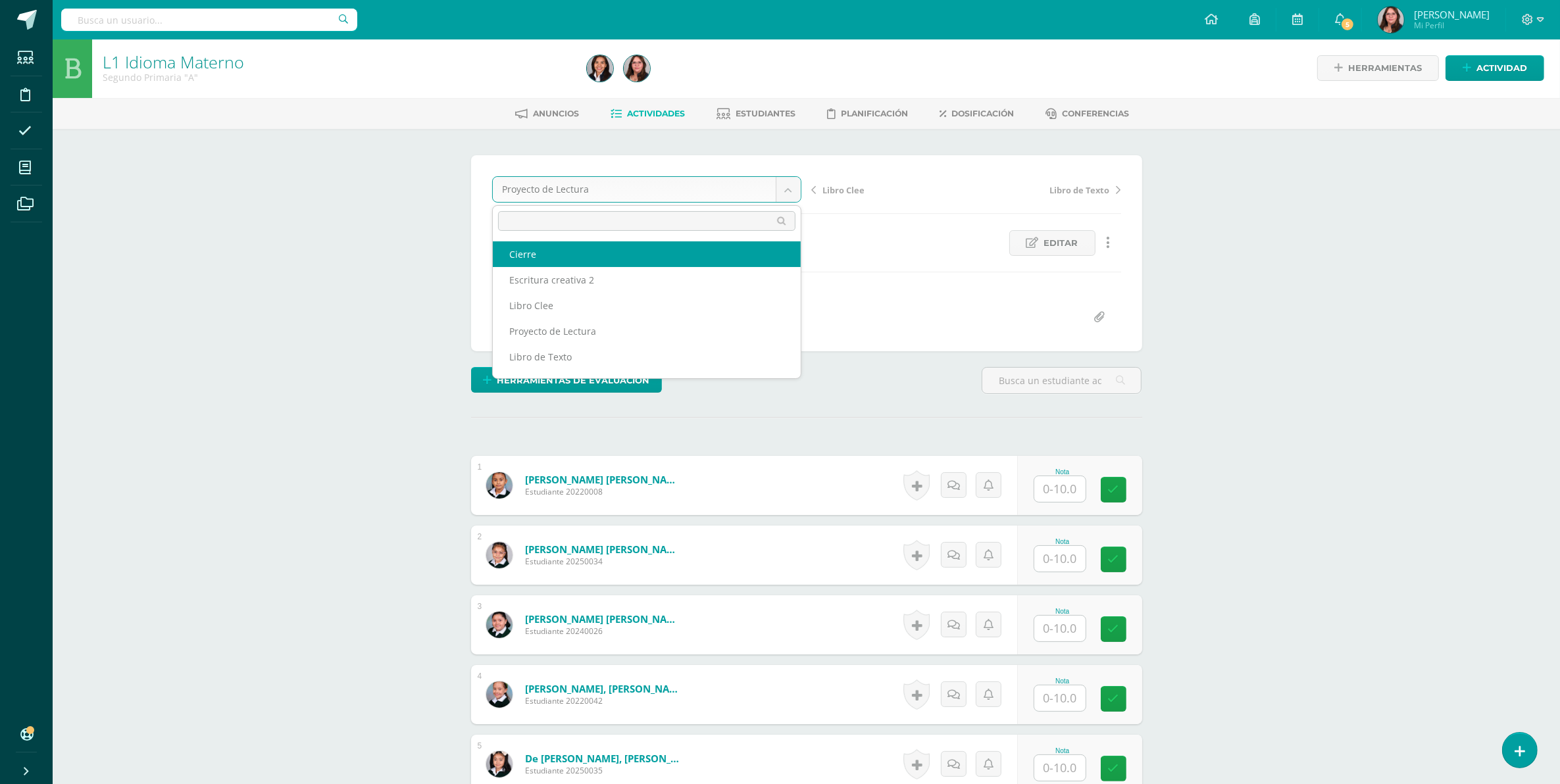
scroll to position [2, 0]
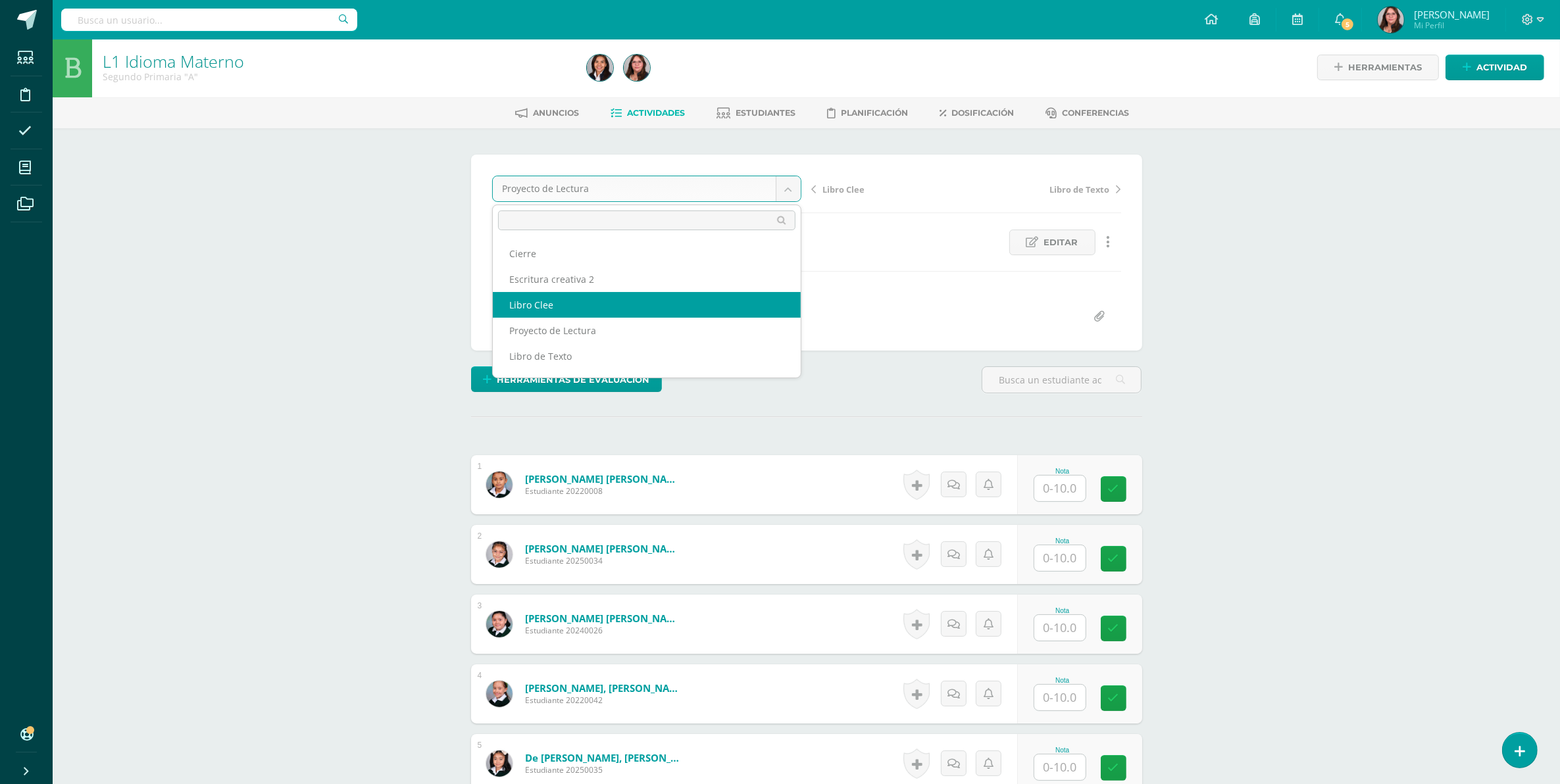
select select "/dashboard/teacher/grade-activity/106711/"
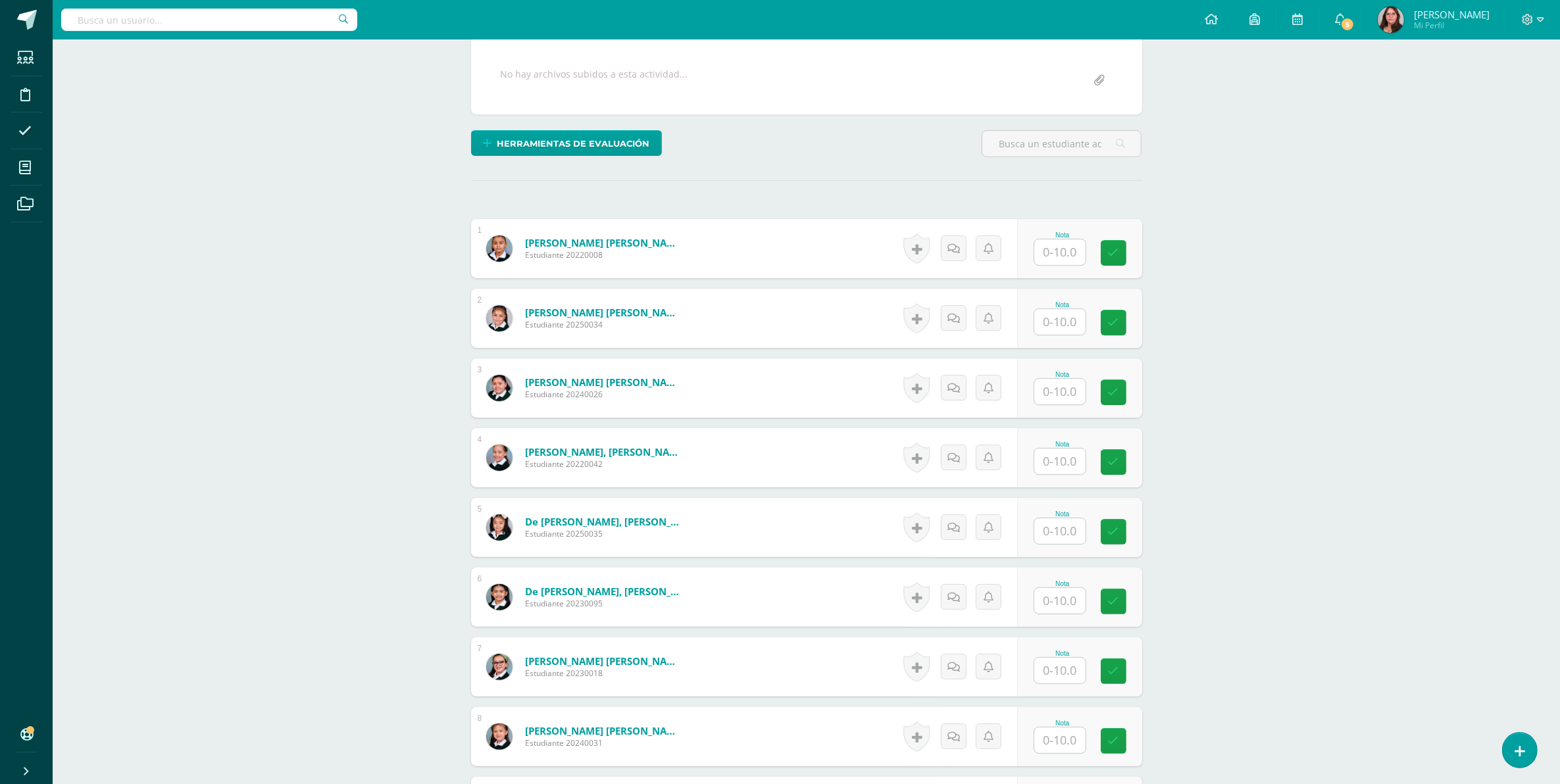
scroll to position [248, 0]
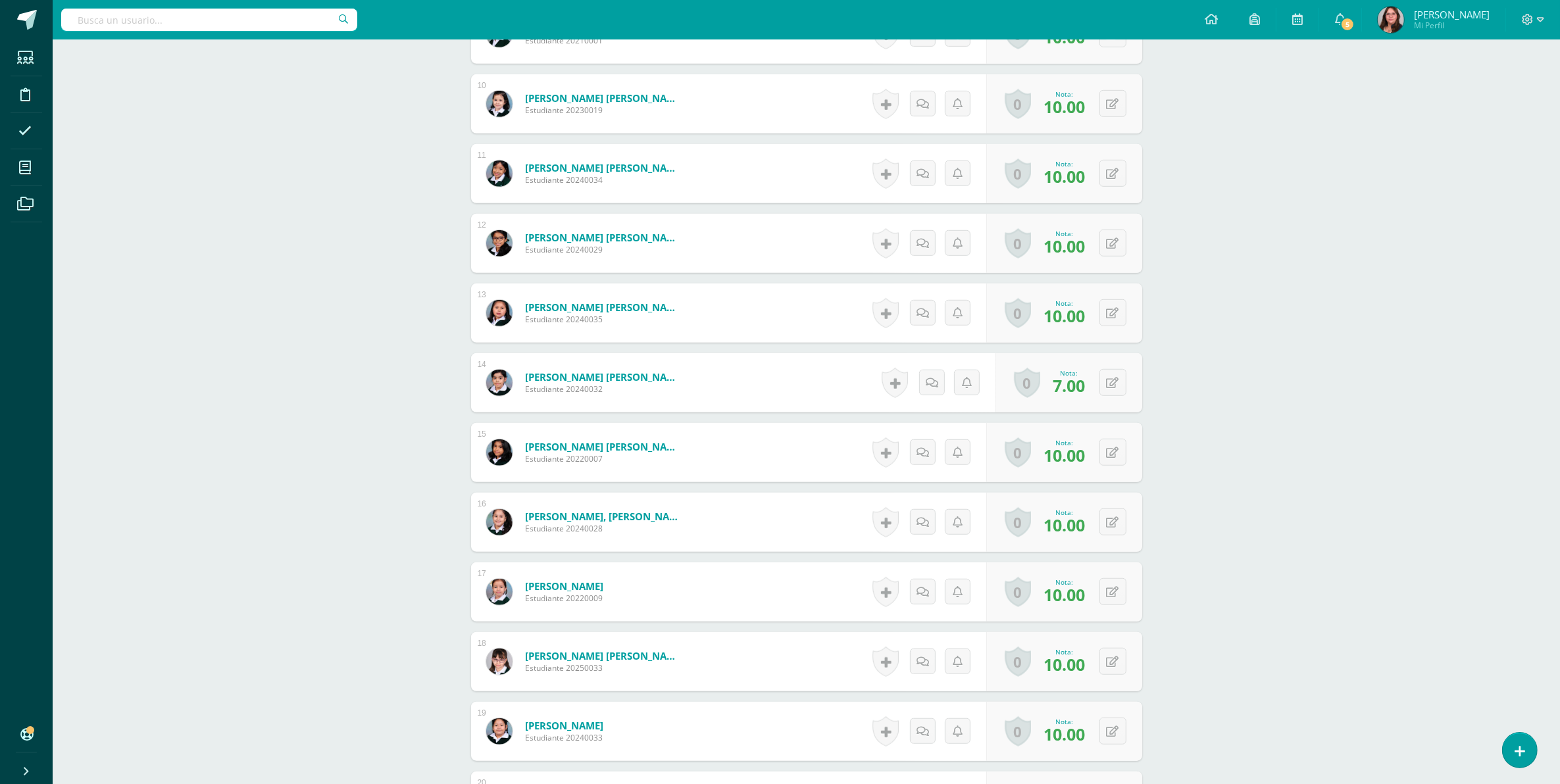
scroll to position [1071, 0]
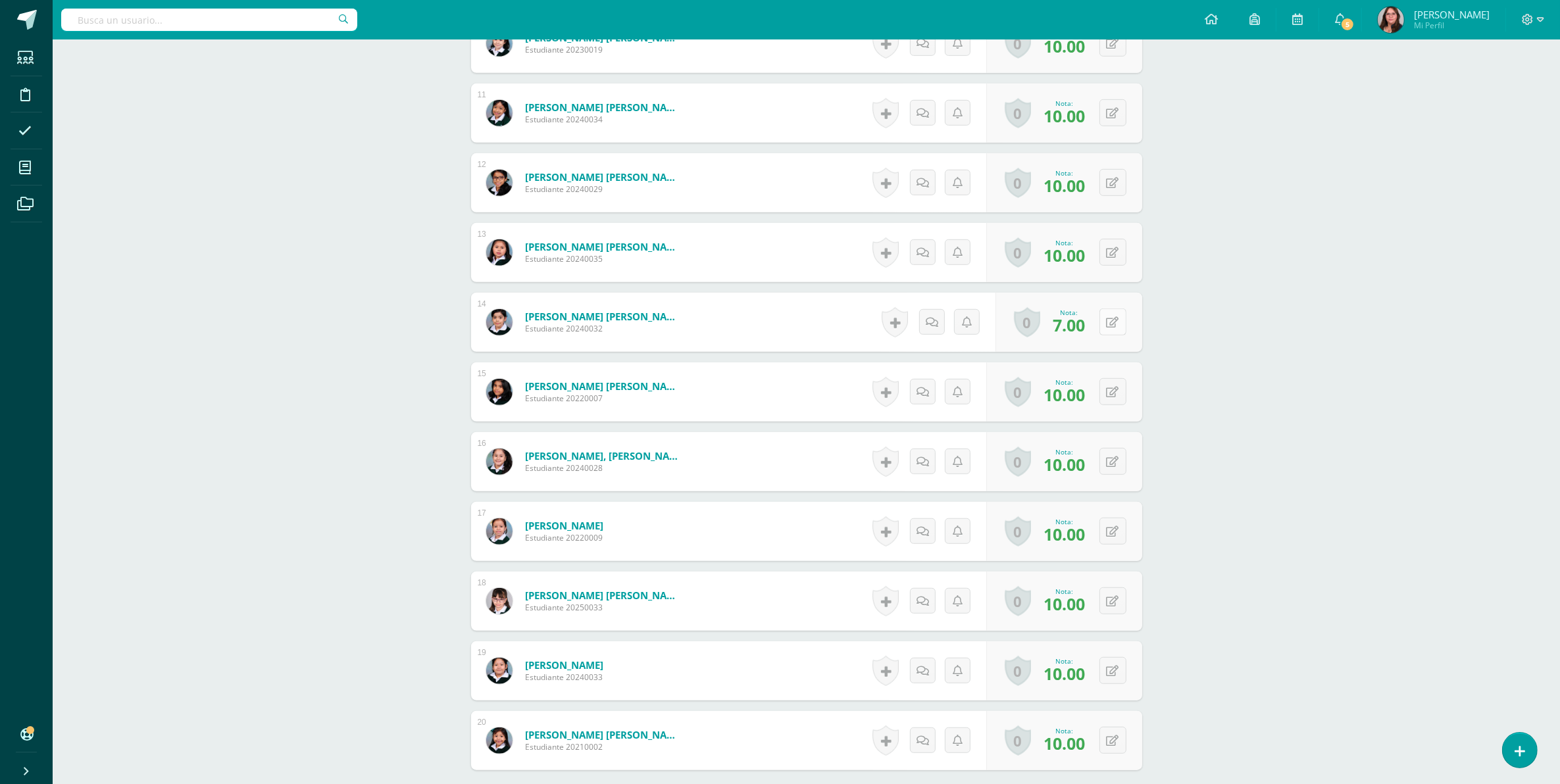
click at [1115, 317] on icon at bounding box center [1113, 322] width 13 height 11
type input "9"
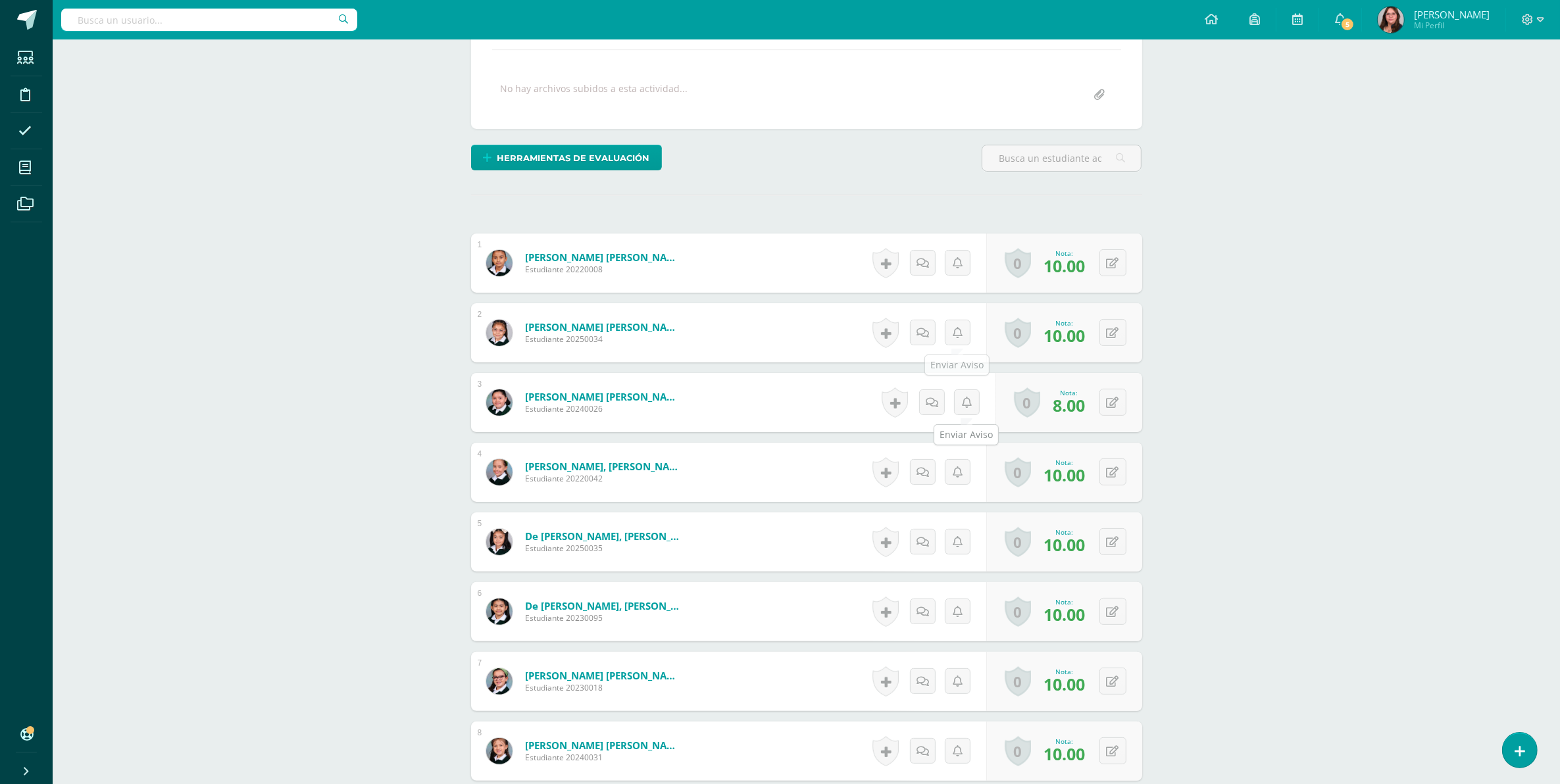
scroll to position [0, 0]
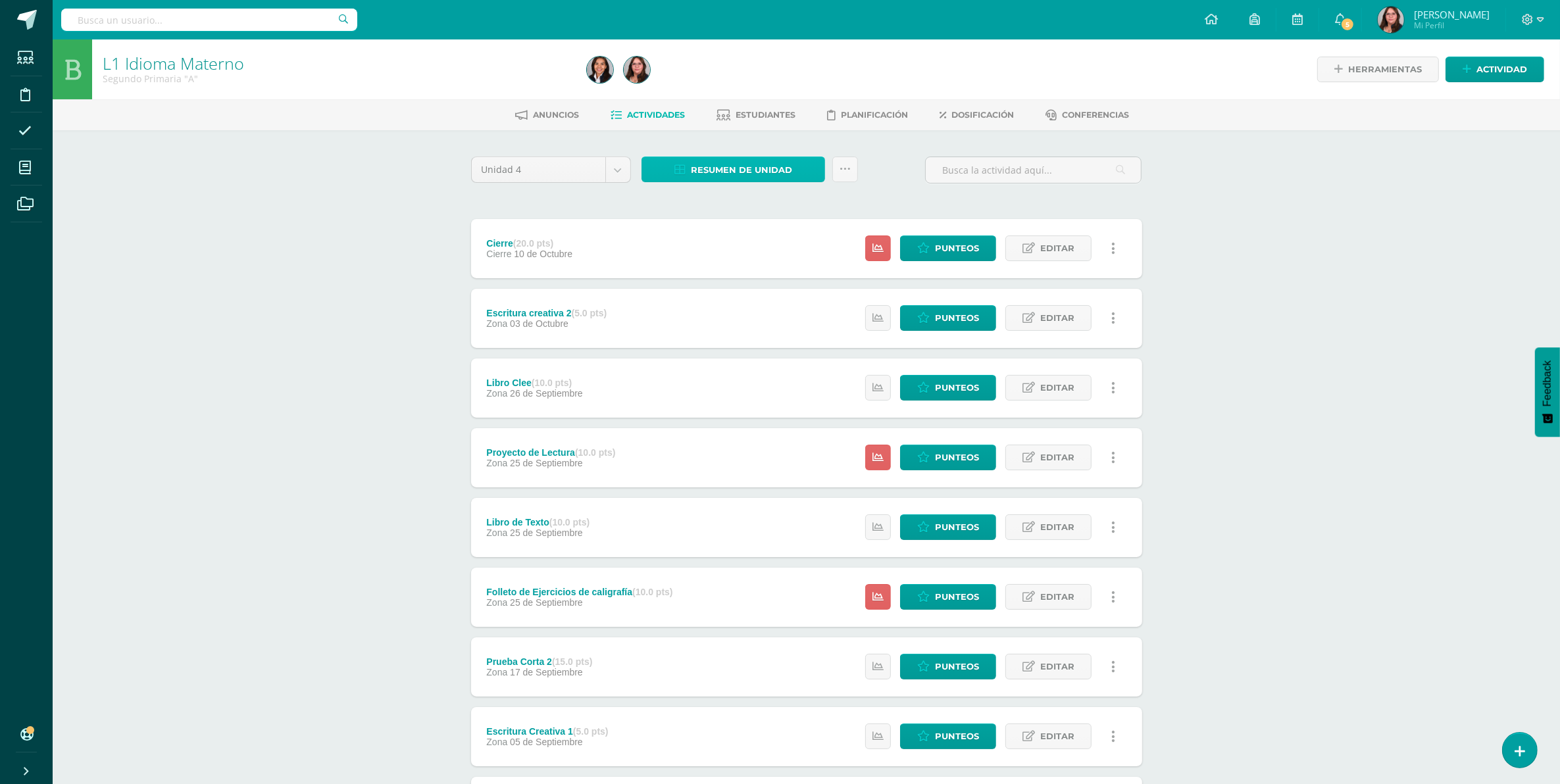
click at [743, 159] on span "Resumen de unidad" at bounding box center [741, 170] width 101 height 24
click at [747, 77] on link "Descargar como HTML" at bounding box center [734, 82] width 140 height 20
